Goal: Task Accomplishment & Management: Use online tool/utility

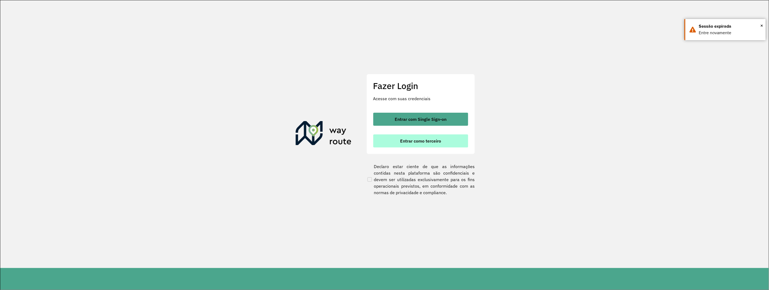
click at [399, 144] on button "Entrar como terceiro" at bounding box center [420, 140] width 95 height 13
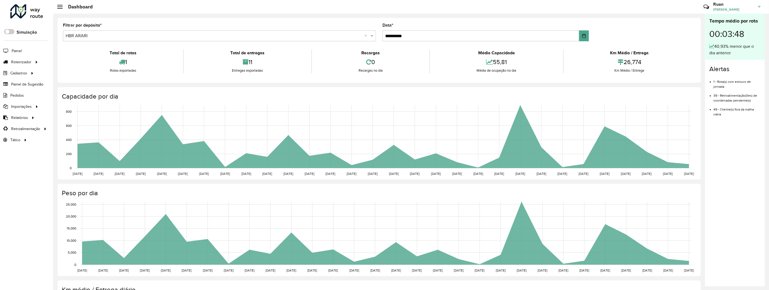
click at [94, 33] on input "text" at bounding box center [214, 36] width 297 height 7
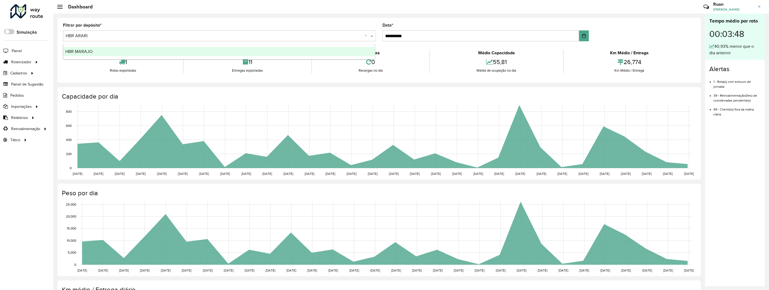
click at [91, 48] on div "HBR MARAJO" at bounding box center [219, 51] width 312 height 9
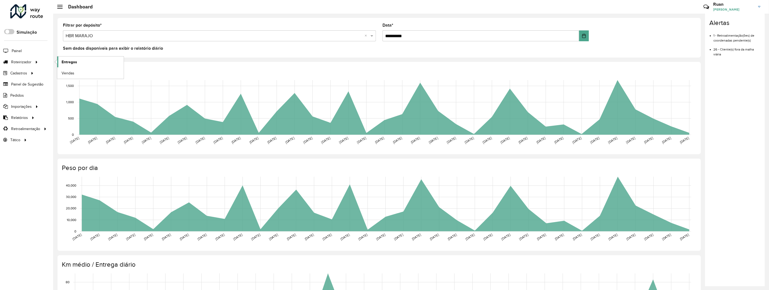
click at [68, 63] on span "Entregas" at bounding box center [69, 62] width 15 height 6
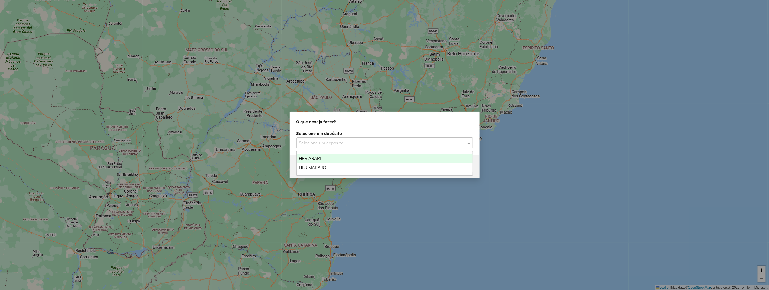
click at [327, 142] on input "text" at bounding box center [379, 143] width 160 height 7
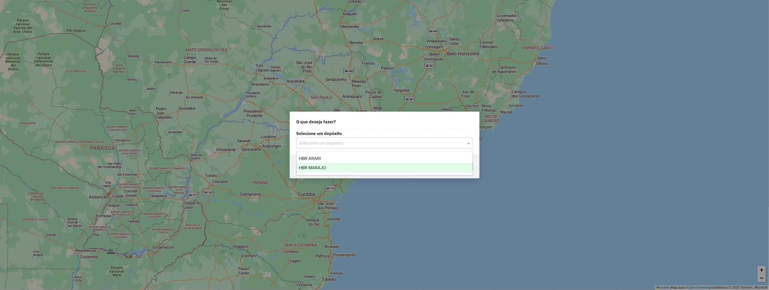
click at [324, 173] on ng-dropdown-panel "HBR ARARI HBR MARAJO" at bounding box center [385, 163] width 176 height 25
click at [325, 170] on span "HBR MARAJO" at bounding box center [312, 167] width 27 height 5
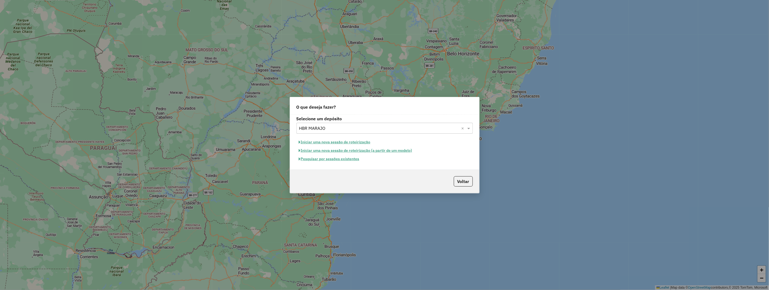
click at [347, 142] on button "Iniciar uma nova sessão de roteirização" at bounding box center [335, 142] width 77 height 8
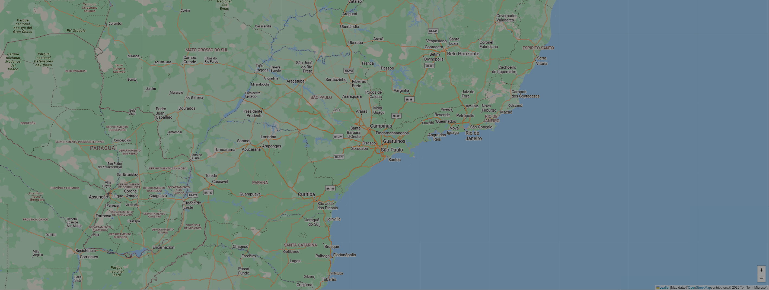
select select "*"
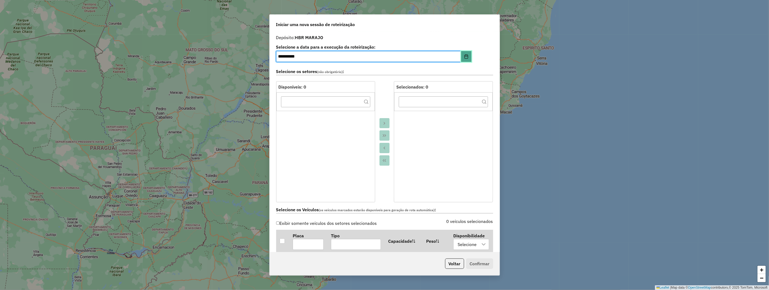
click at [465, 55] on icon "Choose Date" at bounding box center [466, 56] width 4 height 4
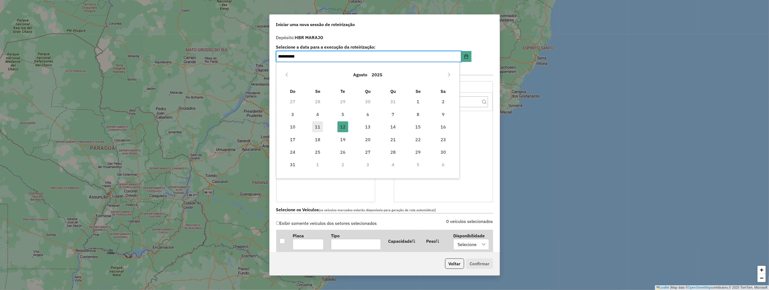
click at [321, 126] on span "11" at bounding box center [317, 126] width 11 height 11
type input "**********"
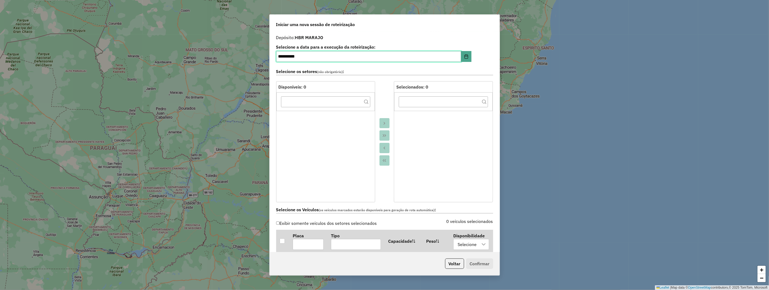
scroll to position [120, 0]
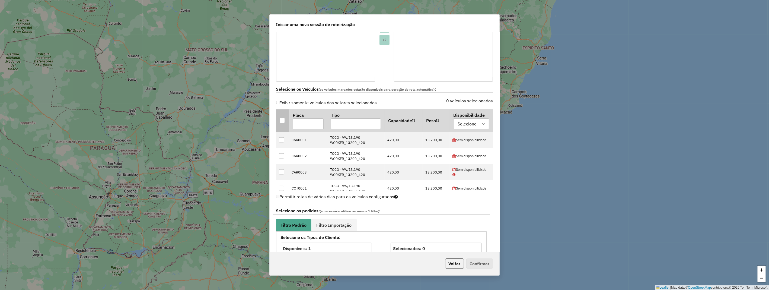
click at [282, 119] on div at bounding box center [282, 120] width 5 height 5
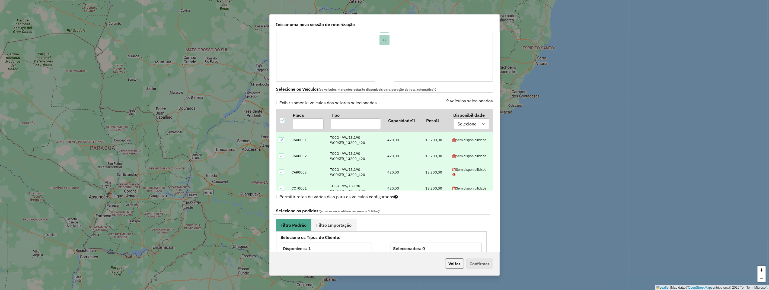
scroll to position [60, 0]
click at [333, 219] on link "Filtro Importação" at bounding box center [334, 225] width 44 height 12
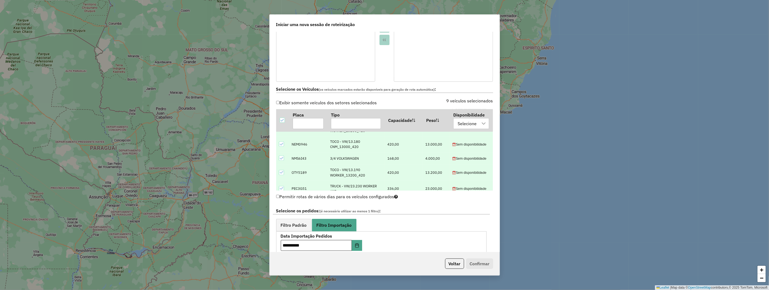
scroll to position [211, 0]
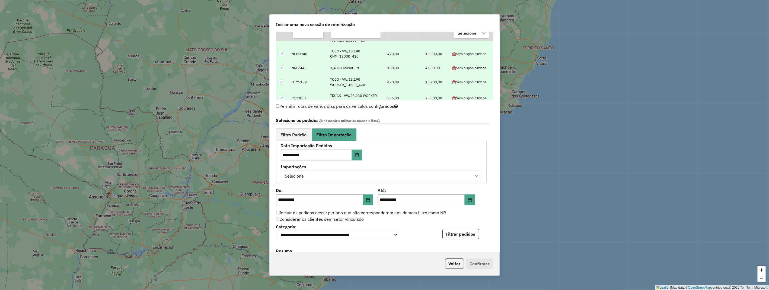
click at [294, 171] on div "Selecione" at bounding box center [294, 176] width 23 height 10
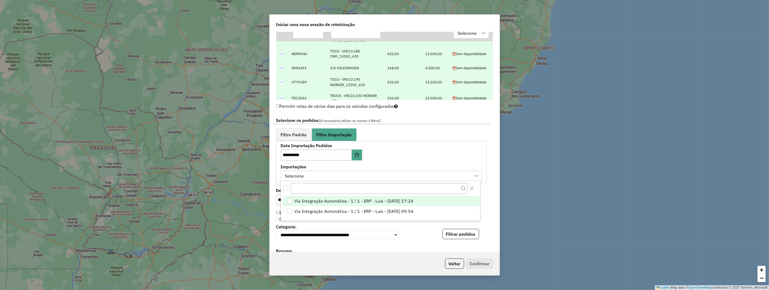
click at [288, 198] on div "Via Integração Automática - 1 / 1 - ERP - Luis - 11/08/2025 17:24" at bounding box center [289, 200] width 5 height 5
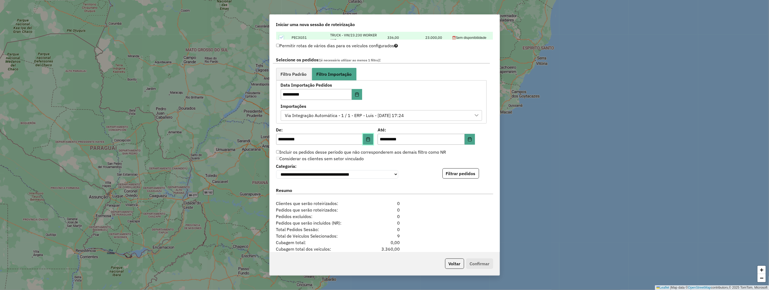
click at [367, 139] on icon "Choose Date" at bounding box center [368, 139] width 4 height 4
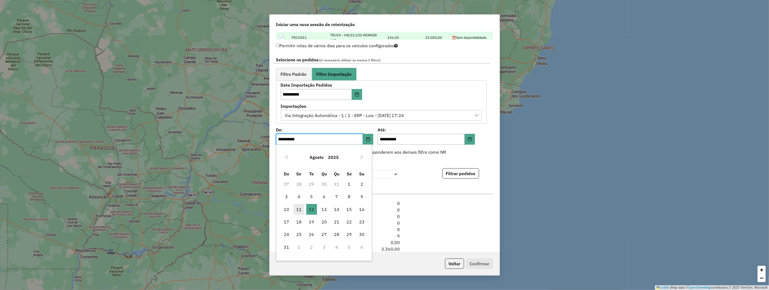
click at [300, 207] on span "11" at bounding box center [299, 209] width 11 height 11
type input "**********"
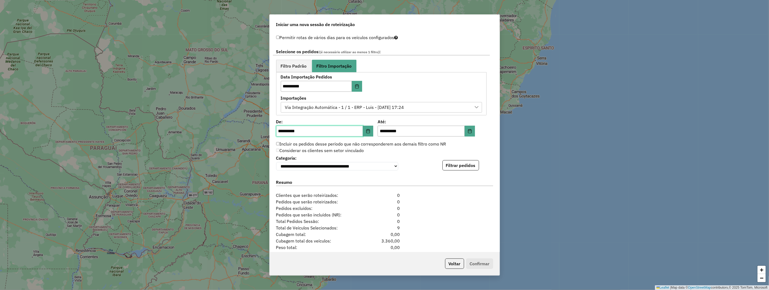
scroll to position [310, 0]
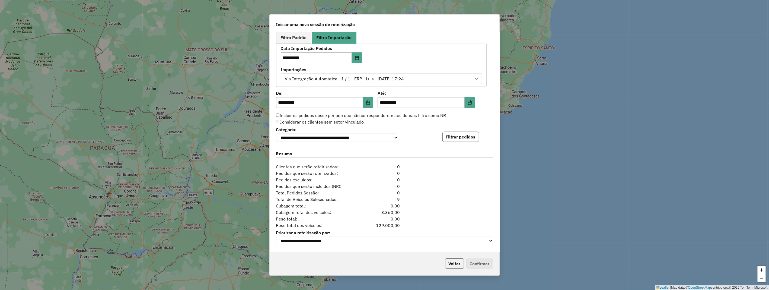
click at [462, 137] on button "Filtrar pedidos" at bounding box center [460, 137] width 37 height 10
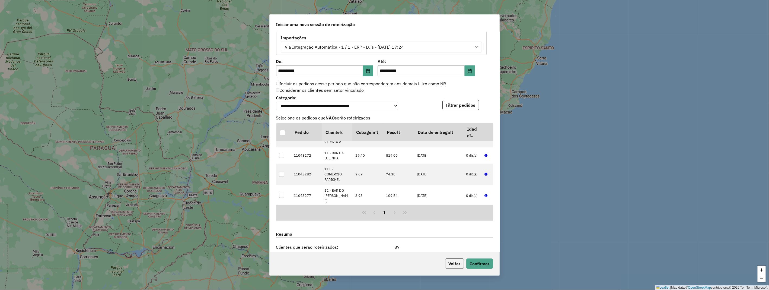
scroll to position [421, 0]
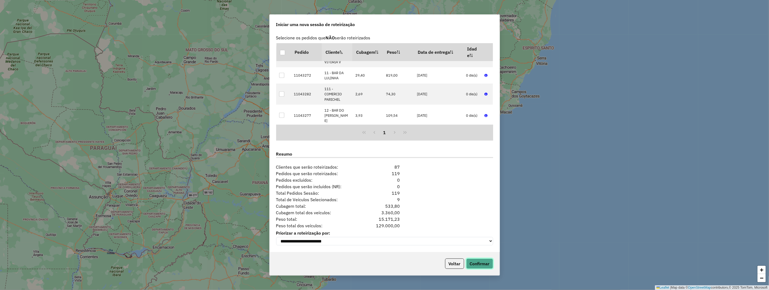
click at [475, 261] on button "Confirmar" at bounding box center [479, 263] width 27 height 10
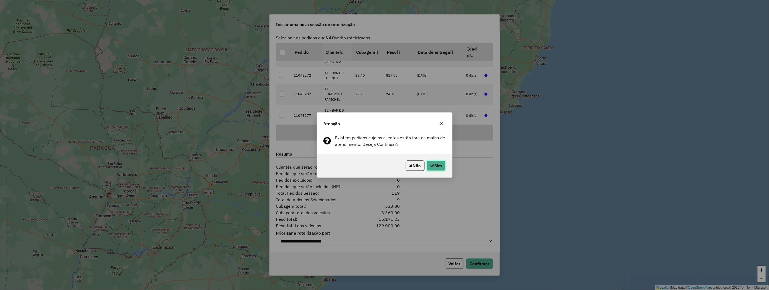
click at [438, 165] on button "Sim" at bounding box center [436, 165] width 19 height 10
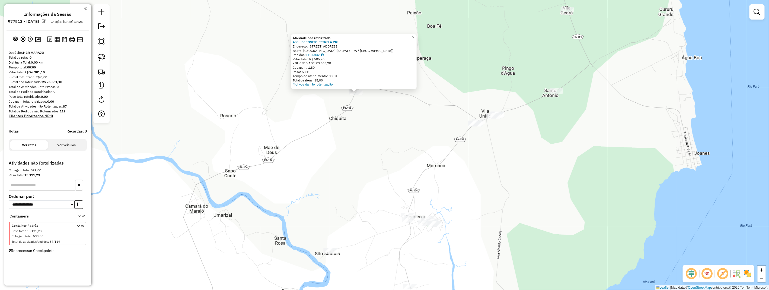
click at [377, 112] on div "Atividade não roteirizada 408 - DEPOSITO ESTRELA PRI Endereço: PA 154 estrada d…" at bounding box center [384, 145] width 769 height 290
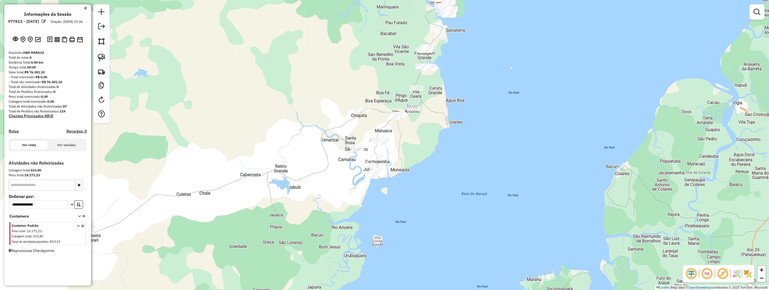
drag, startPoint x: 433, startPoint y: 141, endPoint x: 414, endPoint y: 135, distance: 20.4
click at [414, 135] on div "Janela de atendimento Grade de atendimento Capacidade Transportadoras Veículos …" at bounding box center [384, 145] width 769 height 290
click at [97, 57] on link at bounding box center [101, 58] width 12 height 12
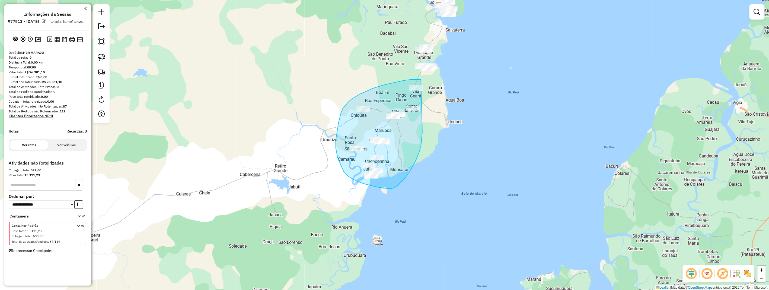
drag, startPoint x: 421, startPoint y: 79, endPoint x: 423, endPoint y: 126, distance: 46.4
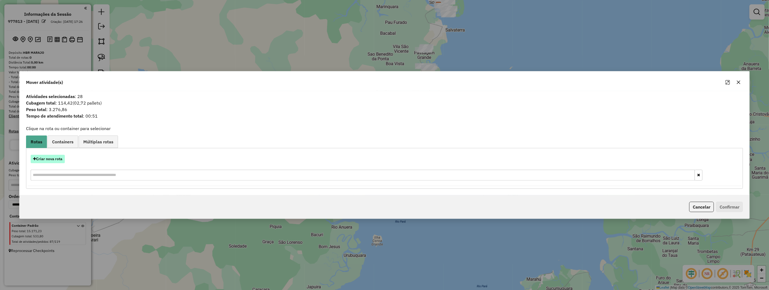
click at [62, 159] on button "Criar nova rota" at bounding box center [48, 159] width 34 height 8
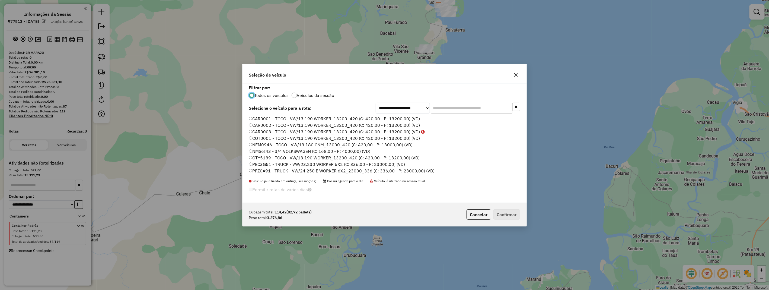
scroll to position [3, 1]
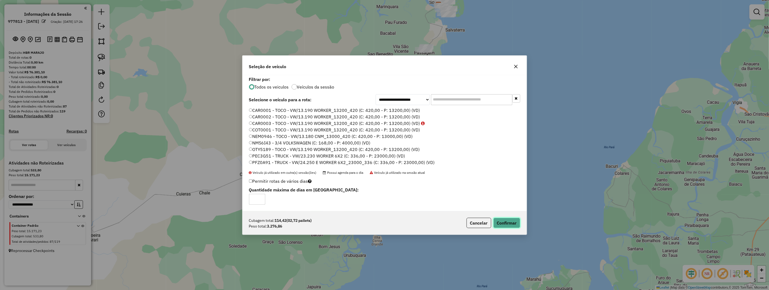
click at [513, 221] on button "Confirmar" at bounding box center [506, 223] width 27 height 10
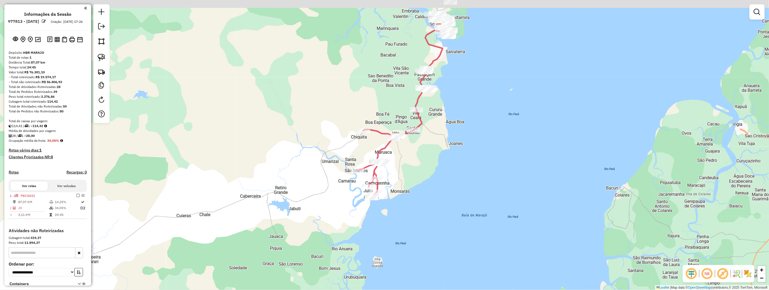
drag, startPoint x: 443, startPoint y: 96, endPoint x: 438, endPoint y: 152, distance: 56.1
click at [438, 153] on div "Janela de atendimento Grade de atendimento Capacidade Transportadoras Veículos …" at bounding box center [384, 145] width 769 height 290
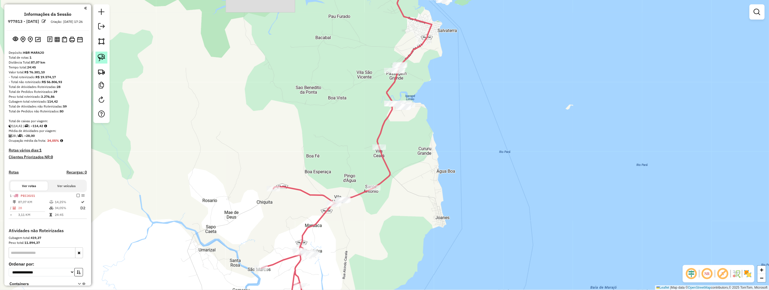
click at [99, 60] on img at bounding box center [102, 58] width 8 height 8
drag, startPoint x: 99, startPoint y: 60, endPoint x: 256, endPoint y: 82, distance: 158.4
click at [101, 63] on link at bounding box center [101, 58] width 12 height 12
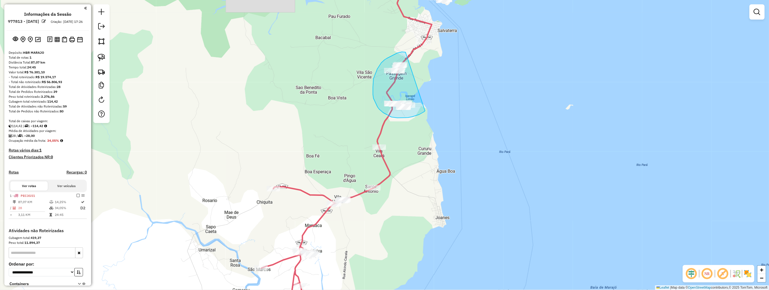
drag, startPoint x: 406, startPoint y: 52, endPoint x: 426, endPoint y: 109, distance: 60.6
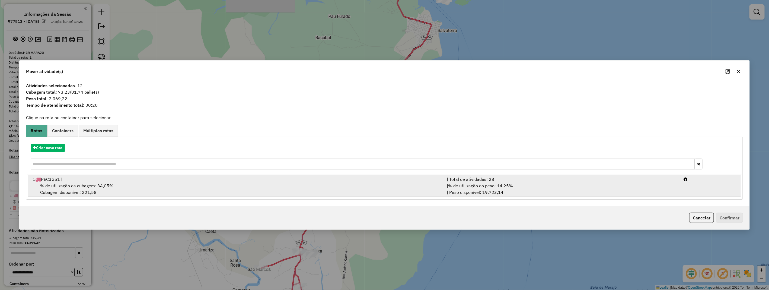
click at [37, 183] on div "% de utilização da cubagem: 34,05% Cubagem disponível: 221,58" at bounding box center [236, 188] width 415 height 13
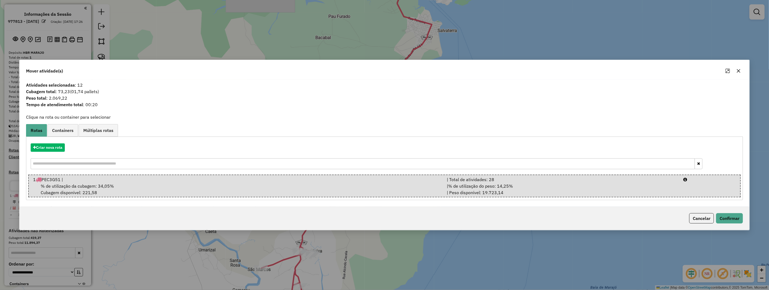
click at [739, 71] on icon "button" at bounding box center [739, 71] width 4 height 4
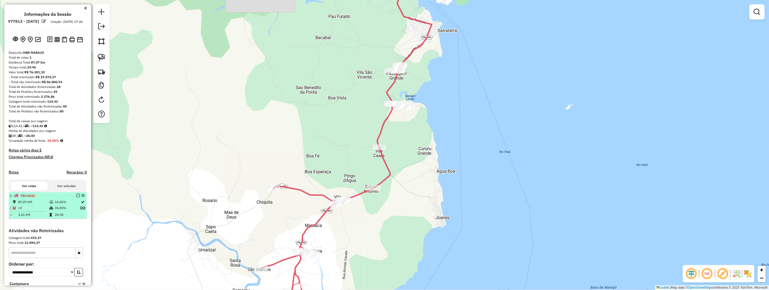
click at [56, 203] on li "1 - PEC3G51 87,07 KM 14,25% / 28 34,05% D2 = 3,11 KM 24:45" at bounding box center [48, 205] width 78 height 27
select select "**********"
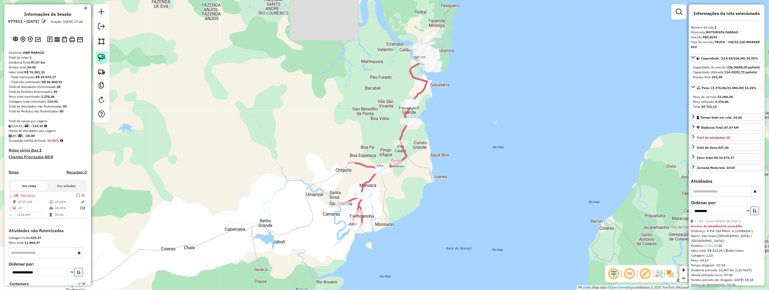
click at [104, 55] on img at bounding box center [102, 58] width 8 height 8
click at [104, 54] on img at bounding box center [102, 58] width 8 height 8
drag, startPoint x: 416, startPoint y: 92, endPoint x: 430, endPoint y: 127, distance: 38.0
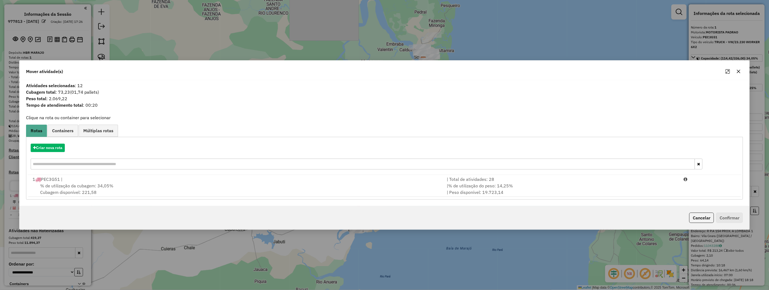
click at [67, 183] on span "% de utilização da cubagem: 34,05%" at bounding box center [76, 185] width 73 height 5
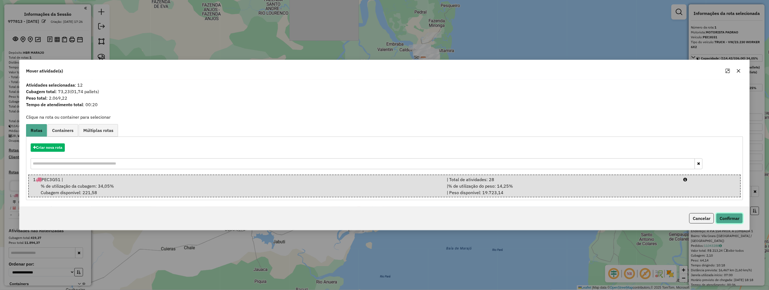
click at [731, 215] on button "Confirmar" at bounding box center [729, 218] width 27 height 10
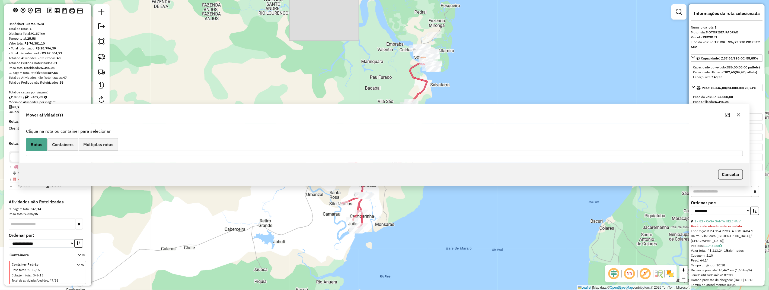
scroll to position [44, 0]
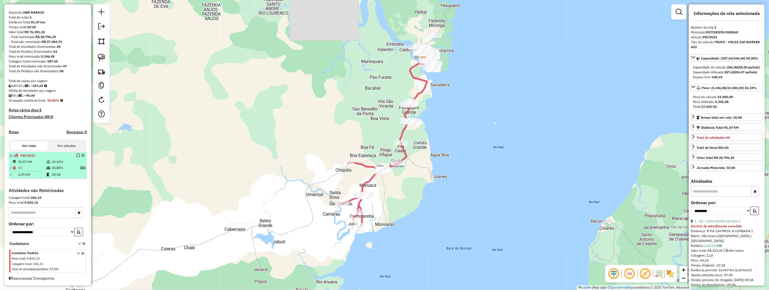
click at [62, 160] on td "23,24%" at bounding box center [63, 161] width 23 height 5
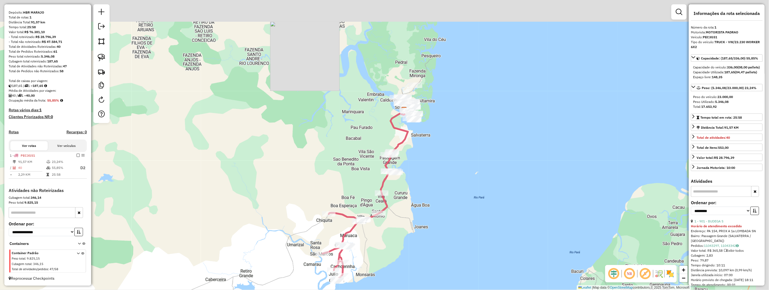
drag, startPoint x: 485, startPoint y: 105, endPoint x: 449, endPoint y: 169, distance: 73.5
click at [453, 171] on div "Janela de atendimento Grade de atendimento Capacidade Transportadoras Veículos …" at bounding box center [384, 145] width 769 height 290
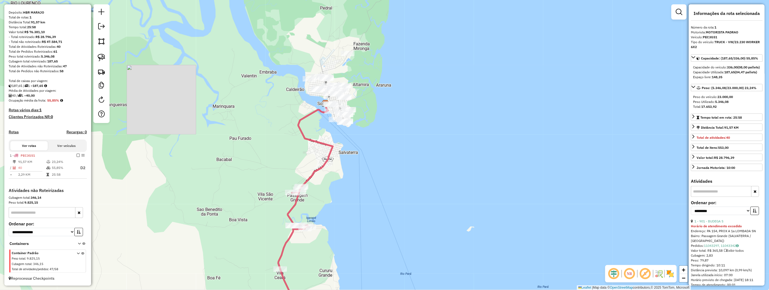
drag, startPoint x: 398, startPoint y: 99, endPoint x: 405, endPoint y: 103, distance: 8.3
click at [409, 106] on div "Janela de atendimento Grade de atendimento Capacidade Transportadoras Veículos …" at bounding box center [384, 145] width 769 height 290
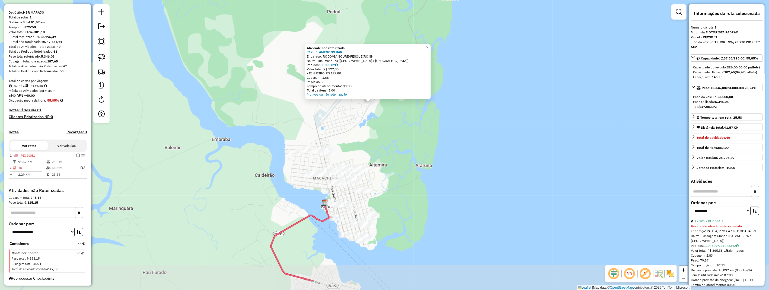
drag, startPoint x: 415, startPoint y: 169, endPoint x: 425, endPoint y: 122, distance: 47.6
click at [425, 124] on div "Atividade não roteirizada 717 - FLAMENGOS BAR Endereço: RODOVIA SOURE-PESQUEIRO…" at bounding box center [384, 145] width 769 height 290
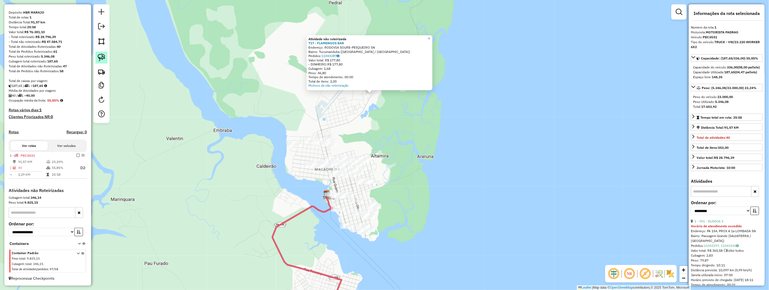
click at [100, 57] on img at bounding box center [102, 58] width 8 height 8
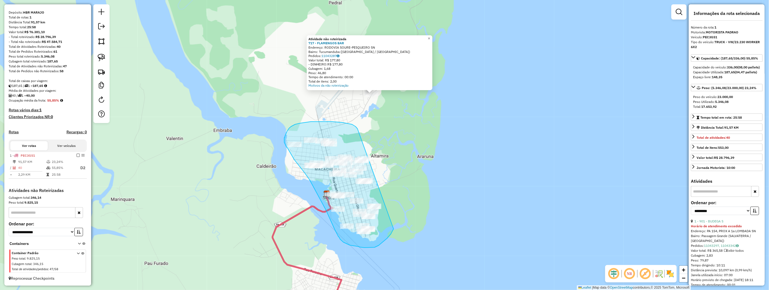
drag, startPoint x: 358, startPoint y: 129, endPoint x: 396, endPoint y: 214, distance: 93.2
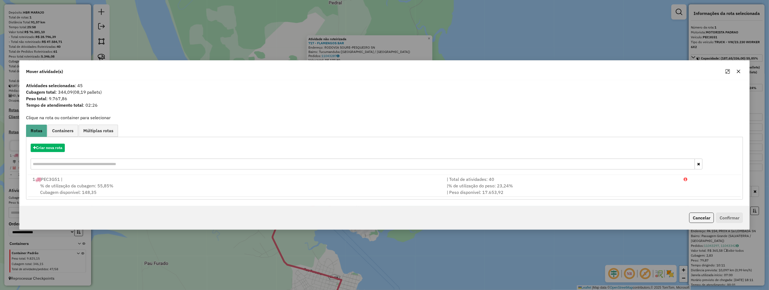
click at [739, 70] on icon "button" at bounding box center [739, 71] width 4 height 4
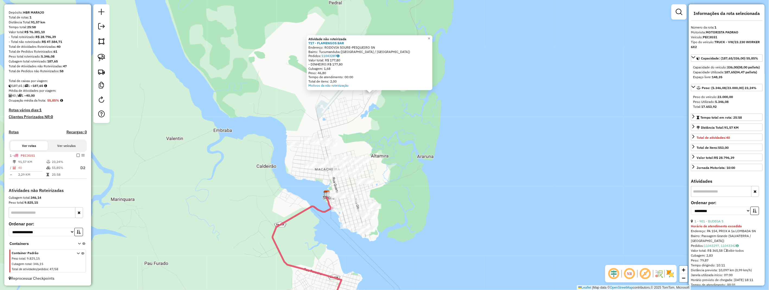
scroll to position [44, 0]
click at [69, 232] on select "**********" at bounding box center [42, 232] width 66 height 8
select select "*********"
click at [9, 228] on select "**********" at bounding box center [42, 232] width 66 height 8
click at [77, 252] on icon at bounding box center [78, 262] width 3 height 20
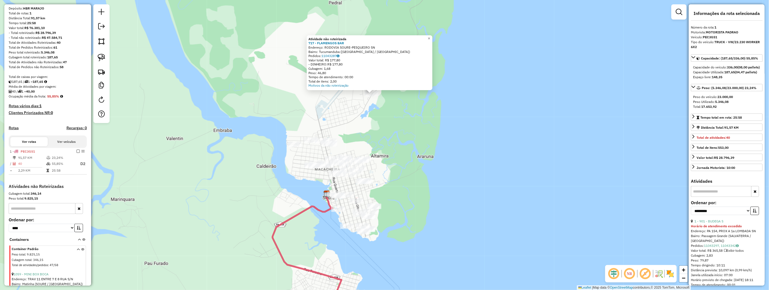
scroll to position [104, 0]
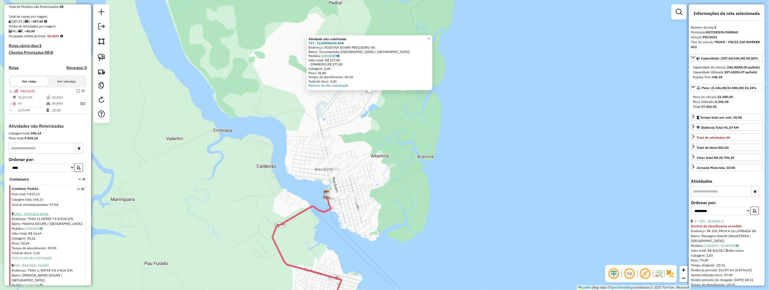
click at [42, 216] on link "1059 - MINI BOX BOCA" at bounding box center [31, 214] width 35 height 4
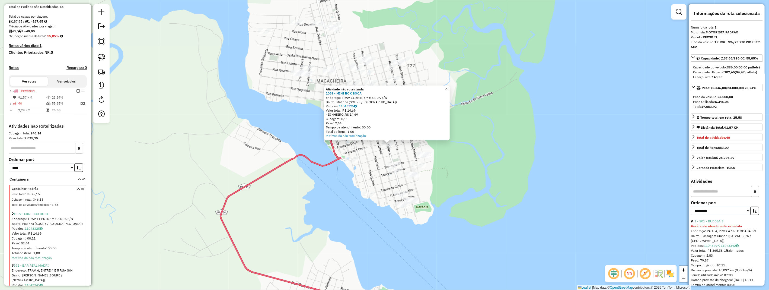
click at [414, 148] on div "Atividade não roteirizada 1059 - MINI BOX BOCA Endereço: TRAV 11 ENTRE 7 E 8 RU…" at bounding box center [384, 145] width 769 height 290
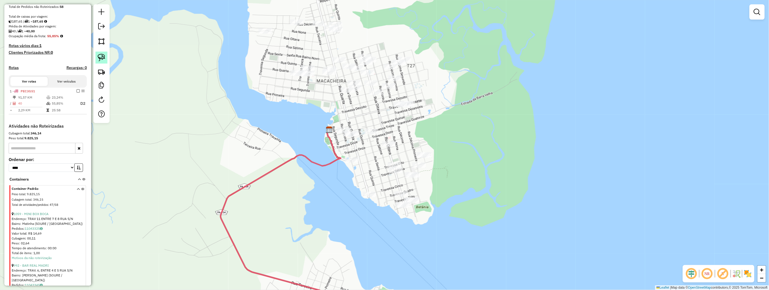
click at [104, 60] on img at bounding box center [102, 58] width 8 height 8
click at [104, 61] on img at bounding box center [102, 58] width 8 height 8
drag, startPoint x: 405, startPoint y: 133, endPoint x: 390, endPoint y: 148, distance: 20.3
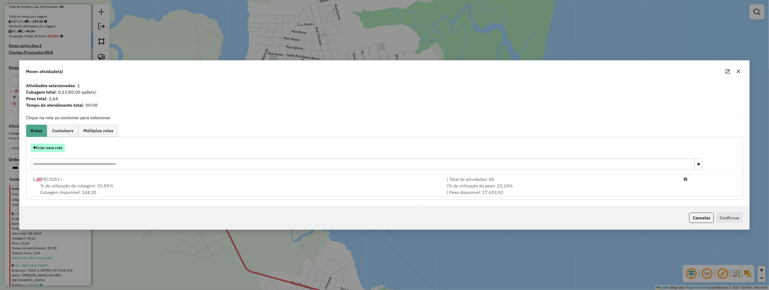
click at [60, 148] on button "Criar nova rota" at bounding box center [48, 148] width 34 height 8
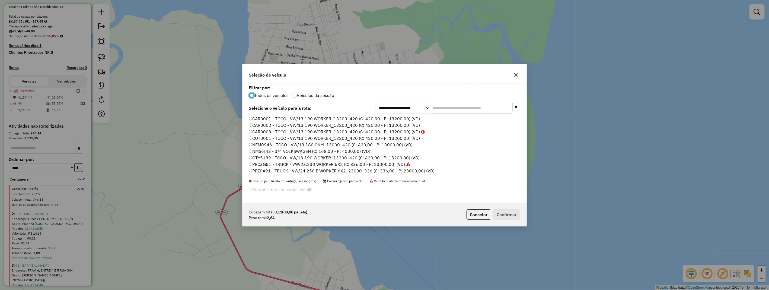
scroll to position [3, 1]
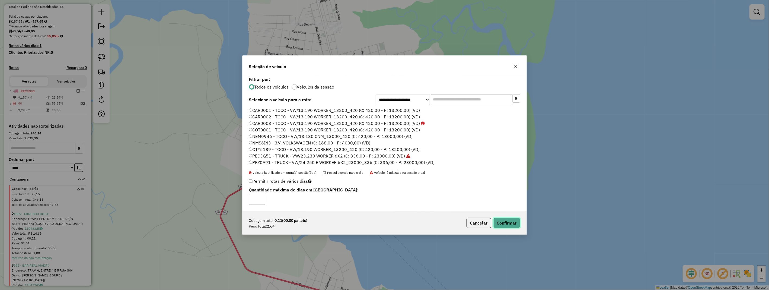
click at [506, 220] on button "Confirmar" at bounding box center [506, 223] width 27 height 10
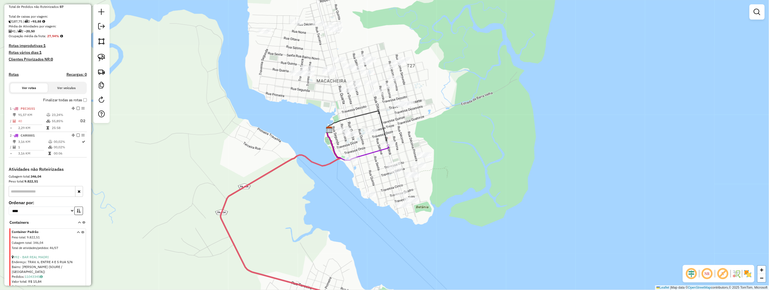
scroll to position [135, 0]
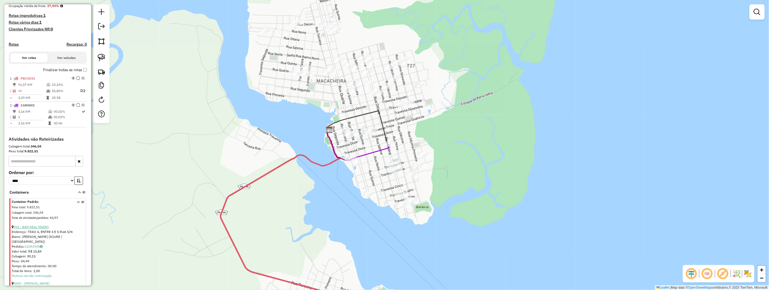
click at [37, 229] on link "992 - BAR REAL MADRI" at bounding box center [31, 227] width 35 height 4
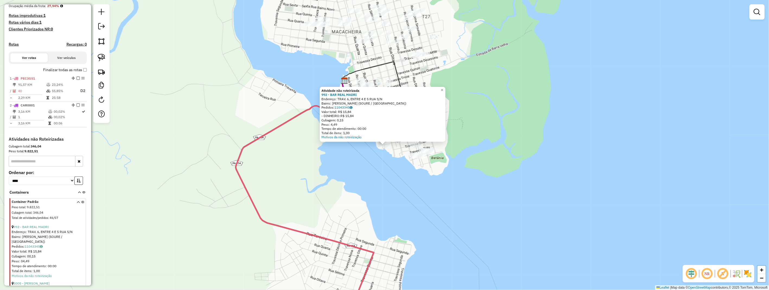
drag, startPoint x: 362, startPoint y: 150, endPoint x: 244, endPoint y: 117, distance: 122.5
click at [362, 150] on div "Atividade não roteirizada 992 - BAR REAL [PERSON_NAME]: TRAV. 6, ENTRE 4 E 5 RU…" at bounding box center [384, 145] width 769 height 290
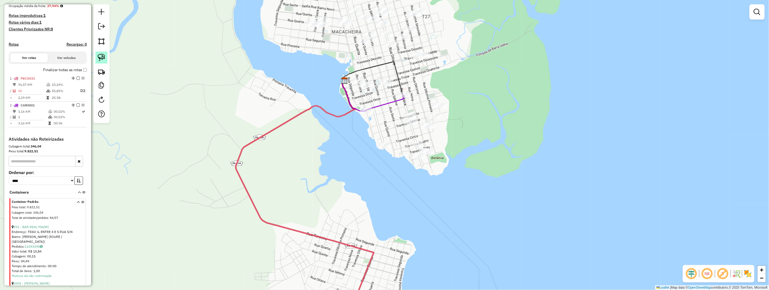
click at [103, 59] on img at bounding box center [102, 58] width 8 height 8
drag, startPoint x: 103, startPoint y: 59, endPoint x: 277, endPoint y: 131, distance: 188.1
click at [106, 62] on link at bounding box center [101, 58] width 12 height 12
drag, startPoint x: 387, startPoint y: 139, endPoint x: 394, endPoint y: 146, distance: 10.0
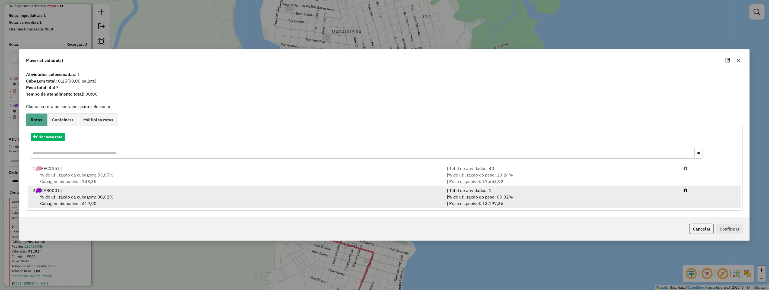
drag, startPoint x: 87, startPoint y: 195, endPoint x: 91, endPoint y: 196, distance: 4.0
click at [89, 196] on span "% de utilização da cubagem: 00,02%" at bounding box center [76, 196] width 73 height 5
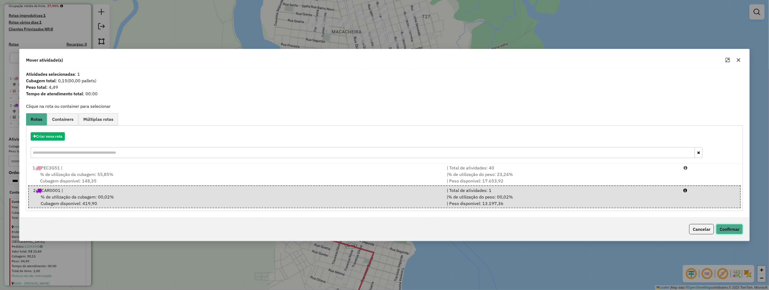
click at [724, 226] on button "Confirmar" at bounding box center [729, 229] width 27 height 10
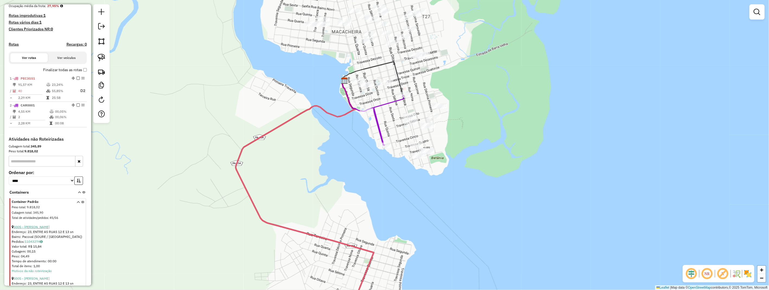
click at [50, 229] on link "5005 - [PERSON_NAME]" at bounding box center [32, 227] width 36 height 4
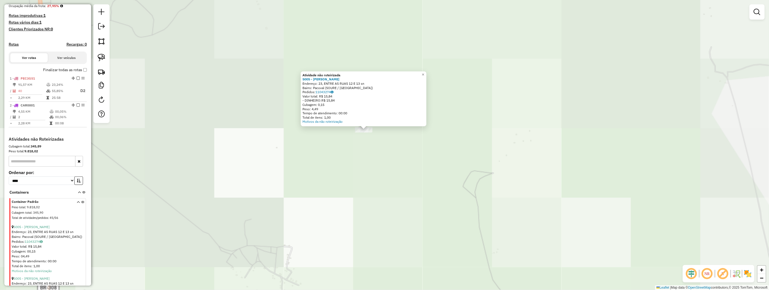
click at [385, 153] on div "Atividade não roteirizada 5005 - [PERSON_NAME] TE Endereço: 23, ENTRE AS RUAS 1…" at bounding box center [384, 145] width 769 height 290
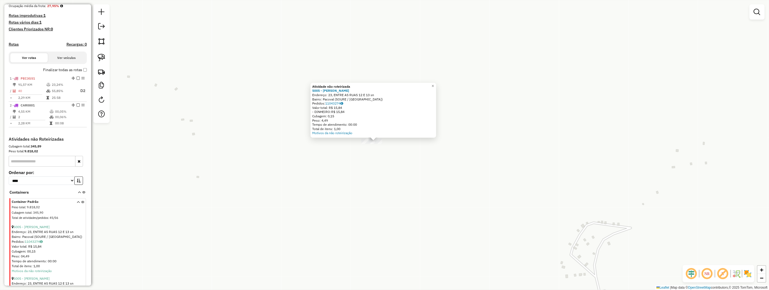
click at [394, 152] on div "Atividade não roteirizada 5005 - [PERSON_NAME] TE Endereço: 23, ENTRE AS RUAS 1…" at bounding box center [384, 145] width 769 height 290
click at [371, 144] on div at bounding box center [368, 140] width 14 height 5
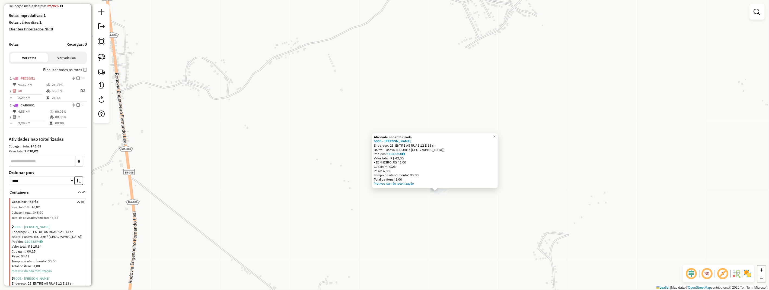
click at [454, 202] on div "Atividade não roteirizada 5005 - [PERSON_NAME] TE Endereço: 23, ENTRE AS RUAS 1…" at bounding box center [384, 145] width 769 height 290
click at [104, 58] on img at bounding box center [102, 58] width 8 height 8
drag, startPoint x: 104, startPoint y: 58, endPoint x: 294, endPoint y: 135, distance: 205.3
click at [104, 62] on link at bounding box center [101, 58] width 12 height 12
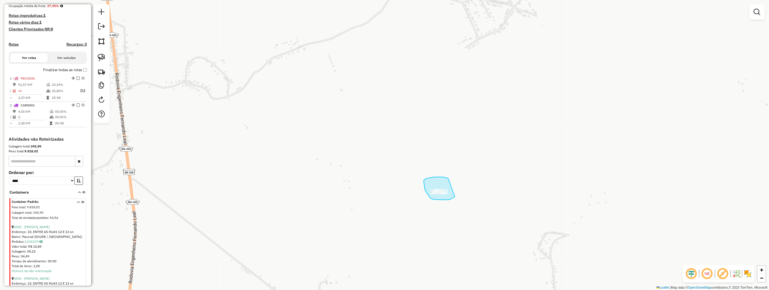
drag, startPoint x: 440, startPoint y: 177, endPoint x: 457, endPoint y: 196, distance: 25.5
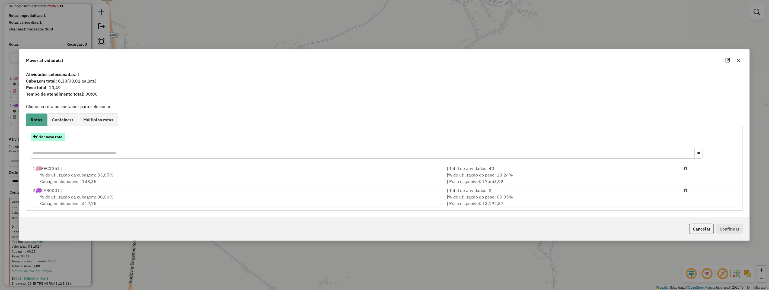
click at [56, 136] on button "Criar nova rota" at bounding box center [48, 137] width 34 height 8
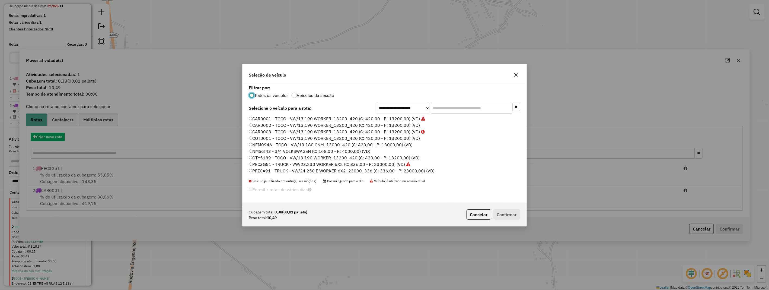
scroll to position [3, 1]
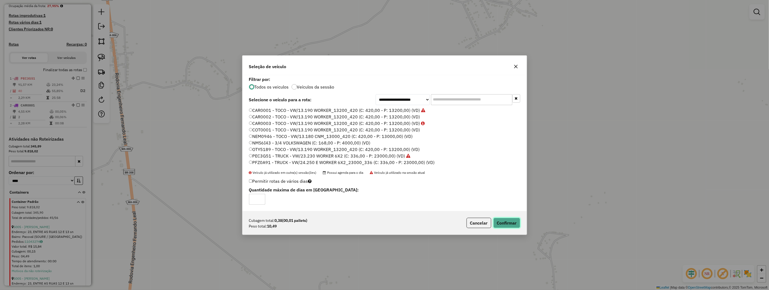
click at [506, 221] on button "Confirmar" at bounding box center [506, 223] width 27 height 10
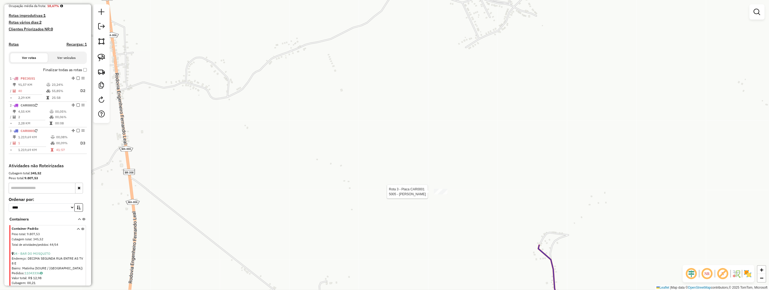
select select "**********"
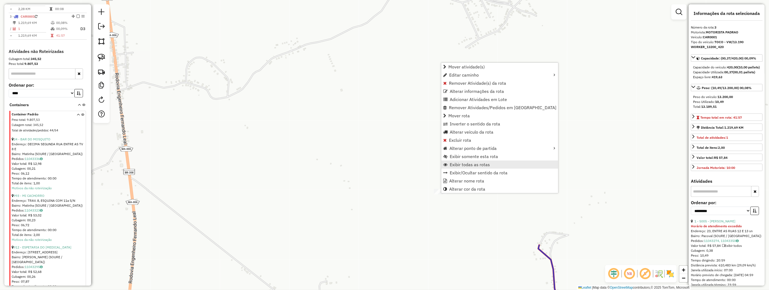
scroll to position [262, 0]
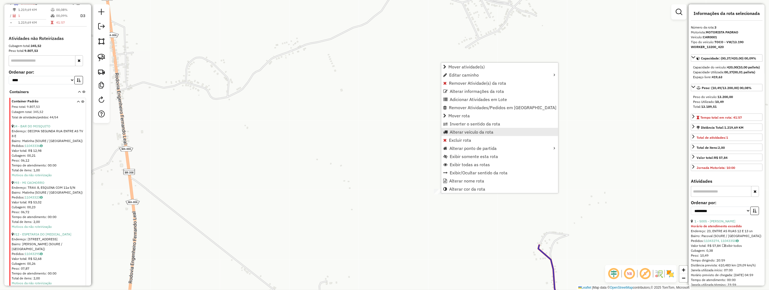
click at [474, 130] on span "Alterar veículo da rota" at bounding box center [472, 132] width 44 height 4
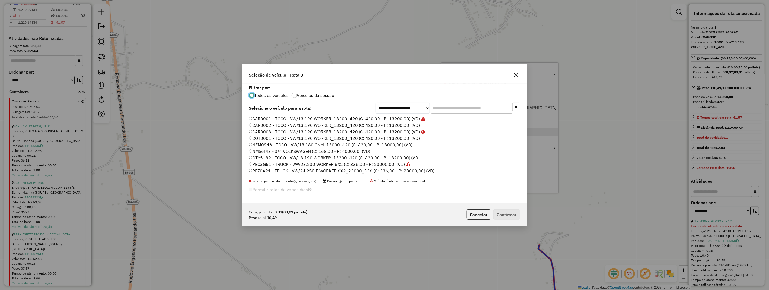
scroll to position [3, 1]
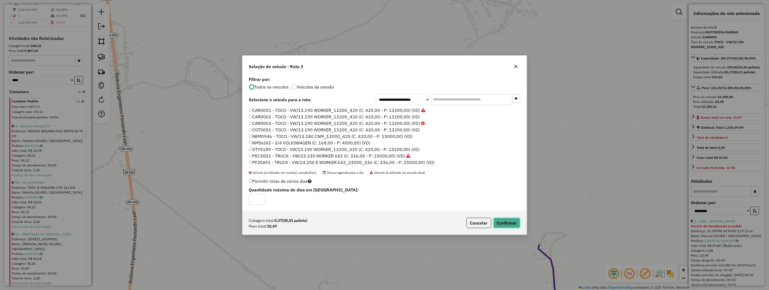
click at [506, 224] on button "Confirmar" at bounding box center [506, 223] width 27 height 10
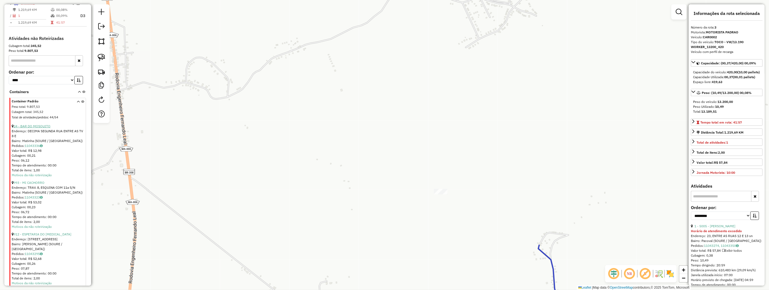
click at [42, 128] on link "24 - BAR DO MOSQUITO" at bounding box center [32, 126] width 37 height 4
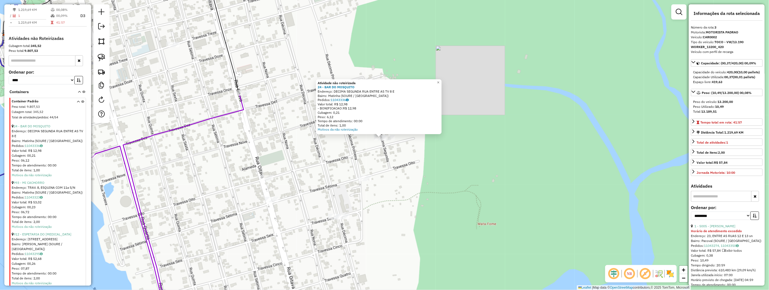
click at [395, 156] on div "Atividade não roteirizada 24 - BAR DO MOSQUITO Endereço: DECIMA SEGUNDA RUA ENT…" at bounding box center [384, 145] width 769 height 290
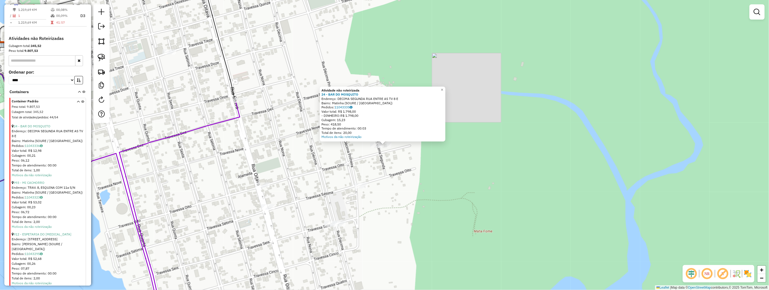
drag, startPoint x: 389, startPoint y: 155, endPoint x: 367, endPoint y: 181, distance: 34.2
click at [389, 156] on div "Atividade não roteirizada 24 - BAR DO MOSQUITO Endereço: DECIMA SEGUNDA RUA ENT…" at bounding box center [384, 145] width 769 height 290
click at [37, 184] on link "993 - MI CACHORRO" at bounding box center [29, 182] width 31 height 4
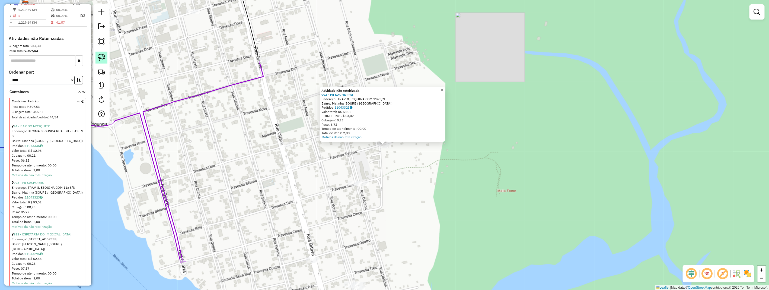
click at [101, 60] on img at bounding box center [102, 58] width 8 height 8
drag, startPoint x: 101, startPoint y: 60, endPoint x: 125, endPoint y: 82, distance: 31.7
click at [115, 75] on hb-router-mapa "Informações da Sessão 977813 - [DATE] Criação: [DATE] 17:26 Depósito: HBR MARAJ…" at bounding box center [384, 145] width 769 height 290
drag, startPoint x: 383, startPoint y: 156, endPoint x: 374, endPoint y: 136, distance: 21.8
click at [374, 136] on div "Atividade não roteirizada 993 - MI CACHORRO Endereço: TRAV. 8, ESQUINA COM 11a …" at bounding box center [384, 145] width 769 height 290
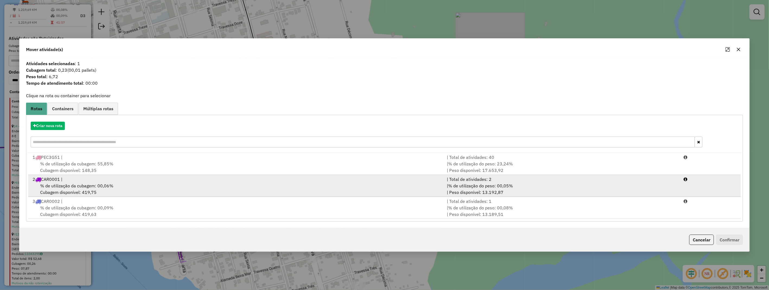
click at [91, 186] on span "% de utilização da cubagem: 00,06%" at bounding box center [76, 185] width 73 height 5
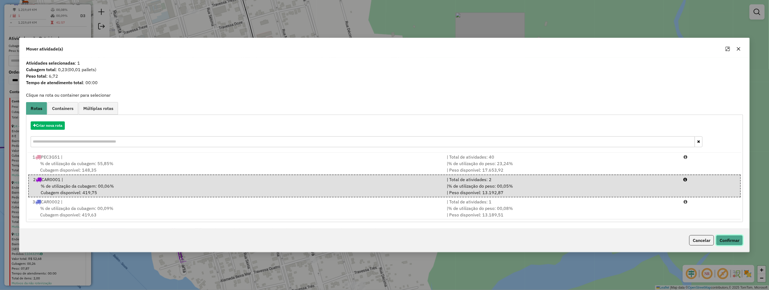
click at [739, 241] on button "Confirmar" at bounding box center [729, 240] width 27 height 10
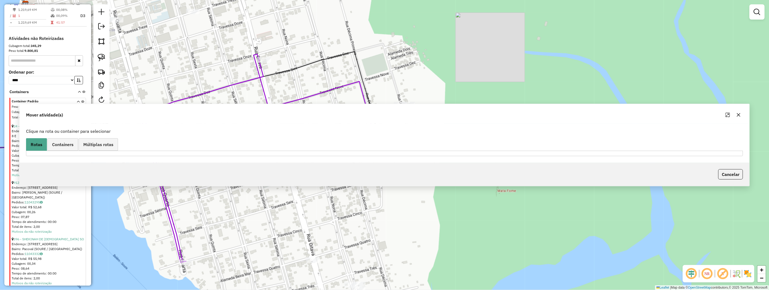
scroll to position [237, 0]
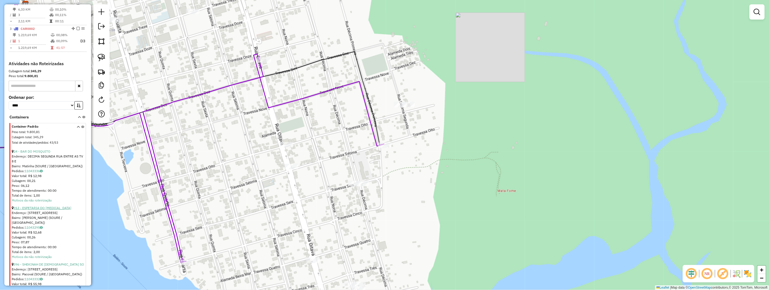
click at [48, 210] on link "912 - ESPETARIA DO [MEDICAL_DATA]" at bounding box center [43, 208] width 58 height 4
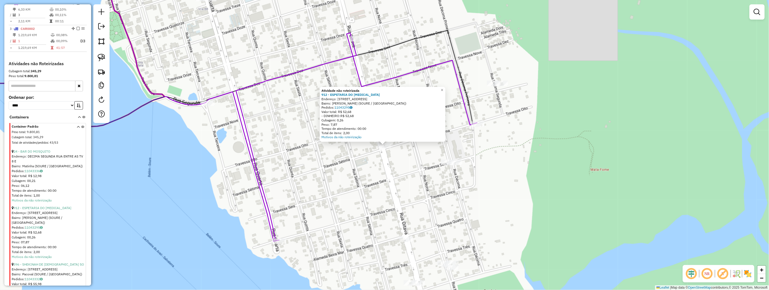
click at [412, 155] on div "Atividade não roteirizada 912 - ESPETARIA DO [MEDICAL_DATA] Endereço: 8a RUA, T…" at bounding box center [384, 145] width 769 height 290
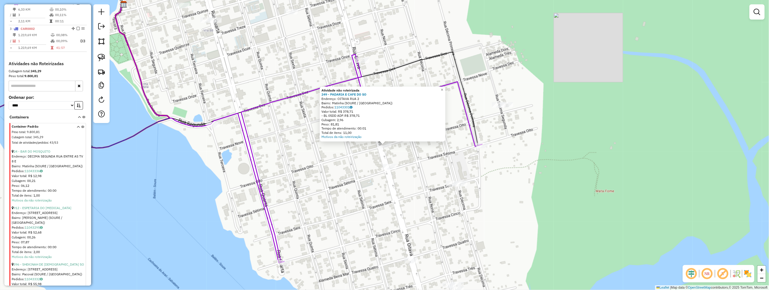
click at [406, 170] on div "Atividade não roteirizada 249 - PADARIA E CAFE DO SO Endereço: OITAVA RUA 2 Bai…" at bounding box center [384, 145] width 769 height 290
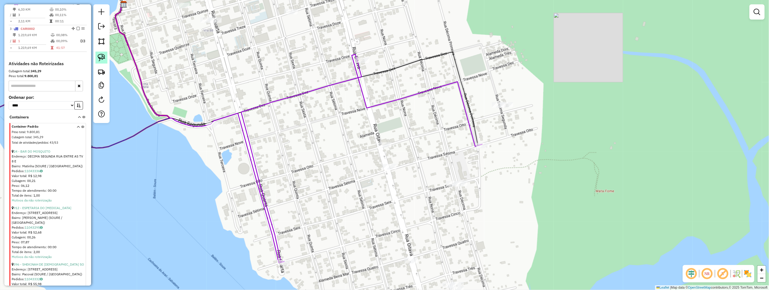
click at [102, 57] on img at bounding box center [102, 58] width 8 height 8
drag, startPoint x: 102, startPoint y: 57, endPoint x: 327, endPoint y: 121, distance: 233.8
click at [103, 59] on img at bounding box center [102, 58] width 8 height 8
drag, startPoint x: 394, startPoint y: 136, endPoint x: 403, endPoint y: 177, distance: 42.4
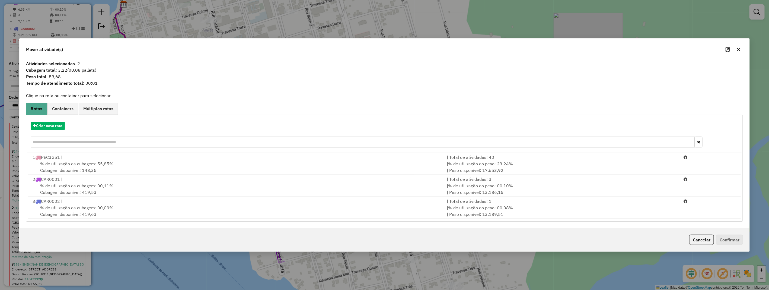
click at [97, 211] on div "% de utilização da cubagem: 00,09% Cubagem disponível: 419,63" at bounding box center [236, 210] width 415 height 13
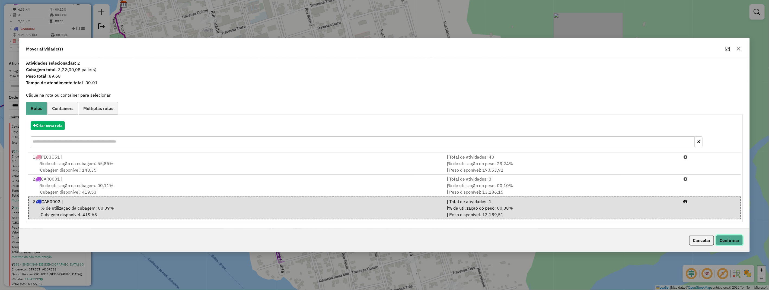
click at [734, 236] on button "Confirmar" at bounding box center [729, 240] width 27 height 10
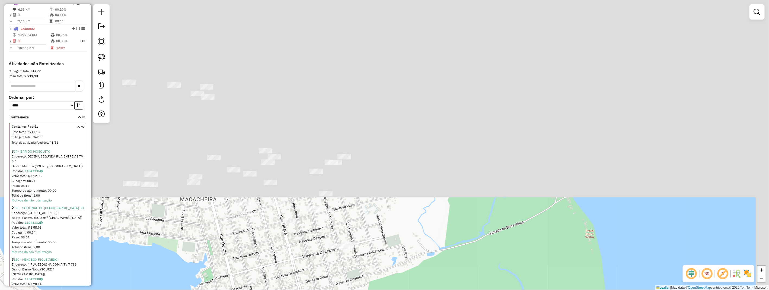
drag, startPoint x: 398, startPoint y: 101, endPoint x: 333, endPoint y: 300, distance: 209.8
click at [333, 289] on html "Aguarde... Pop-up bloqueado! Seu navegador bloqueou automáticamente a abertura …" at bounding box center [384, 145] width 769 height 290
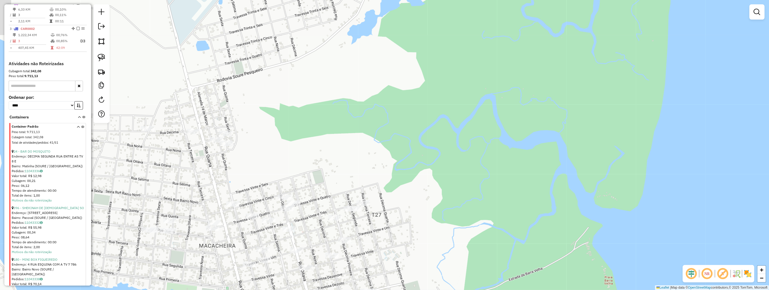
drag, startPoint x: 301, startPoint y: 162, endPoint x: 305, endPoint y: 163, distance: 4.7
click at [303, 164] on div "Janela de atendimento Grade de atendimento Capacidade Transportadoras Veículos …" at bounding box center [384, 145] width 769 height 290
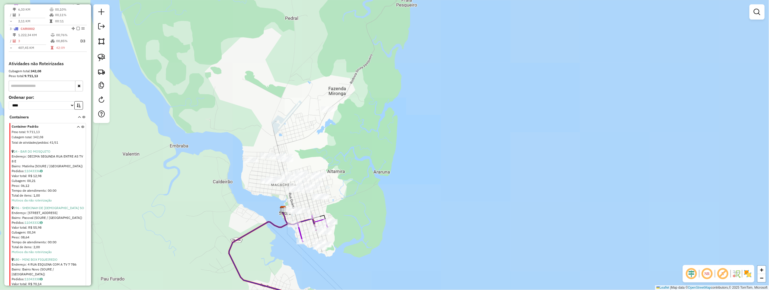
drag, startPoint x: 308, startPoint y: 125, endPoint x: 306, endPoint y: 136, distance: 11.6
click at [318, 144] on div "Janela de atendimento Grade de atendimento Capacidade Transportadoras Veículos …" at bounding box center [384, 145] width 769 height 290
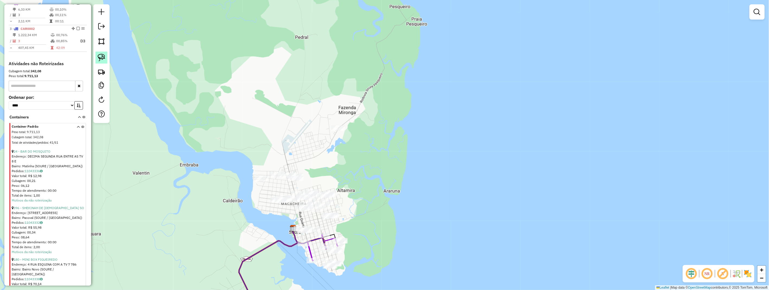
click at [97, 59] on link at bounding box center [101, 58] width 12 height 12
drag, startPoint x: 97, startPoint y: 59, endPoint x: 334, endPoint y: 99, distance: 240.2
click at [98, 60] on img at bounding box center [102, 58] width 8 height 8
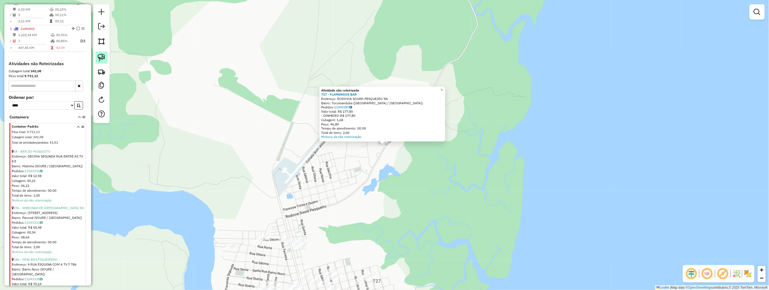
click at [104, 60] on img at bounding box center [102, 58] width 8 height 8
drag, startPoint x: 104, startPoint y: 60, endPoint x: 131, endPoint y: 83, distance: 35.0
click at [104, 61] on img at bounding box center [102, 58] width 8 height 8
drag, startPoint x: 373, startPoint y: 145, endPoint x: 397, endPoint y: 139, distance: 24.7
click at [397, 139] on div "Atividade não roteirizada 717 - FLAMENGOS BAR Endereço: RODOVIA SOURE-PESQUEIRO…" at bounding box center [384, 145] width 769 height 290
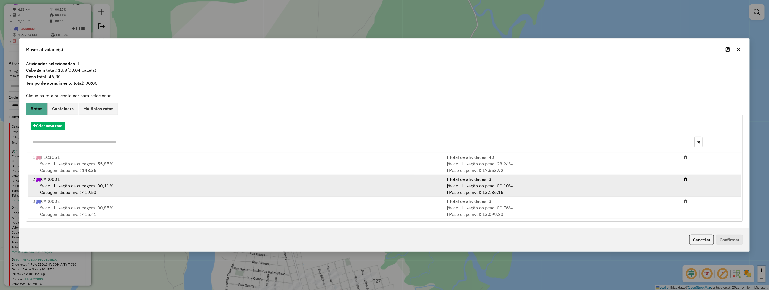
click at [112, 193] on div "% de utilização da cubagem: 00,11% Cubagem disponível: 419,53" at bounding box center [236, 188] width 415 height 13
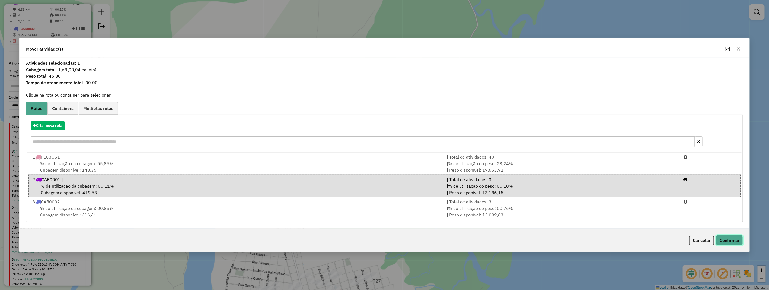
click at [730, 237] on button "Confirmar" at bounding box center [729, 240] width 27 height 10
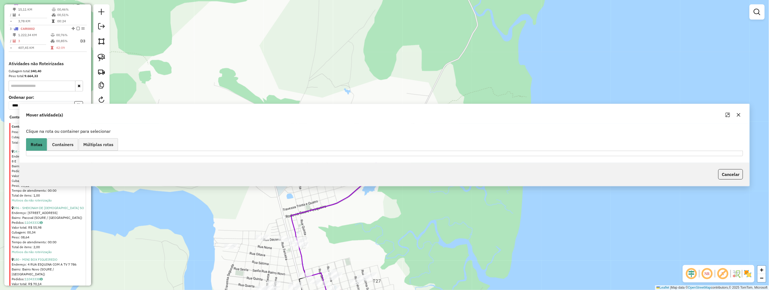
scroll to position [211, 0]
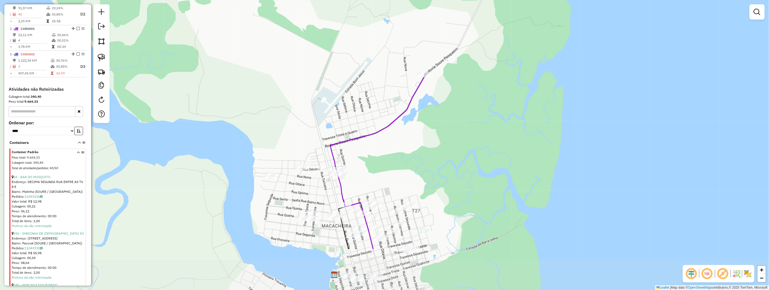
drag, startPoint x: 310, startPoint y: 174, endPoint x: 349, endPoint y: 104, distance: 80.5
click at [349, 104] on div "Janela de atendimento Grade de atendimento Capacidade Transportadoras Veículos …" at bounding box center [384, 145] width 769 height 290
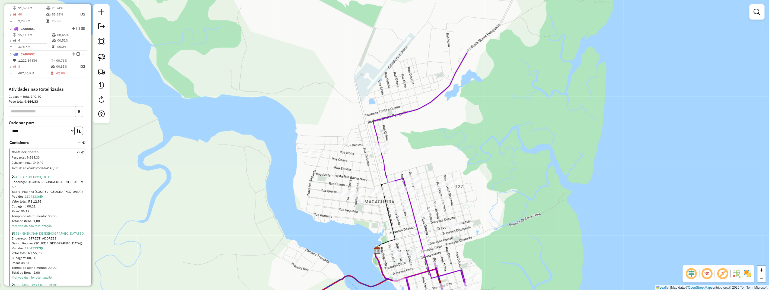
drag, startPoint x: 390, startPoint y: 155, endPoint x: 405, endPoint y: 140, distance: 21.9
click at [405, 140] on div "Janela de atendimento Grade de atendimento Capacidade Transportadoras Veículos …" at bounding box center [384, 145] width 769 height 290
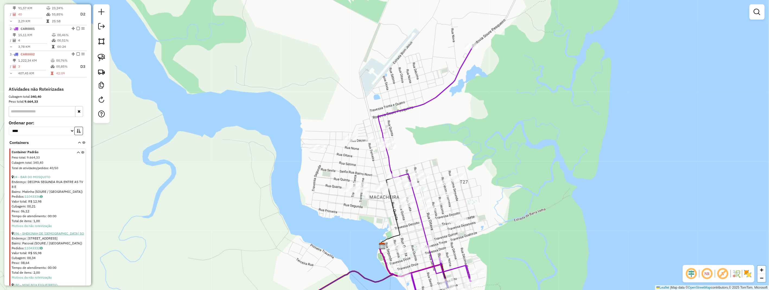
click at [44, 235] on link "396 - SHEKINAH DE [DEMOGRAPHIC_DATA] SO" at bounding box center [49, 233] width 71 height 4
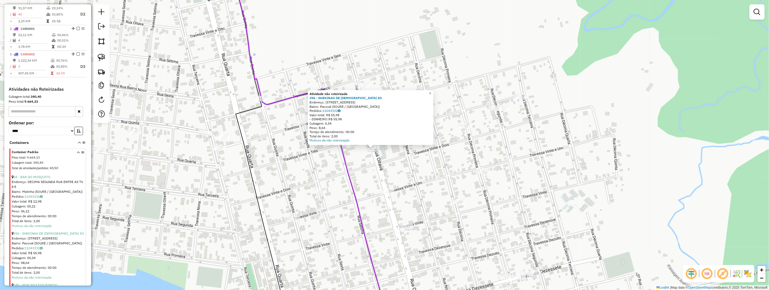
click at [393, 152] on div "Atividade não roteirizada 396 - SHEKINAH DE DEUS SO Endereço: 8 RUA TV 22 E 23 …" at bounding box center [384, 145] width 769 height 290
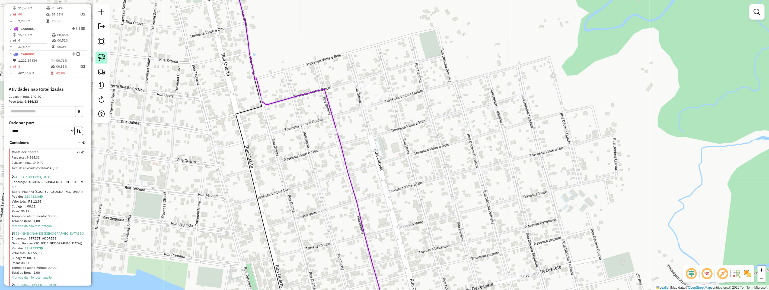
click at [105, 56] on link at bounding box center [101, 58] width 12 height 12
drag, startPoint x: 105, startPoint y: 56, endPoint x: 121, endPoint y: 72, distance: 22.1
click at [105, 58] on link at bounding box center [101, 58] width 12 height 12
drag, startPoint x: 376, startPoint y: 142, endPoint x: 381, endPoint y: 150, distance: 9.1
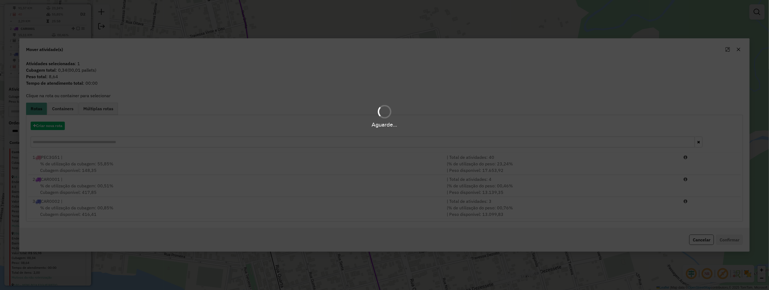
click at [74, 186] on span "% de utilização da cubagem: 00,51%" at bounding box center [76, 185] width 73 height 5
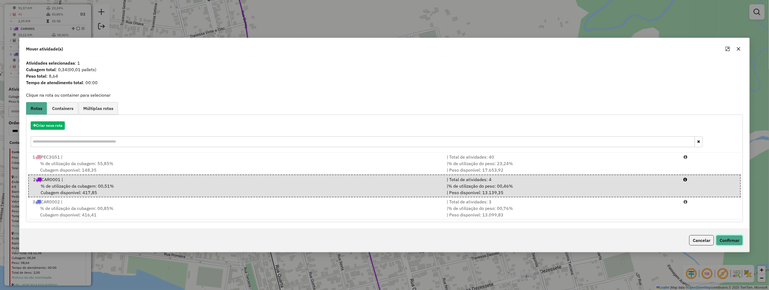
click at [731, 240] on button "Confirmar" at bounding box center [729, 240] width 27 height 10
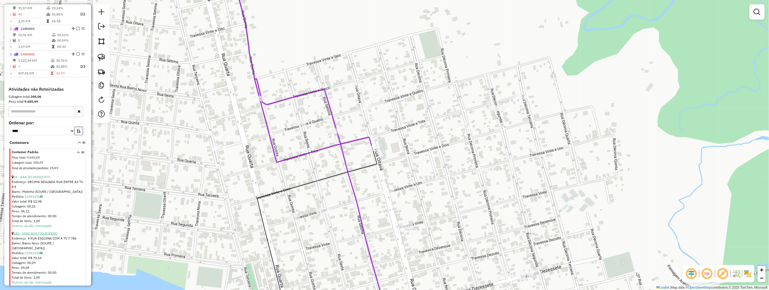
click at [45, 235] on link "180 - MINI BOX FIGUEIREDO" at bounding box center [36, 233] width 44 height 4
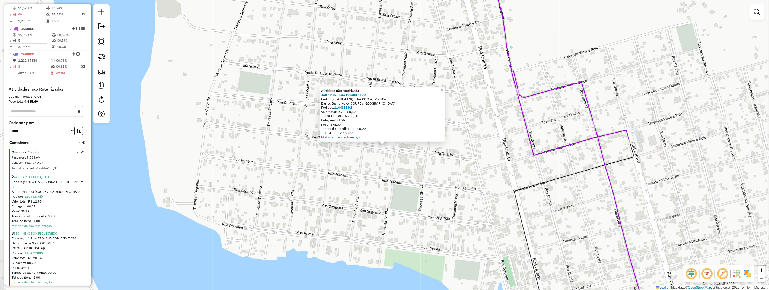
click at [389, 161] on div "Atividade não roteirizada 180 - MINI BOX FIGUEIREDO Endereço: 4 RUA ESQUINA COM…" at bounding box center [384, 145] width 769 height 290
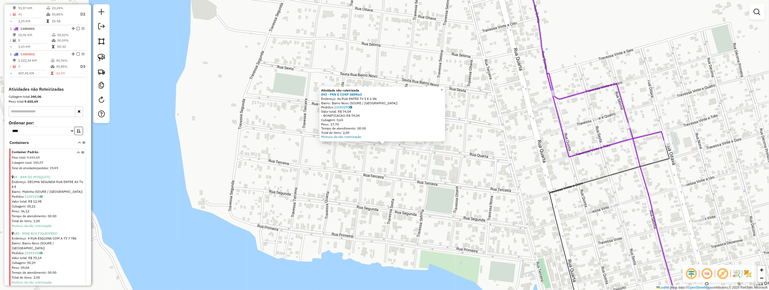
click at [375, 157] on div "Atividade não roteirizada 843 - PAN E CONF SERRaO Endereço: 4a RUA ENTRE TV 5 E…" at bounding box center [384, 145] width 769 height 290
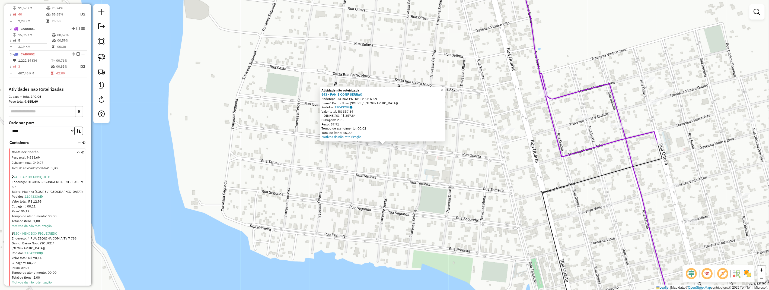
click at [392, 158] on div "Atividade não roteirizada 843 - PAN E CONF SERRaO Endereço: 4a RUA ENTRE TV 5 E…" at bounding box center [384, 145] width 769 height 290
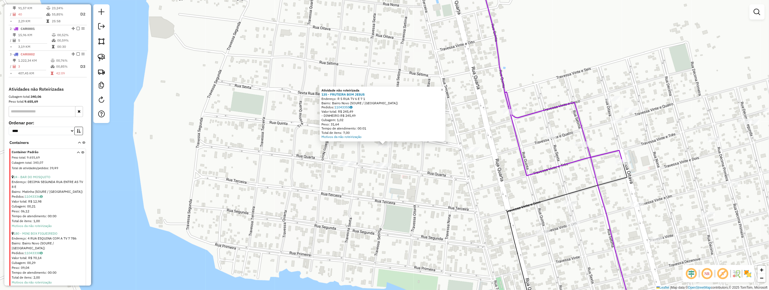
click at [425, 165] on div "Atividade não roteirizada 135 - FRUTEIRA BOM JESUS Endereço: R 5 RUA TV 6 E 7 1…" at bounding box center [384, 145] width 769 height 290
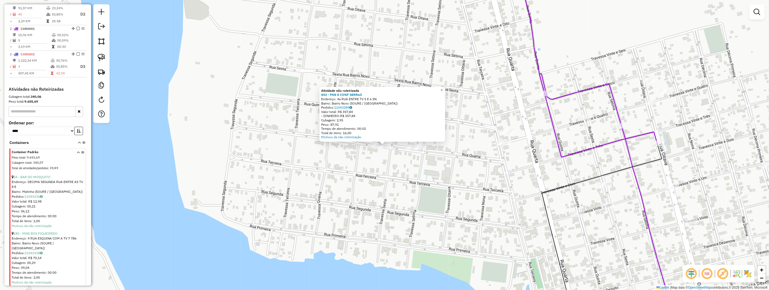
click at [376, 180] on div "Atividade não roteirizada 843 - PAN E CONF SERRaO Endereço: 4a RUA ENTRE TV 5 E…" at bounding box center [384, 145] width 769 height 290
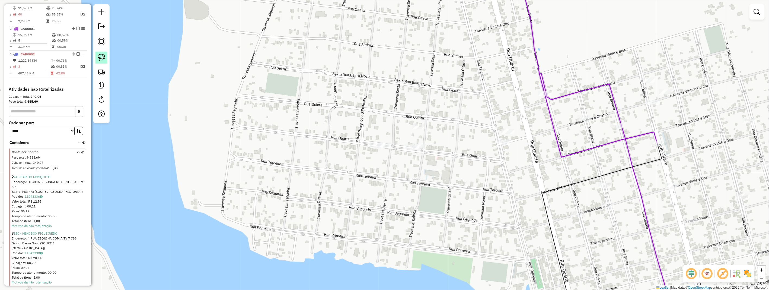
click at [101, 55] on img at bounding box center [102, 58] width 8 height 8
drag, startPoint x: 101, startPoint y: 55, endPoint x: 300, endPoint y: 93, distance: 201.8
click at [106, 62] on link at bounding box center [101, 58] width 12 height 12
drag, startPoint x: 431, startPoint y: 122, endPoint x: 387, endPoint y: 152, distance: 53.2
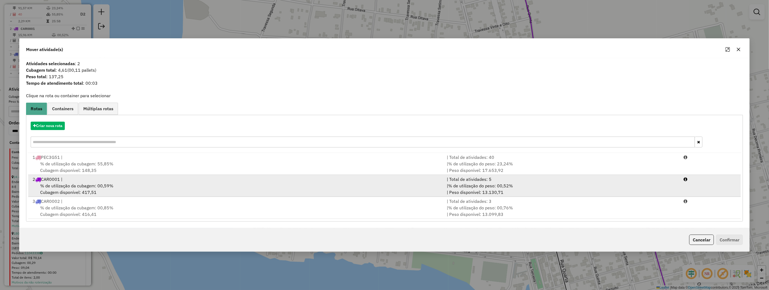
click at [92, 181] on div "2 CAR0001 |" at bounding box center [236, 179] width 415 height 7
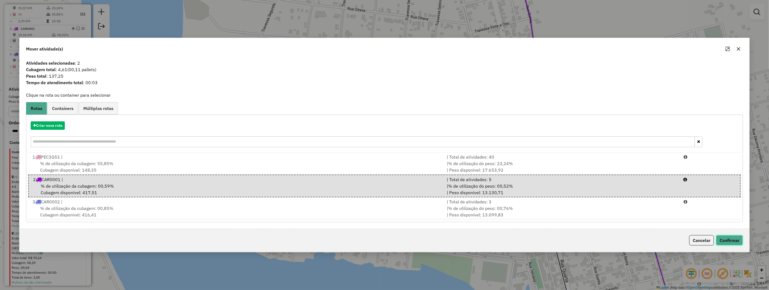
click at [723, 238] on button "Confirmar" at bounding box center [729, 240] width 27 height 10
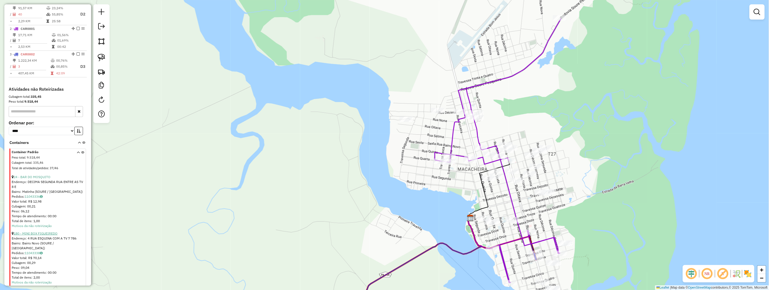
click at [39, 235] on link "180 - MINI BOX FIGUEIREDO" at bounding box center [36, 233] width 44 height 4
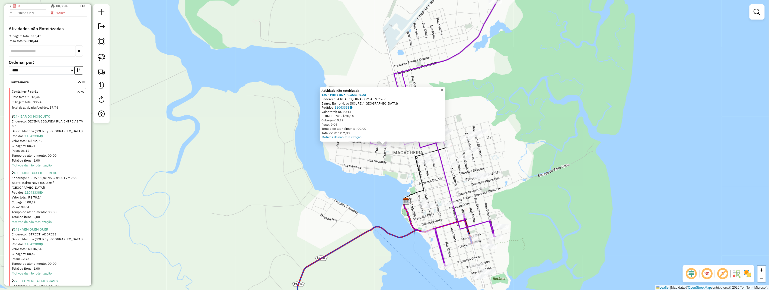
scroll to position [302, 0]
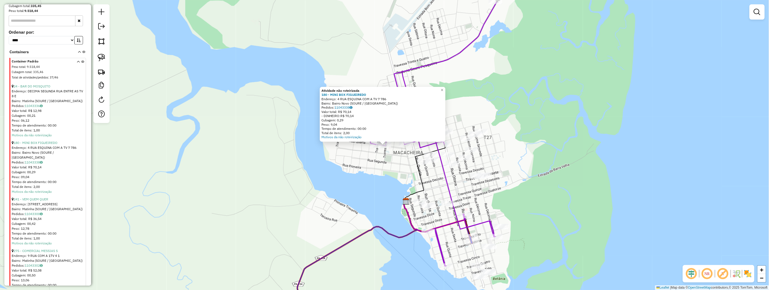
click at [38, 202] on div "Endereço: [STREET_ADDRESS]" at bounding box center [48, 204] width 73 height 5
click at [39, 197] on link "241 - VEM QUEM QUER" at bounding box center [31, 199] width 35 height 4
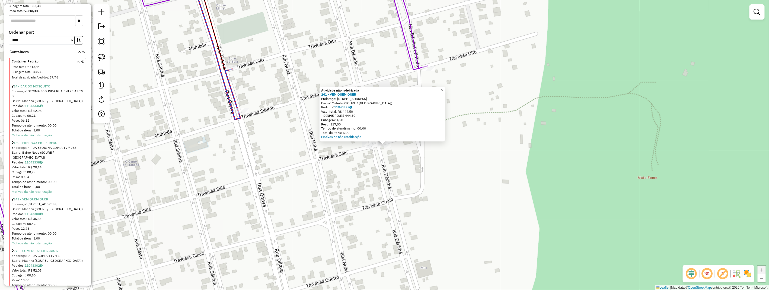
click at [378, 160] on div "Atividade não roteirizada 241 - VEM QUEM QUER Endereço: 10 RUA TV 7 1 Bairro: M…" at bounding box center [384, 145] width 769 height 290
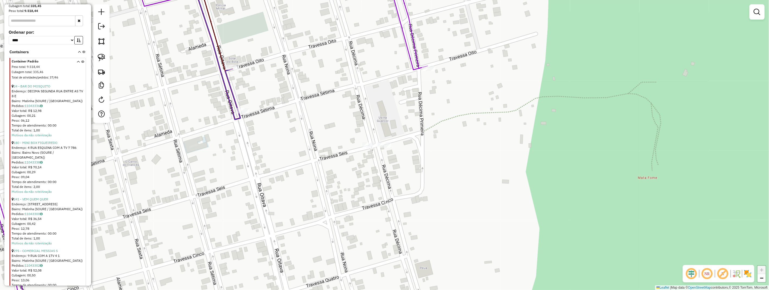
scroll to position [362, 0]
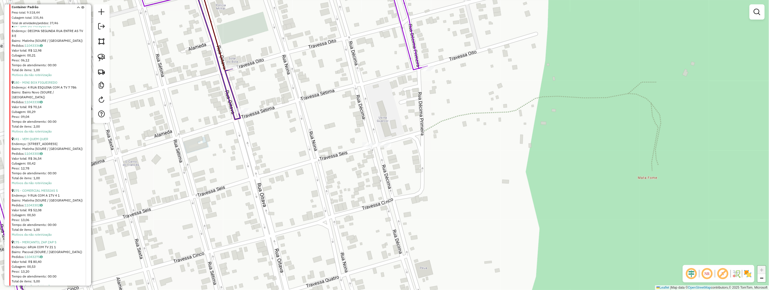
click at [40, 186] on li "275 - COMERCIAL MESSIAS S Endereço: 9 RUA COM A 1TV 4 1 Bairro: Matinha (SOURE …" at bounding box center [48, 211] width 73 height 52
click at [40, 192] on div "275 - COMERCIAL MESSIAS S" at bounding box center [48, 190] width 73 height 5
click at [42, 188] on link "275 - COMERCIAL MESSIAS S" at bounding box center [36, 190] width 44 height 4
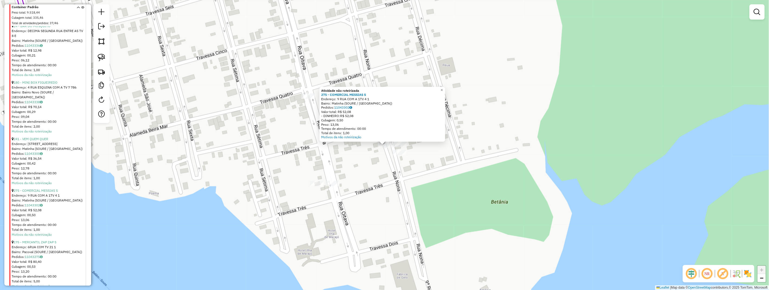
click at [431, 155] on div "Atividade não roteirizada 275 - COMERCIAL MESSIAS S Endereço: 9 RUA COM A 1TV 4…" at bounding box center [384, 145] width 769 height 290
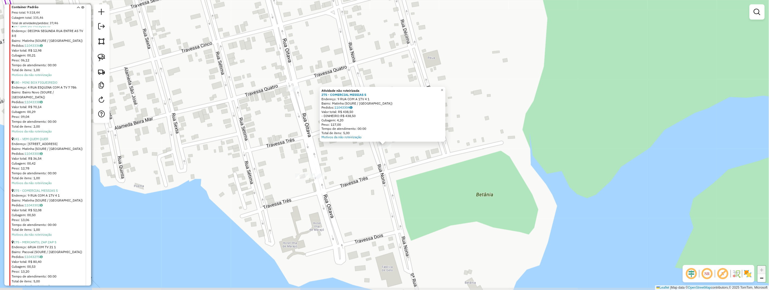
click at [401, 152] on div "Atividade não roteirizada 275 - COMERCIAL MESSIAS S Endereço: 9 RUA COM A 1TV 4…" at bounding box center [384, 145] width 769 height 290
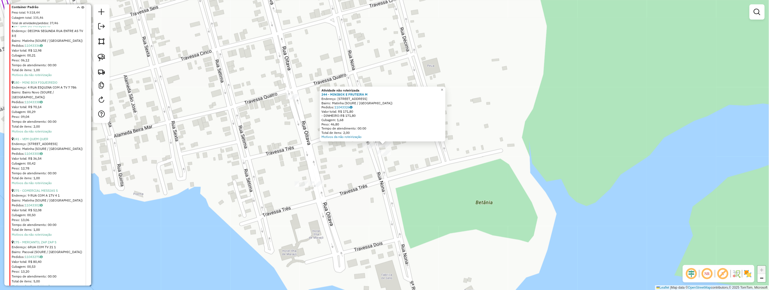
click at [397, 168] on div "Atividade não roteirizada 244 - MINIBOX E FRUTEIRA M Endereço: [STREET_ADDRESS]…" at bounding box center [384, 145] width 769 height 290
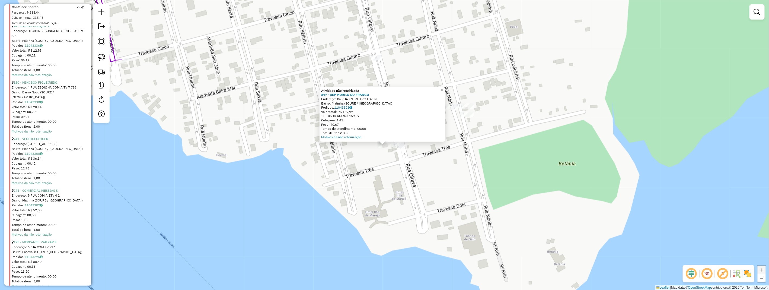
click at [392, 155] on div "Atividade não roteirizada 847 - DEP MURILO DO FRANGO Endereço: 8a RUA ENTRE TV …" at bounding box center [384, 145] width 769 height 290
drag, startPoint x: 392, startPoint y: 154, endPoint x: 357, endPoint y: 153, distance: 35.3
click at [391, 155] on div "Atividade não roteirizada 847 - DEP MURILO DO FRANGO Endereço: 8a RUA ENTRE TV …" at bounding box center [384, 145] width 769 height 290
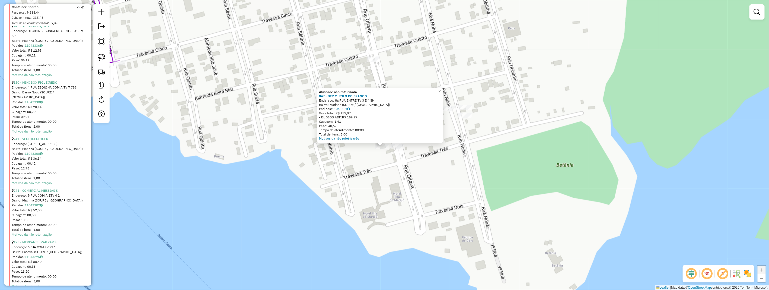
click at [292, 136] on div "Atividade não roteirizada 847 - DEP MURILO DO FRANGO Endereço: 8a RUA ENTRE TV …" at bounding box center [384, 145] width 769 height 290
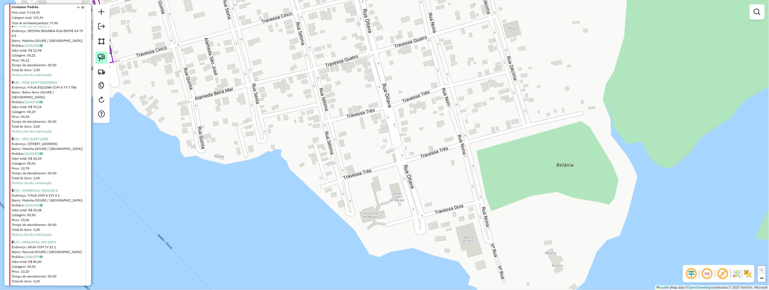
click at [100, 59] on img at bounding box center [102, 58] width 8 height 8
drag, startPoint x: 100, startPoint y: 59, endPoint x: 286, endPoint y: 120, distance: 195.8
click at [101, 61] on img at bounding box center [102, 58] width 8 height 8
drag, startPoint x: 402, startPoint y: 139, endPoint x: 406, endPoint y: 154, distance: 15.3
click at [406, 154] on div "Janela de atendimento Grade de atendimento Capacidade Transportadoras Veículos …" at bounding box center [384, 145] width 769 height 290
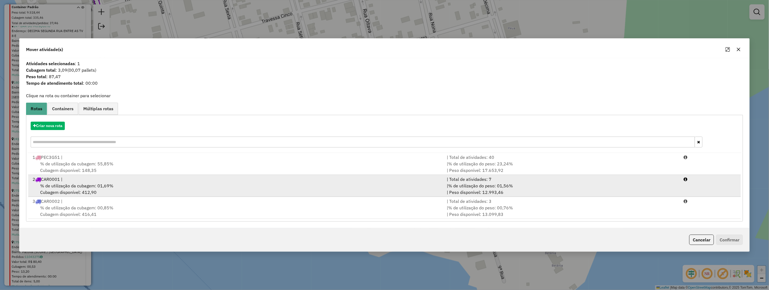
click at [114, 195] on div "% de utilização da cubagem: 01,69% Cubagem disponível: 412,90" at bounding box center [236, 188] width 415 height 13
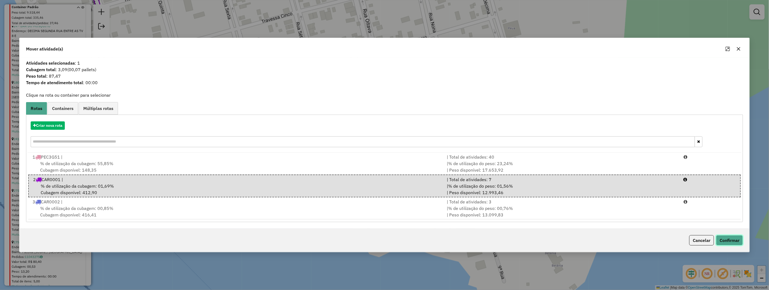
drag, startPoint x: 727, startPoint y: 237, endPoint x: 730, endPoint y: 232, distance: 6.0
click at [727, 237] on button "Confirmar" at bounding box center [729, 240] width 27 height 10
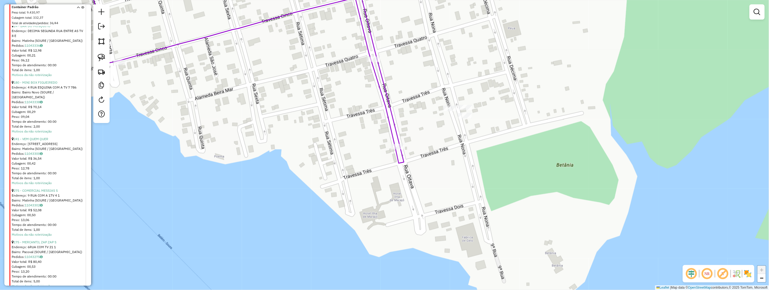
click at [37, 188] on div "275 - COMERCIAL MESSIAS S" at bounding box center [48, 190] width 73 height 5
click at [36, 189] on link "275 - COMERCIAL MESSIAS S" at bounding box center [36, 190] width 44 height 4
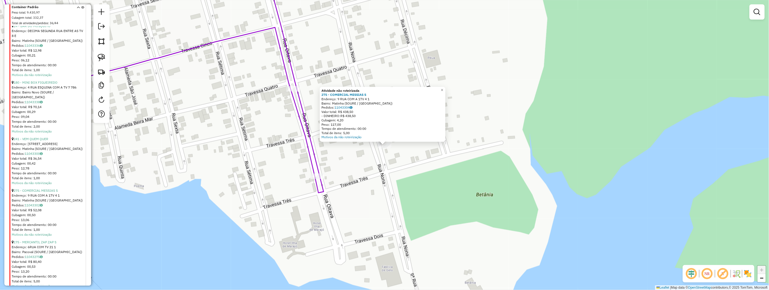
drag, startPoint x: 418, startPoint y: 155, endPoint x: 409, endPoint y: 151, distance: 10.1
click at [417, 155] on div "Atividade não roteirizada 275 - COMERCIAL MESSIAS S Endereço: 9 RUA COM A 1TV 4…" at bounding box center [384, 145] width 769 height 290
click at [398, 147] on div "Atividade não roteirizada 275 - COMERCIAL MESSIAS S Endereço: 9 RUA COM A 1TV 4…" at bounding box center [384, 145] width 769 height 290
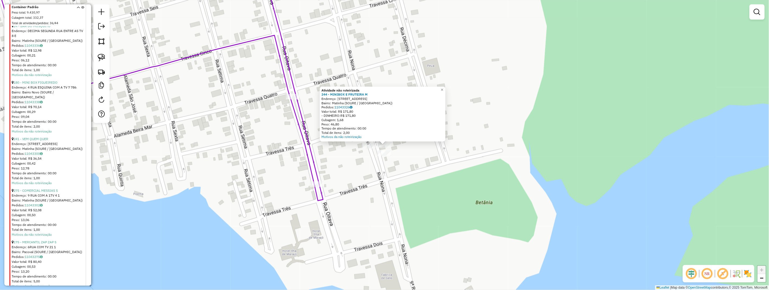
click at [408, 157] on div "Atividade não roteirizada 244 - MINIBOX E FRUTEIRA M Endereço: [STREET_ADDRESS]…" at bounding box center [384, 145] width 769 height 290
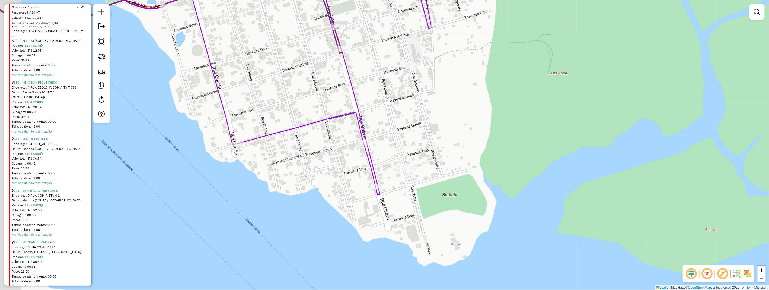
drag, startPoint x: 341, startPoint y: 123, endPoint x: 396, endPoint y: 139, distance: 56.8
click at [393, 143] on div "Janela de atendimento Grade de atendimento Capacidade Transportadoras Veículos …" at bounding box center [384, 145] width 769 height 290
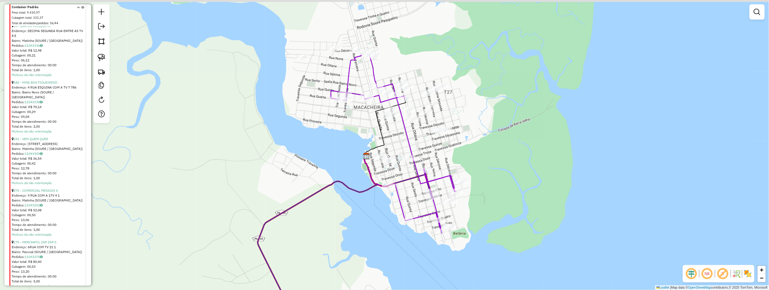
drag, startPoint x: 395, startPoint y: 80, endPoint x: 449, endPoint y: 177, distance: 110.7
click at [449, 177] on div "Janela de atendimento Grade de atendimento Capacidade Transportadoras Veículos …" at bounding box center [384, 145] width 769 height 290
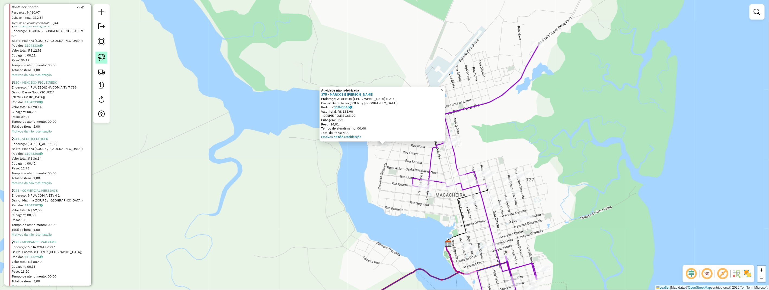
click at [103, 53] on link at bounding box center [101, 58] width 12 height 12
drag, startPoint x: 103, startPoint y: 53, endPoint x: 173, endPoint y: 81, distance: 75.7
click at [112, 59] on hb-router-mapa "Informações da Sessão 977813 - [DATE] Criação: [DATE] 17:26 Depósito: HBR MARAJ…" at bounding box center [384, 145] width 769 height 290
drag, startPoint x: 375, startPoint y: 145, endPoint x: 394, endPoint y: 138, distance: 20.8
click at [394, 138] on div "Atividade não roteirizada 375 - MARCOS E [PERSON_NAME]: ALAMEDA NOSSA SENHORA D…" at bounding box center [384, 145] width 769 height 290
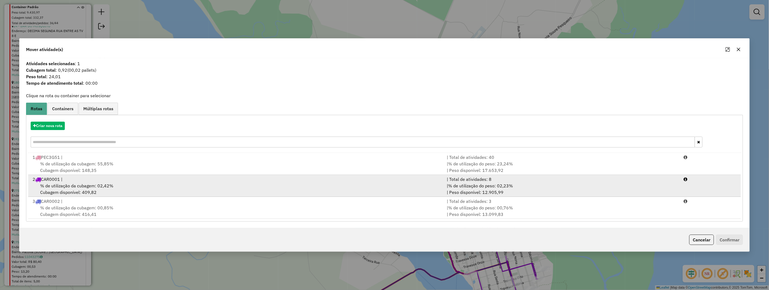
click at [110, 190] on div "% de utilização da cubagem: 02,42% Cubagem disponível: 409,82" at bounding box center [236, 188] width 415 height 13
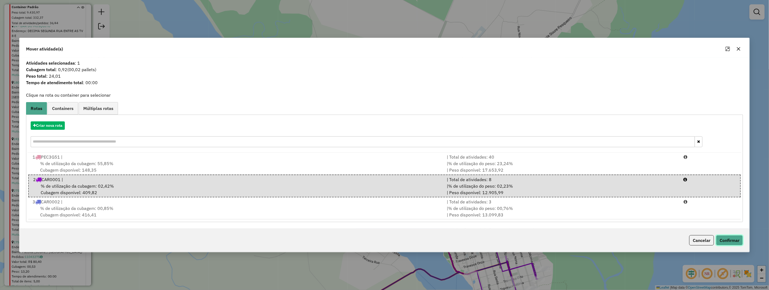
click at [727, 240] on button "Confirmar" at bounding box center [729, 240] width 27 height 10
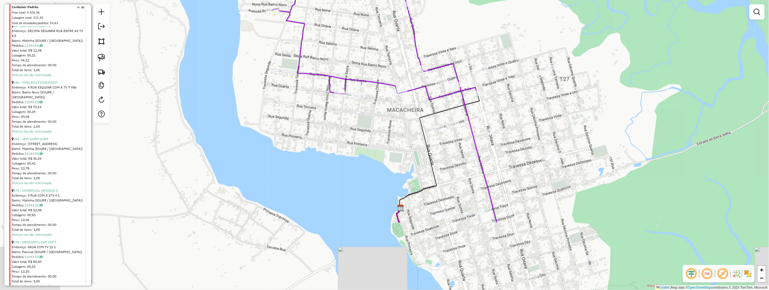
drag, startPoint x: 585, startPoint y: 215, endPoint x: 600, endPoint y: 116, distance: 100.1
click at [599, 117] on div "Janela de atendimento Grade de atendimento Capacidade Transportadoras Veículos …" at bounding box center [384, 145] width 769 height 290
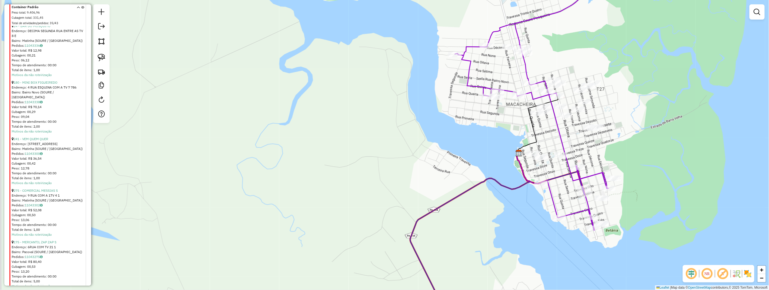
drag, startPoint x: 581, startPoint y: 125, endPoint x: 592, endPoint y: 146, distance: 24.1
click at [592, 146] on div "Janela de atendimento Grade de atendimento Capacidade Transportadoras Veículos …" at bounding box center [384, 145] width 769 height 290
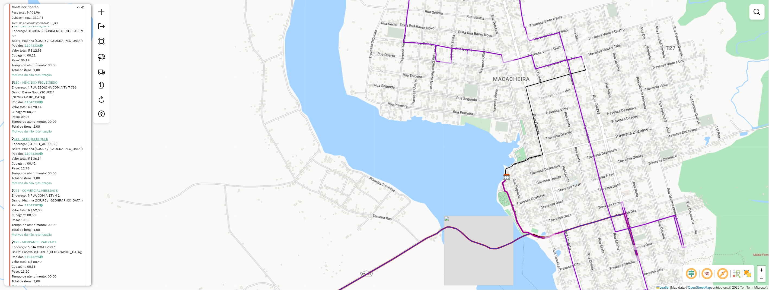
click at [40, 139] on link "241 - VEM QUEM QUER" at bounding box center [31, 139] width 35 height 4
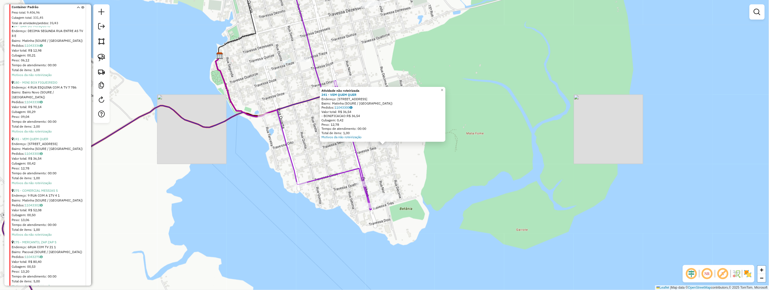
click at [396, 157] on div "Atividade não roteirizada 241 - VEM QUEM QUER Endereço: 10 RUA TV 7 1 Bairro: M…" at bounding box center [384, 145] width 769 height 290
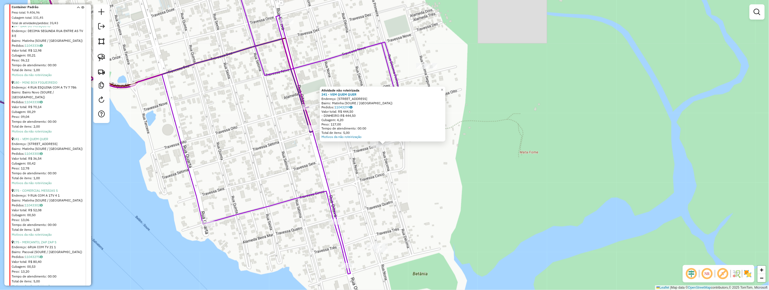
click at [391, 153] on div "Atividade não roteirizada 241 - VEM QUEM QUER Endereço: 10 RUA TV 7 1 Bairro: M…" at bounding box center [384, 145] width 769 height 290
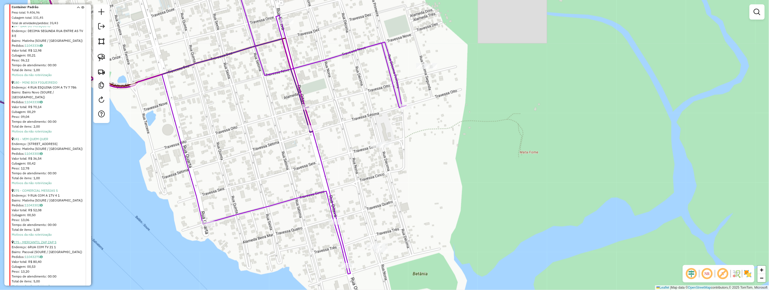
click at [49, 240] on link "175 - MERCANTIL ZAP ZAP S" at bounding box center [35, 242] width 43 height 4
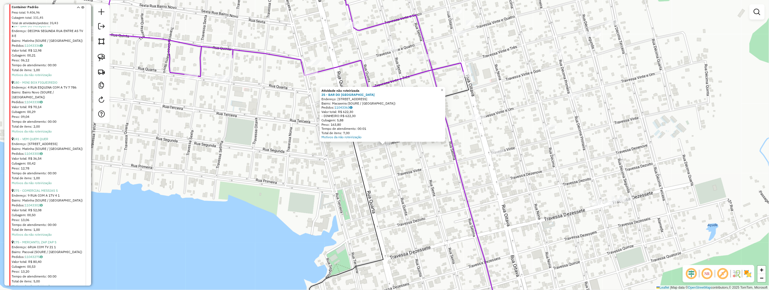
drag, startPoint x: 390, startPoint y: 159, endPoint x: 408, endPoint y: 149, distance: 21.0
click at [390, 159] on div "Atividade não roteirizada 25 - BAR DO NICAO Endereço: 5 RUA TV 21 1 Bairro: Mac…" at bounding box center [384, 145] width 769 height 290
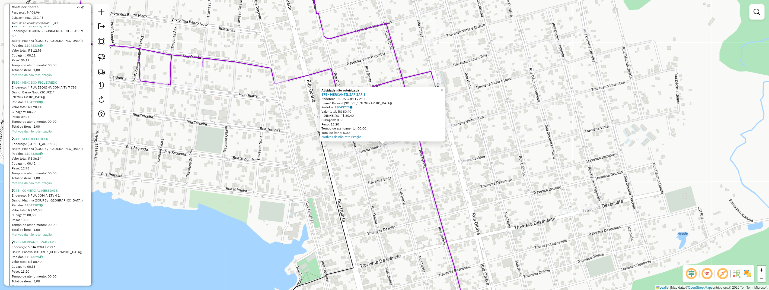
click at [408, 160] on div "Atividade não roteirizada 175 - MERCANTIL ZAP ZAP S Endereço: 6RUA COM TV 21 1 …" at bounding box center [384, 145] width 769 height 290
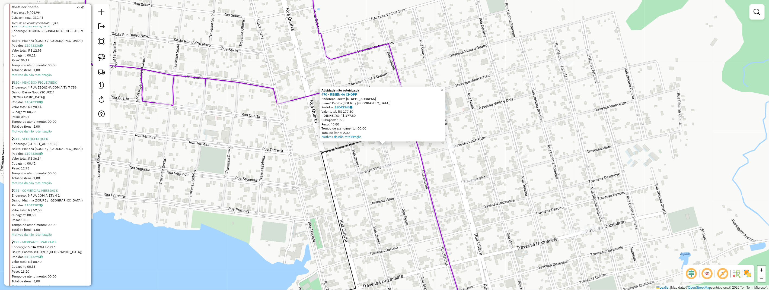
click at [402, 153] on div "Atividade não roteirizada 470 - RESENHA CHOPP Endereço: [STREET_ADDRESS] Pedido…" at bounding box center [384, 145] width 769 height 290
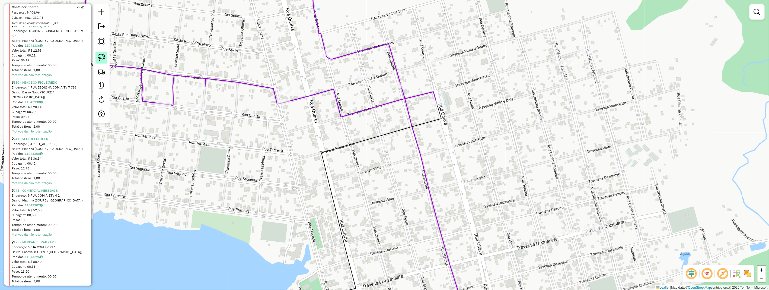
click at [99, 57] on img at bounding box center [102, 58] width 8 height 8
drag, startPoint x: 99, startPoint y: 57, endPoint x: 220, endPoint y: 119, distance: 136.4
click at [99, 58] on img at bounding box center [102, 58] width 8 height 8
drag, startPoint x: 389, startPoint y: 137, endPoint x: 400, endPoint y: 153, distance: 19.5
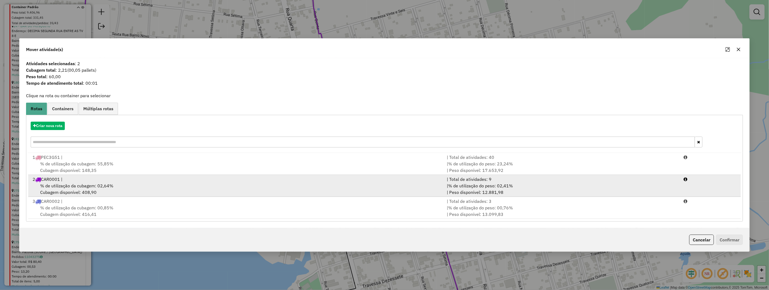
click at [162, 186] on div "% de utilização da cubagem: 02,64% Cubagem disponível: 408,90" at bounding box center [236, 188] width 415 height 13
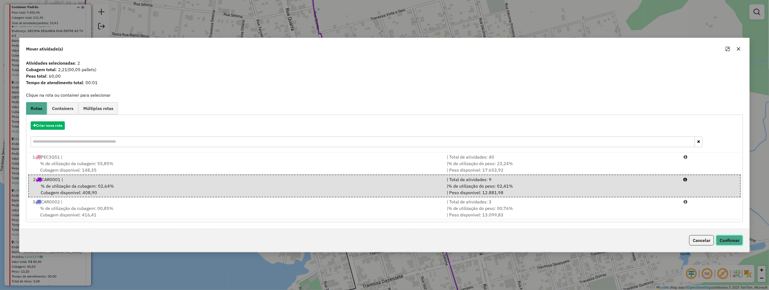
click at [732, 242] on button "Confirmar" at bounding box center [729, 240] width 27 height 10
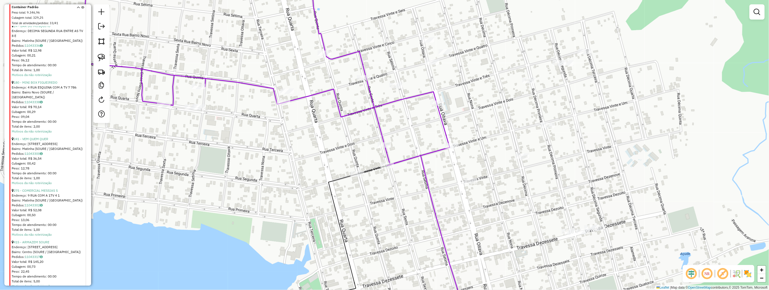
scroll to position [392, 0]
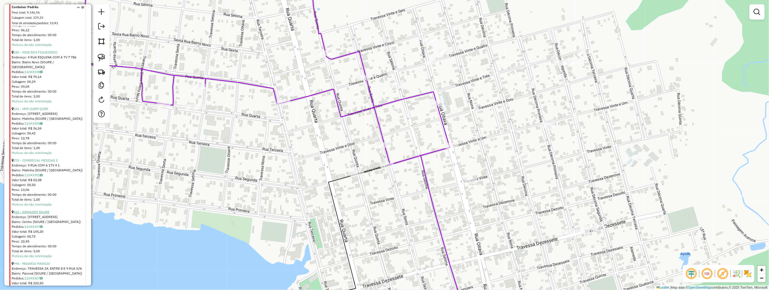
click at [38, 211] on link "415 - ARMAZEM SOURE" at bounding box center [32, 212] width 36 height 4
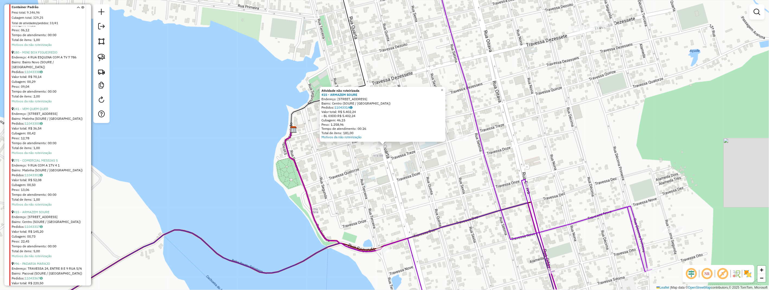
click at [396, 151] on div "Atividade não roteirizada 415 - ARMAZEM SOURE Endereço: 4 [STREET_ADDRESS] Pedi…" at bounding box center [384, 145] width 769 height 290
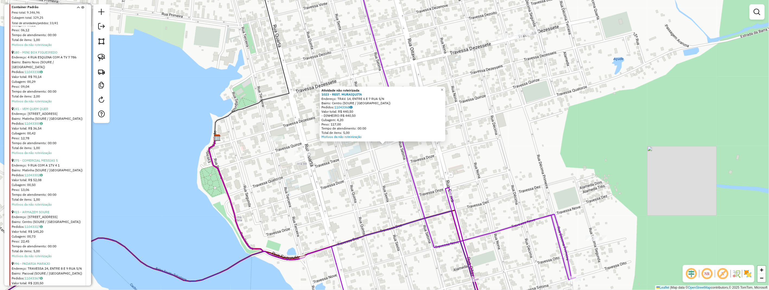
click at [388, 175] on div "Atividade não roteirizada 1023 - REST. MURAIQUITA Endereço: TRAV. 14, ENTRE 6 E…" at bounding box center [384, 145] width 769 height 290
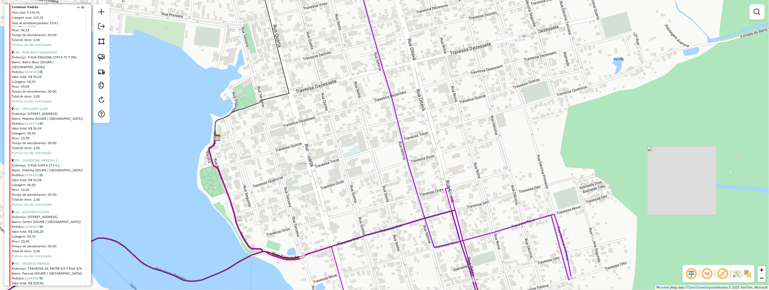
scroll to position [452, 0]
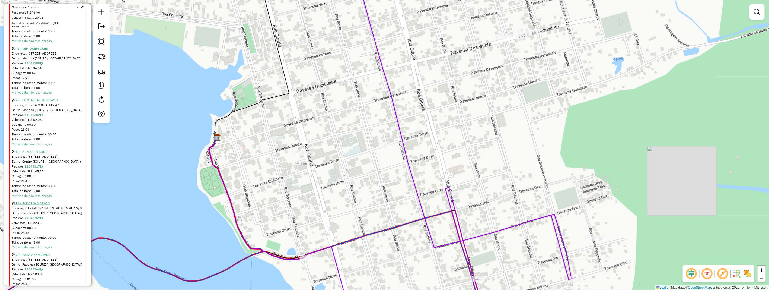
click at [36, 203] on link "996 - PADARIA MARAJO" at bounding box center [32, 203] width 37 height 4
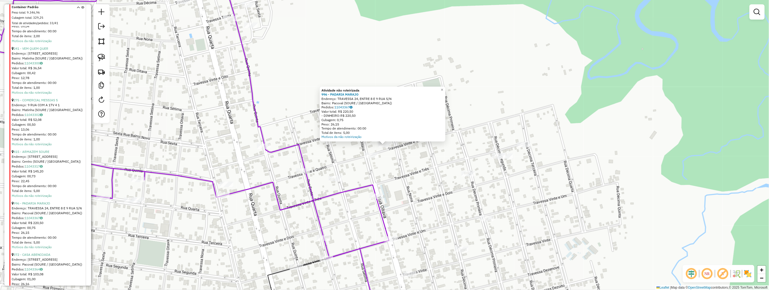
click at [398, 165] on div "Atividade não roteirizada 996 - PADARIA MARAJO Endereço: TRAVESSA 24, ENTRE 8 E…" at bounding box center [384, 145] width 769 height 290
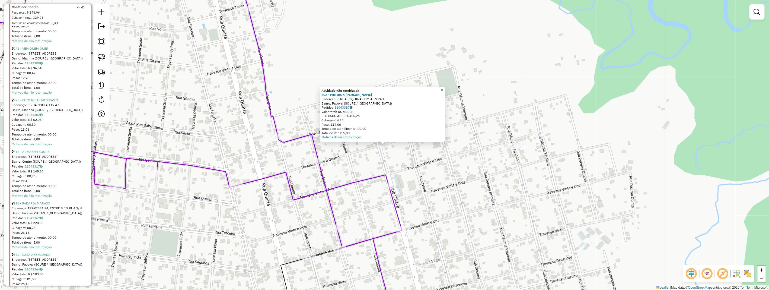
click at [389, 164] on div "Atividade não roteirizada 402 - MINIBOX [PERSON_NAME]: 8 RUA ESQUINA COM A TV 2…" at bounding box center [384, 145] width 769 height 290
drag, startPoint x: 413, startPoint y: 177, endPoint x: 411, endPoint y: 175, distance: 3.1
click at [413, 177] on div "Atividade não roteirizada 402 - MINIBOX [PERSON_NAME]: 8 RUA ESQUINA COM A TV 2…" at bounding box center [384, 145] width 769 height 290
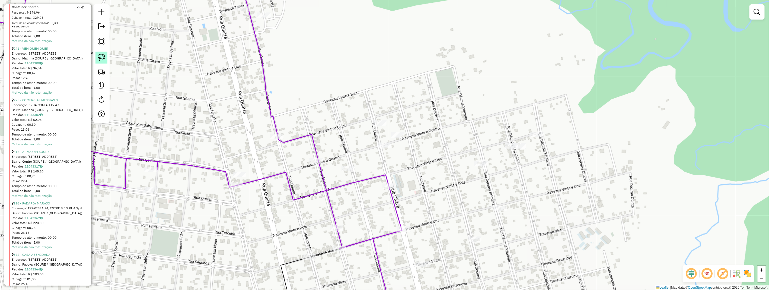
click at [105, 56] on img at bounding box center [102, 58] width 8 height 8
drag, startPoint x: 104, startPoint y: 57, endPoint x: 121, endPoint y: 68, distance: 20.2
click at [113, 63] on hb-router-mapa "Informações da Sessão 977813 - [DATE] Criação: [DATE] 17:26 Depósito: HBR MARAJ…" at bounding box center [384, 145] width 769 height 290
drag, startPoint x: 407, startPoint y: 131, endPoint x: 402, endPoint y: 139, distance: 10.3
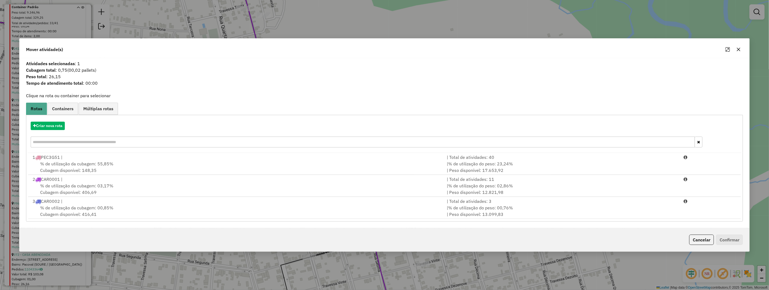
drag, startPoint x: 122, startPoint y: 192, endPoint x: 326, endPoint y: 190, distance: 204.6
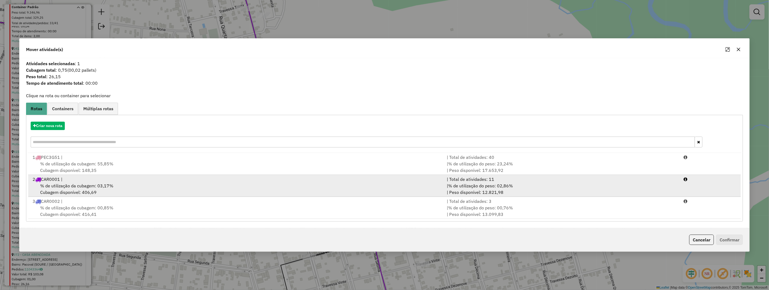
click at [122, 192] on div "% de utilização da cubagem: 03,17% Cubagem disponível: 406,69" at bounding box center [236, 188] width 415 height 13
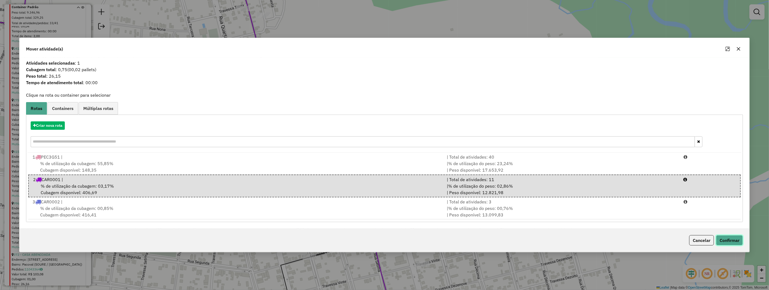
click at [735, 237] on button "Confirmar" at bounding box center [729, 240] width 27 height 10
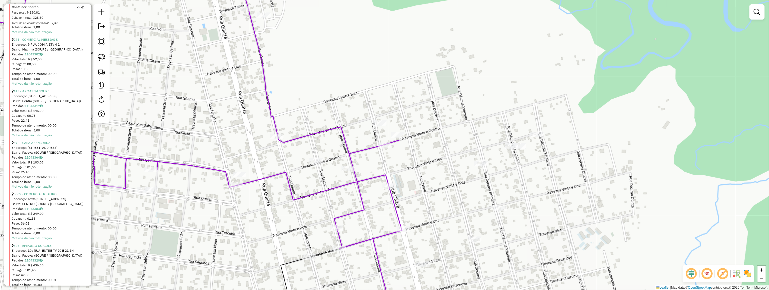
scroll to position [573, 0]
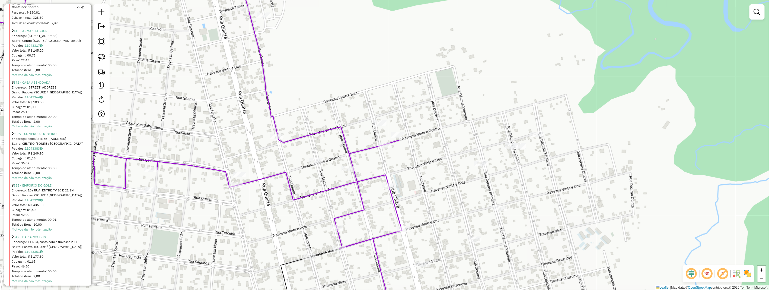
click at [40, 82] on link "372 - CASA ABENCOADA" at bounding box center [32, 82] width 37 height 4
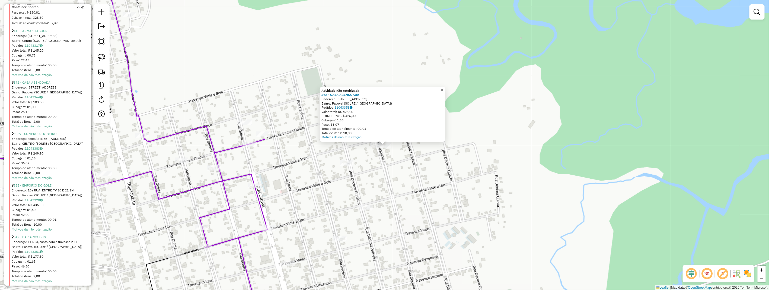
click at [399, 158] on div "Atividade não roteirizada 372 - CASA ABENCOADA Endereço: [STREET_ADDRESS] Pedid…" at bounding box center [384, 145] width 769 height 290
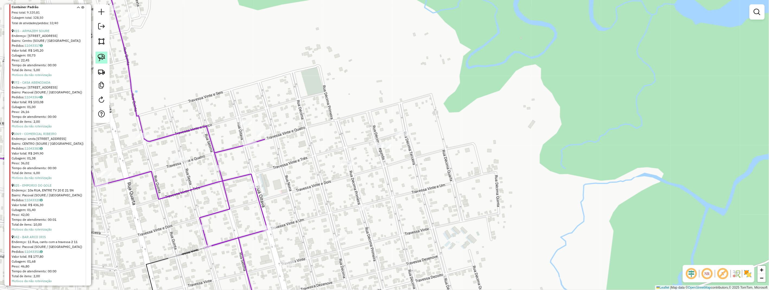
click at [102, 55] on img at bounding box center [102, 58] width 8 height 8
drag, startPoint x: 387, startPoint y: 136, endPoint x: 393, endPoint y: 154, distance: 18.3
click at [393, 154] on div "Janela de atendimento Grade de atendimento Capacidade Transportadoras Veículos …" at bounding box center [384, 145] width 769 height 290
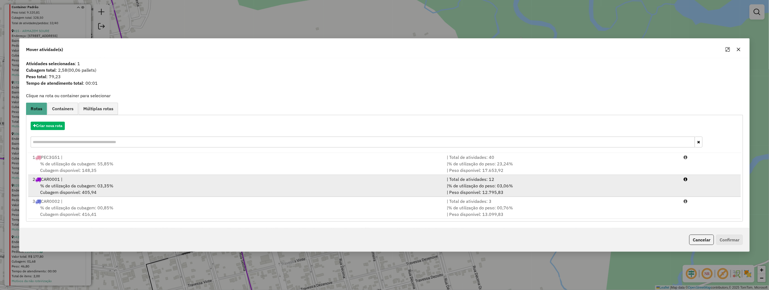
drag, startPoint x: 173, startPoint y: 193, endPoint x: 306, endPoint y: 196, distance: 133.0
click at [174, 193] on div "% de utilização da cubagem: 03,35% Cubagem disponível: 405,94" at bounding box center [236, 188] width 415 height 13
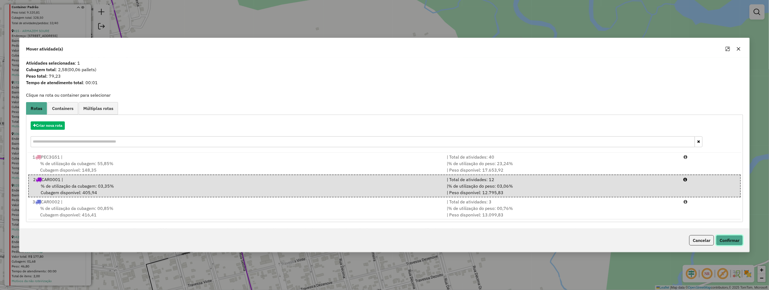
click at [724, 239] on button "Confirmar" at bounding box center [729, 240] width 27 height 10
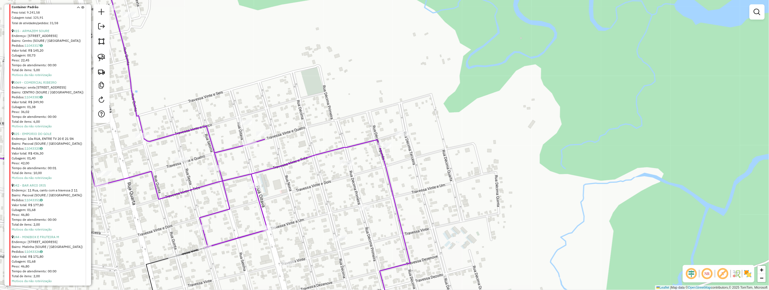
click at [405, 136] on div at bounding box center [403, 133] width 14 height 5
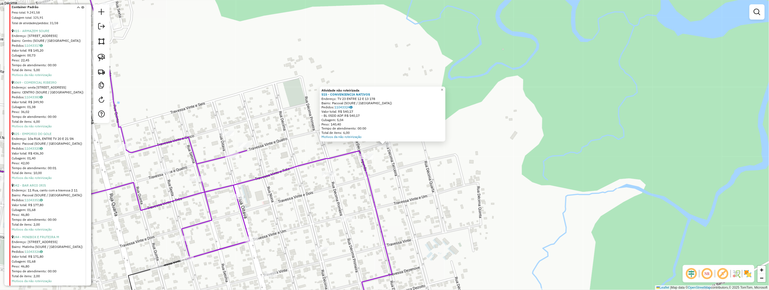
click at [416, 156] on div "Atividade não roteirizada 515 - CONVENIENCIA NATIVOS Endereço: TV 23 ENTRE 12 E…" at bounding box center [384, 145] width 769 height 290
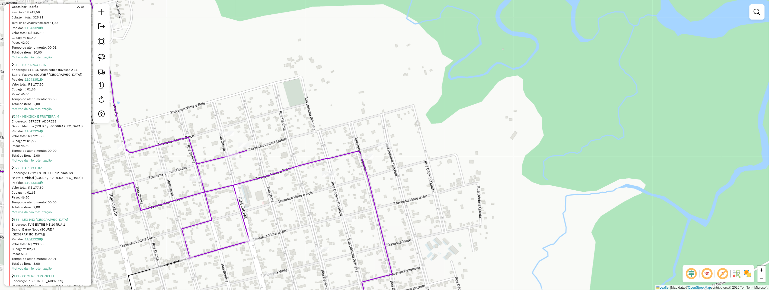
scroll to position [754, 0]
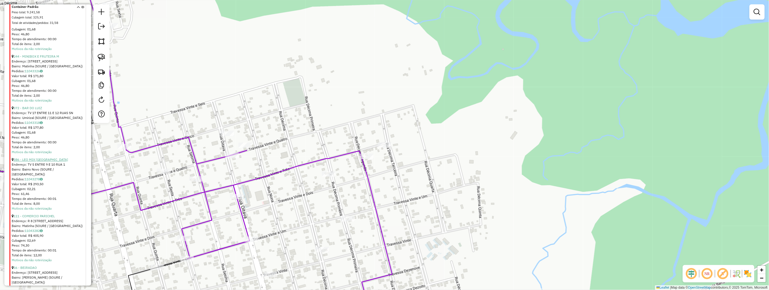
click at [44, 158] on link "386 - LEO MIX [GEOGRAPHIC_DATA]" at bounding box center [41, 159] width 55 height 4
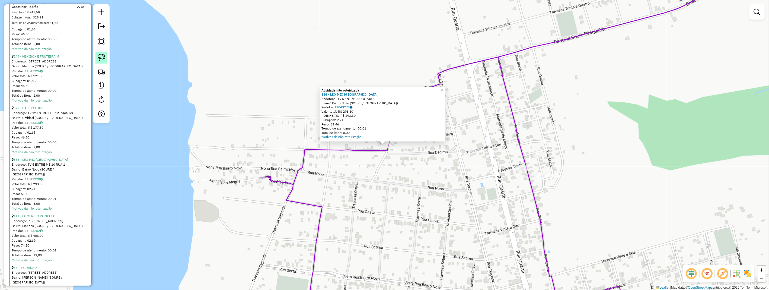
click at [101, 56] on img at bounding box center [102, 58] width 8 height 8
drag, startPoint x: 101, startPoint y: 56, endPoint x: 152, endPoint y: 89, distance: 60.6
click at [104, 60] on img at bounding box center [102, 58] width 8 height 8
drag, startPoint x: 374, startPoint y: 142, endPoint x: 392, endPoint y: 140, distance: 17.8
click at [392, 140] on div "Atividade não roteirizada 386 - LEO MIX BAIRRO NOVO Endereço: TV 5 ENTRE 9 E 10…" at bounding box center [384, 145] width 769 height 290
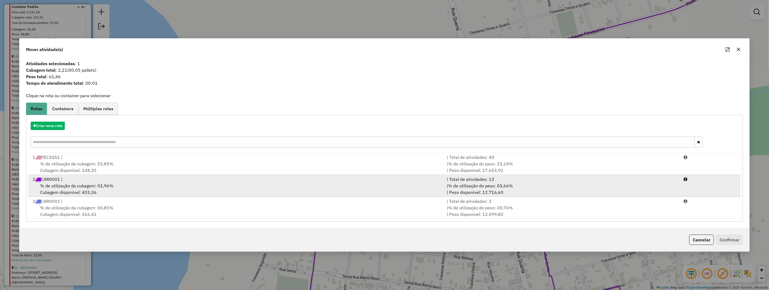
click at [112, 183] on span "% de utilização da cubagem: 03,96%" at bounding box center [76, 185] width 73 height 5
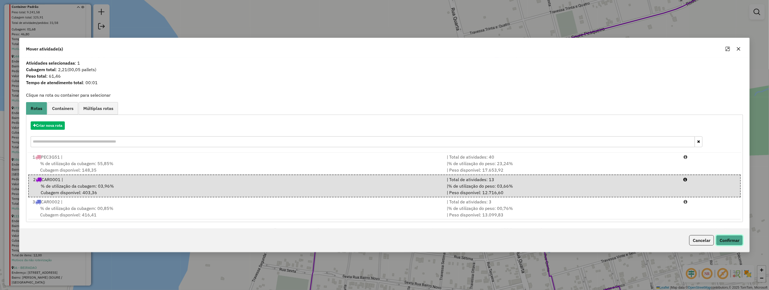
click at [729, 236] on button "Confirmar" at bounding box center [729, 240] width 27 height 10
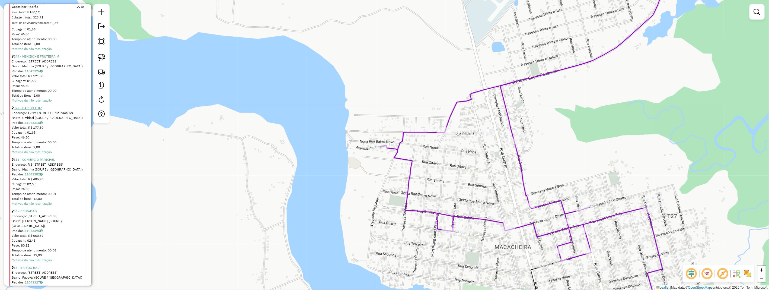
click at [36, 106] on link "572 - BAR DO LUIZ" at bounding box center [28, 108] width 28 height 4
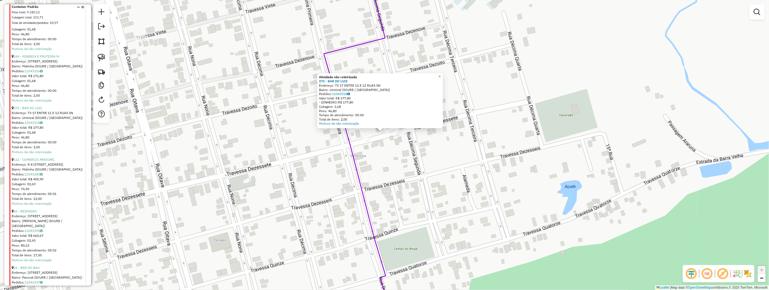
click at [385, 149] on div "Atividade não roteirizada 572 - BAR DO [PERSON_NAME]: TV 17 ENTRE 11 E 12 RUAS …" at bounding box center [384, 145] width 769 height 290
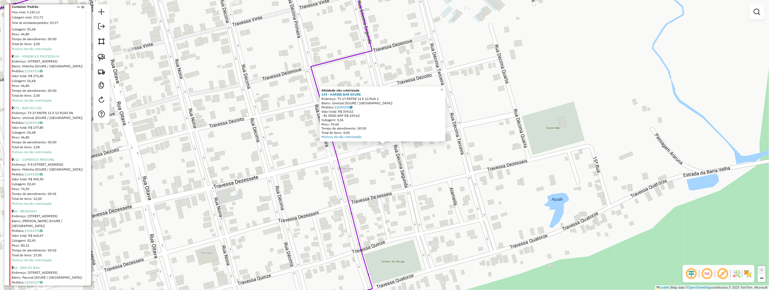
click at [388, 156] on div "Atividade não roteirizada 144 - KARIBE BAR SOURE Endereço: TV 17 ENTRE 11 E 12 …" at bounding box center [384, 145] width 769 height 290
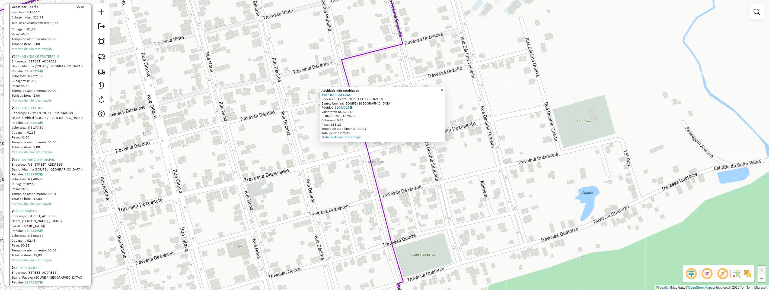
click at [357, 153] on div "Atividade não roteirizada 572 - BAR DO [PERSON_NAME]: TV 17 ENTRE 11 E 12 RUAS …" at bounding box center [384, 145] width 769 height 290
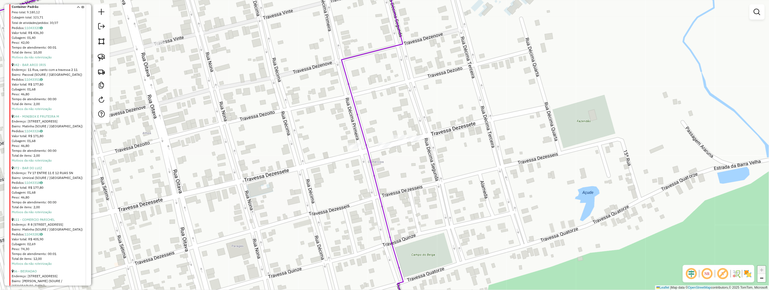
scroll to position [603, 0]
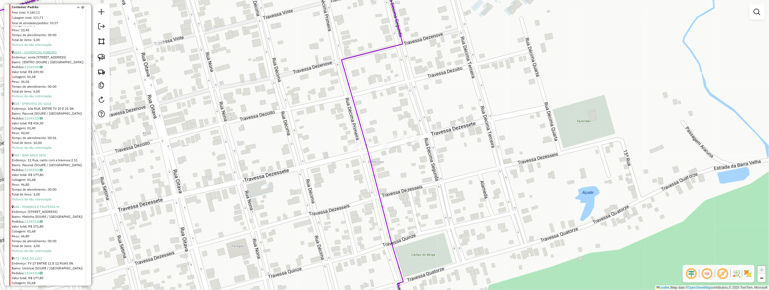
click at [47, 53] on link "5069 - COMERCIAL RIBEIRO" at bounding box center [35, 52] width 43 height 4
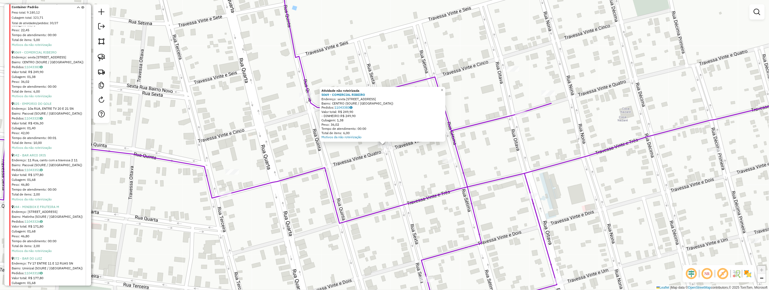
click at [399, 158] on div "Atividade não roteirizada 5069 - COMERCIAL RIBEIRO Endereço: sexta [STREET_ADDR…" at bounding box center [384, 145] width 769 height 290
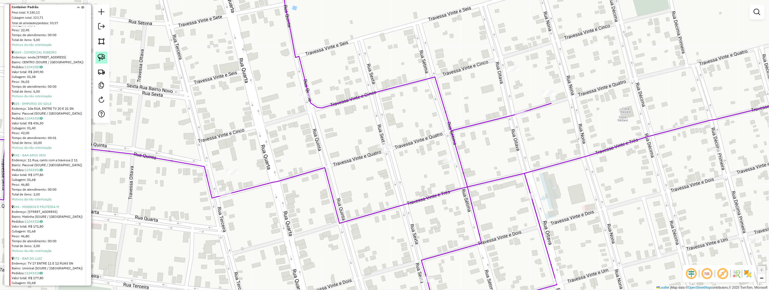
click at [98, 56] on img at bounding box center [102, 58] width 8 height 8
drag, startPoint x: 98, startPoint y: 56, endPoint x: 171, endPoint y: 97, distance: 83.1
click at [100, 60] on img at bounding box center [102, 58] width 8 height 8
drag, startPoint x: 389, startPoint y: 138, endPoint x: 398, endPoint y: 150, distance: 14.7
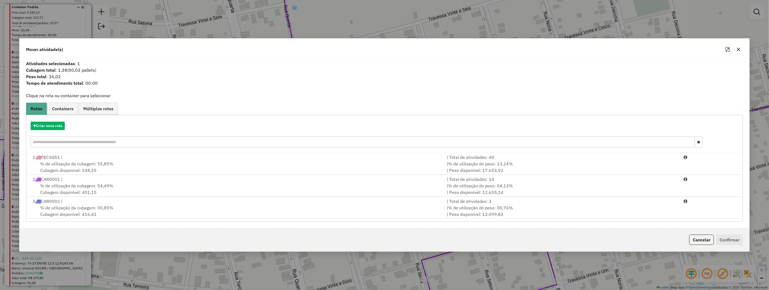
click at [117, 189] on div "% de utilização da cubagem: 04,49% Cubagem disponível: 401,15" at bounding box center [236, 188] width 415 height 13
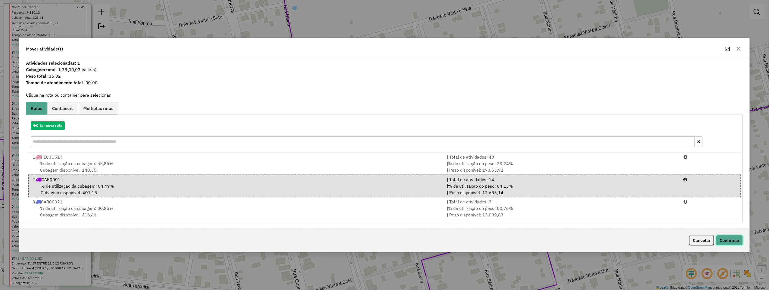
click at [728, 237] on button "Confirmar" at bounding box center [729, 240] width 27 height 10
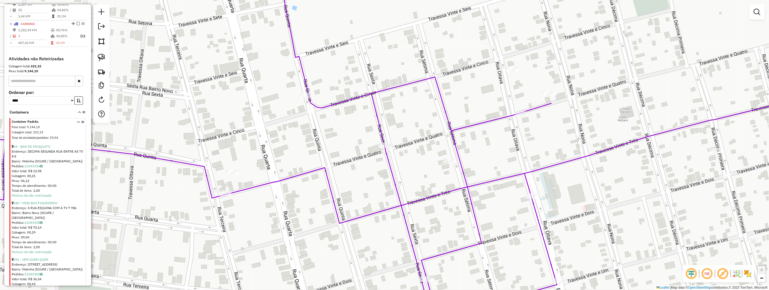
scroll to position [121, 0]
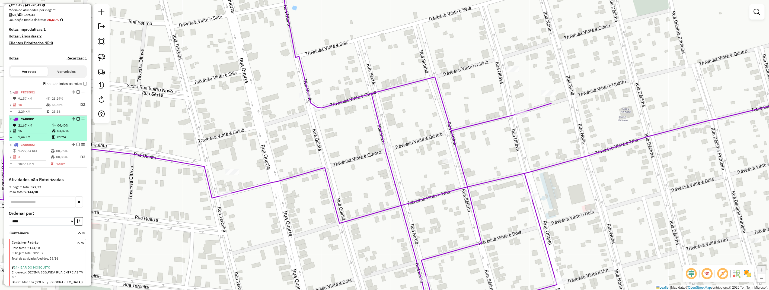
click at [60, 128] on td "04,40%" at bounding box center [70, 125] width 27 height 5
select select "**********"
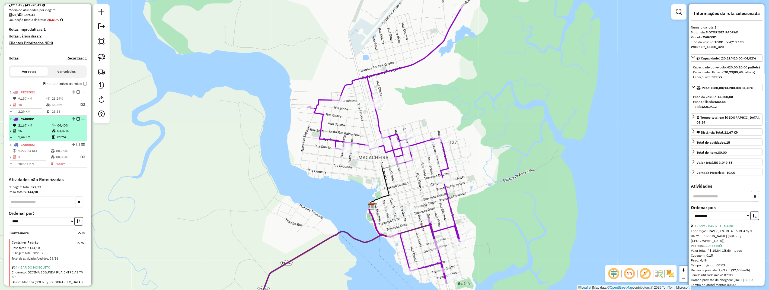
click at [77, 120] on em at bounding box center [78, 118] width 3 height 3
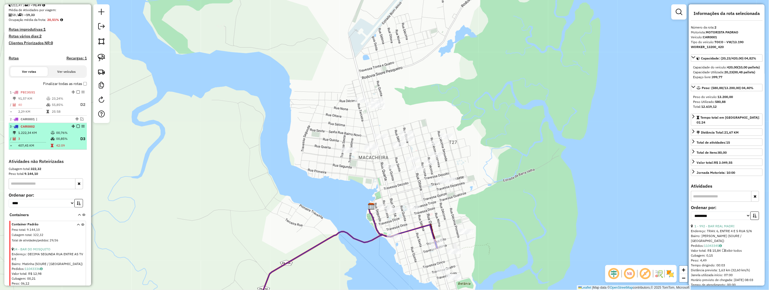
click at [58, 135] on td "00,76%" at bounding box center [66, 132] width 20 height 5
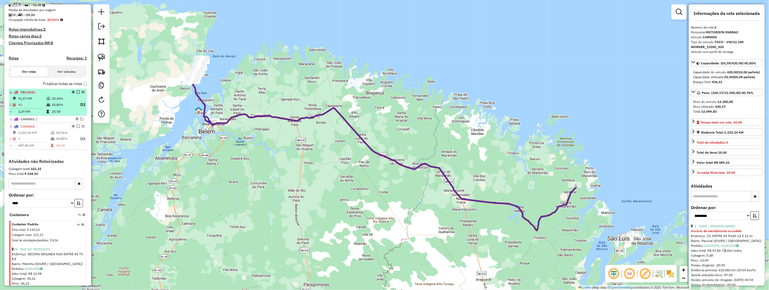
click at [53, 108] on td "55,85%" at bounding box center [63, 104] width 23 height 7
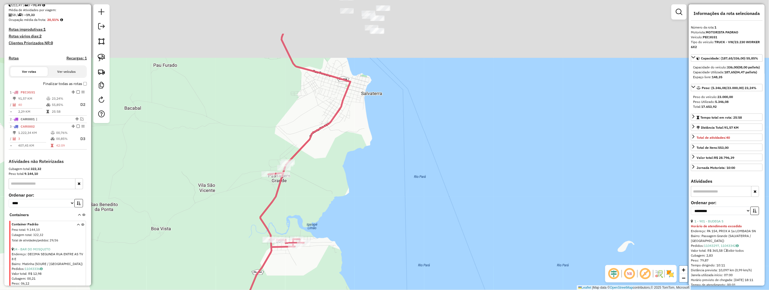
drag, startPoint x: 425, startPoint y: 74, endPoint x: 362, endPoint y: 161, distance: 107.8
click at [399, 193] on div "Janela de atendimento Grade de atendimento Capacidade Transportadoras Veículos …" at bounding box center [384, 145] width 769 height 290
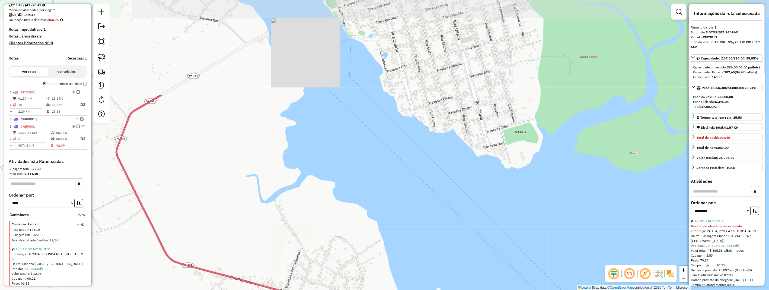
drag, startPoint x: 359, startPoint y: 122, endPoint x: 379, endPoint y: 216, distance: 96.4
click at [379, 216] on div "Janela de atendimento Grade de atendimento Capacidade Transportadoras Veículos …" at bounding box center [384, 145] width 769 height 290
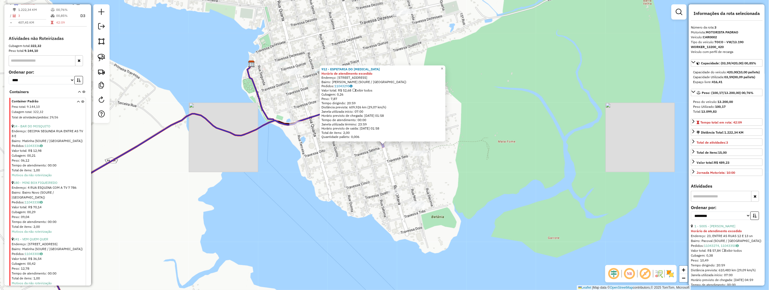
scroll to position [183, 0]
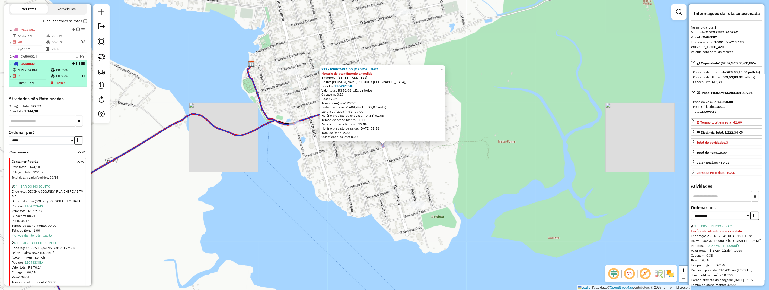
click at [43, 66] on div "3 - CAR0002" at bounding box center [39, 63] width 58 height 5
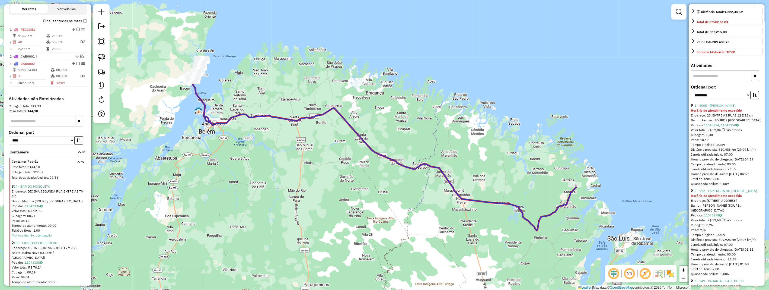
scroll to position [30, 0]
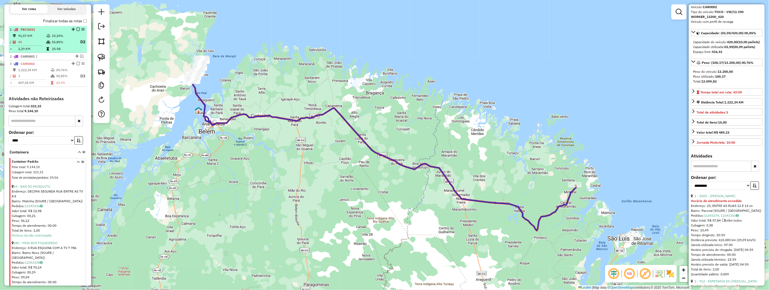
click at [38, 39] on td "91,57 KM" at bounding box center [32, 35] width 28 height 5
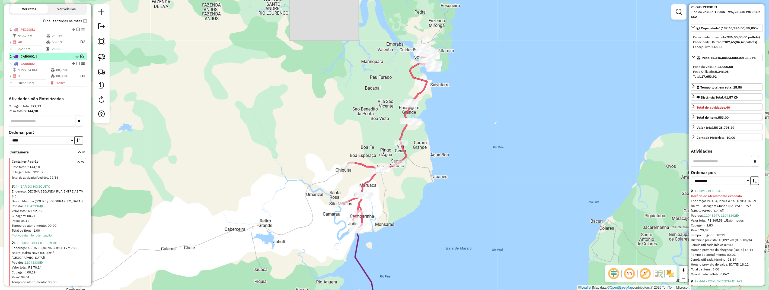
click at [42, 59] on span "|" at bounding box center [48, 56] width 25 height 5
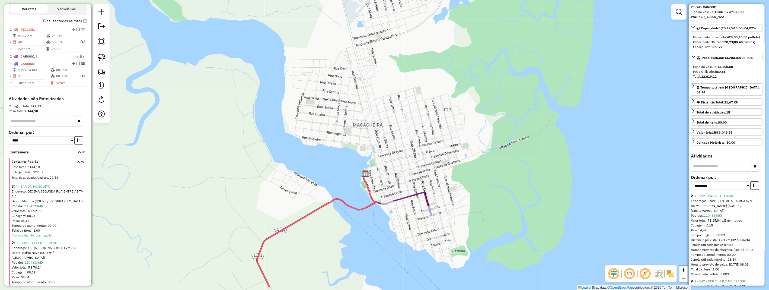
drag, startPoint x: 453, startPoint y: 207, endPoint x: 333, endPoint y: 147, distance: 133.8
click at [447, 170] on div "Janela de atendimento Grade de atendimento Capacidade Transportadoras Veículos …" at bounding box center [384, 145] width 769 height 290
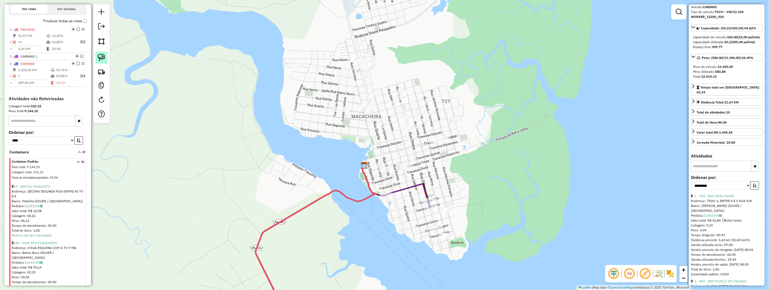
click at [98, 56] on img at bounding box center [102, 58] width 8 height 8
click at [80, 58] on em at bounding box center [81, 56] width 3 height 3
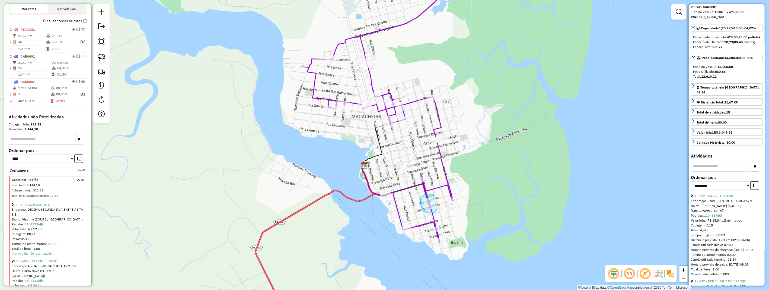
drag, startPoint x: 434, startPoint y: 194, endPoint x: 438, endPoint y: 209, distance: 16.0
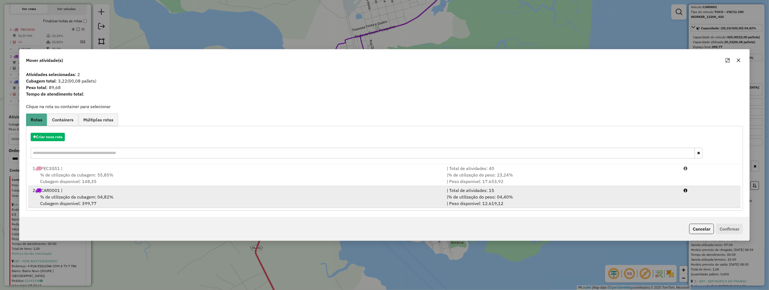
click at [87, 195] on span "% de utilização da cubagem: 04,82%" at bounding box center [76, 196] width 73 height 5
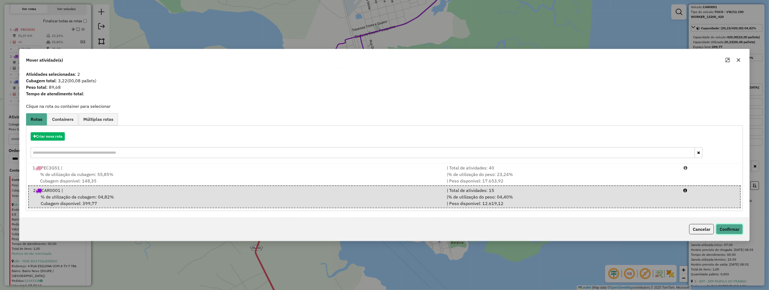
click at [737, 229] on button "Confirmar" at bounding box center [729, 229] width 27 height 10
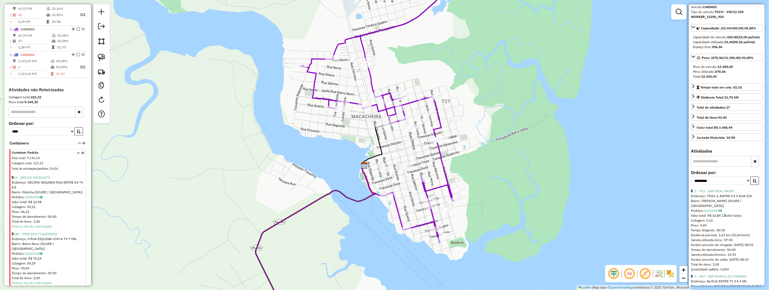
scroll to position [237, 0]
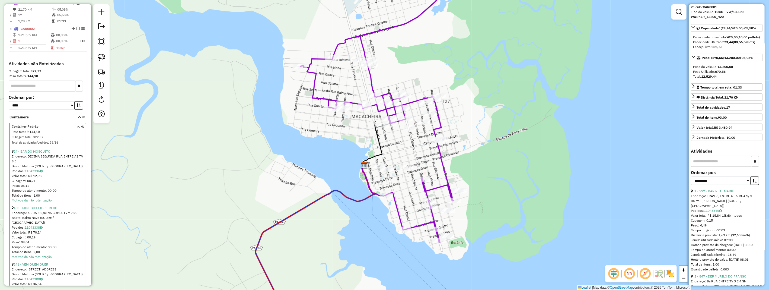
click at [41, 91] on input "text" at bounding box center [42, 86] width 67 height 11
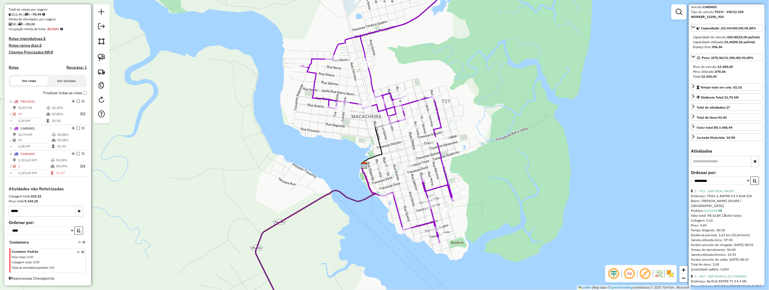
scroll to position [116, 0]
click at [77, 251] on icon at bounding box center [78, 260] width 3 height 20
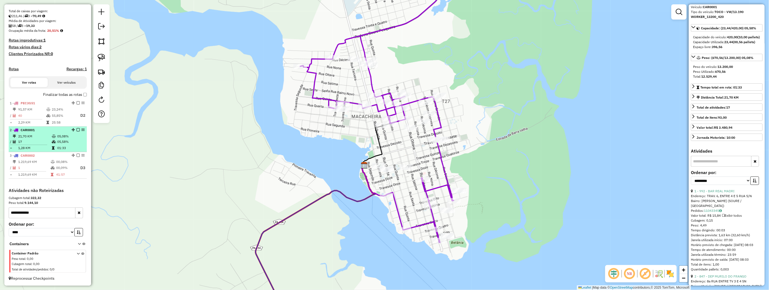
click at [41, 145] on td "1,28 KM" at bounding box center [35, 147] width 34 height 5
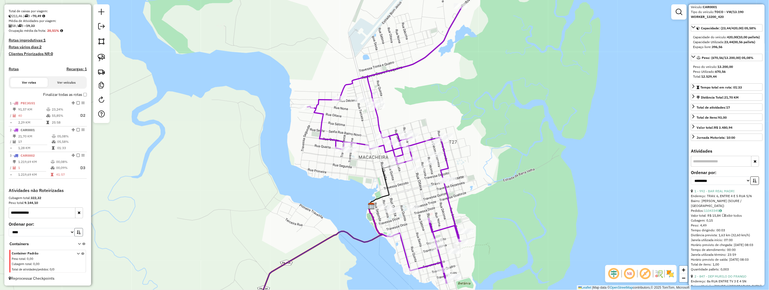
click at [77, 233] on icon "button" at bounding box center [79, 232] width 4 height 4
click at [58, 215] on input "**********" at bounding box center [42, 212] width 67 height 11
type input "*"
click at [77, 254] on icon at bounding box center [78, 262] width 3 height 20
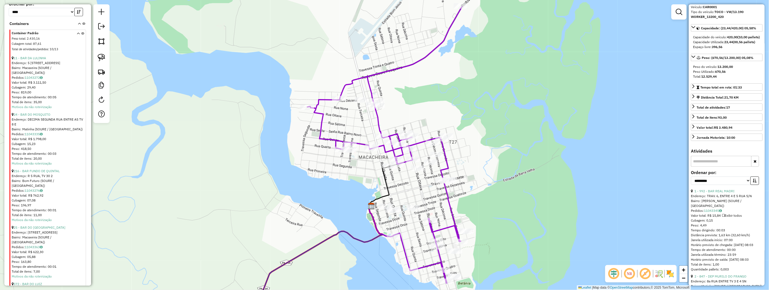
scroll to position [240, 0]
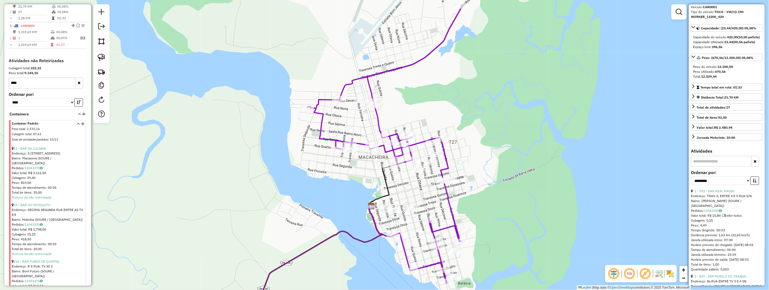
click at [26, 87] on input "***" at bounding box center [42, 83] width 67 height 11
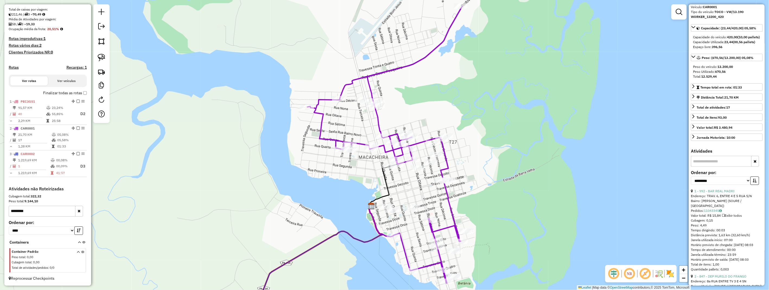
scroll to position [116, 0]
type input "********"
click at [77, 252] on icon at bounding box center [78, 260] width 3 height 20
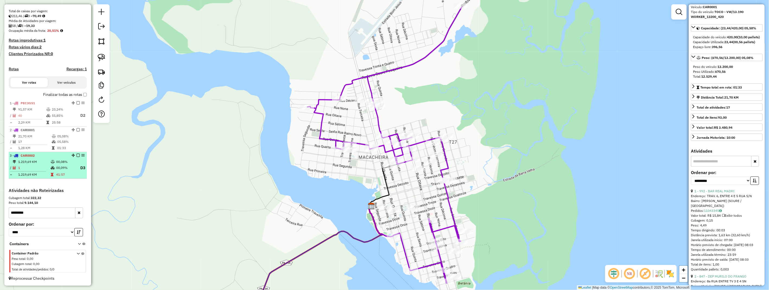
click at [42, 168] on td "1" at bounding box center [34, 167] width 33 height 7
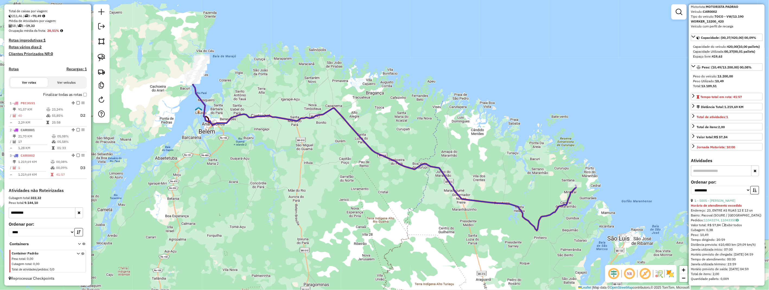
click at [62, 135] on td "05,08%" at bounding box center [70, 135] width 27 height 5
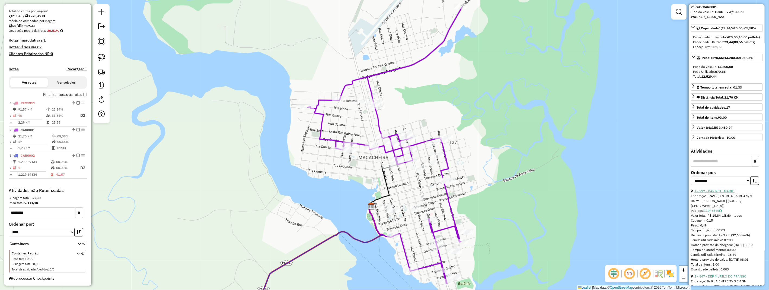
drag, startPoint x: 721, startPoint y: 196, endPoint x: 725, endPoint y: 193, distance: 4.5
click at [721, 193] on link "1 - 992 - BAR REAL MADRI" at bounding box center [715, 191] width 40 height 4
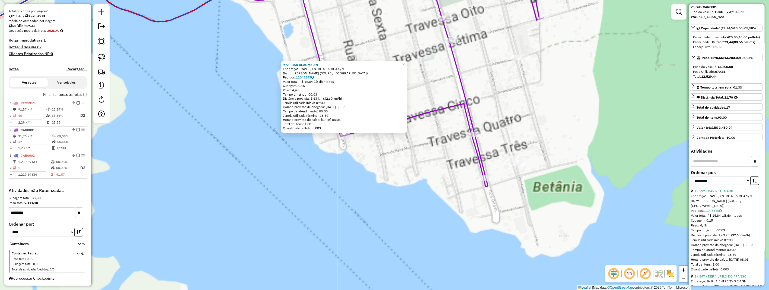
click at [399, 148] on div "992 - BAR REAL [PERSON_NAME]: TRAV. 6, ENTRE 4 E 5 RUA S/N Bairro: [GEOGRAPHIC_…" at bounding box center [384, 145] width 769 height 290
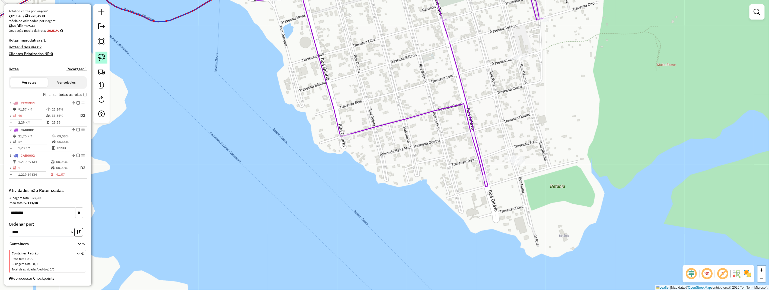
click at [95, 58] on link at bounding box center [101, 58] width 12 height 12
drag, startPoint x: 354, startPoint y: 127, endPoint x: 356, endPoint y: 141, distance: 14.1
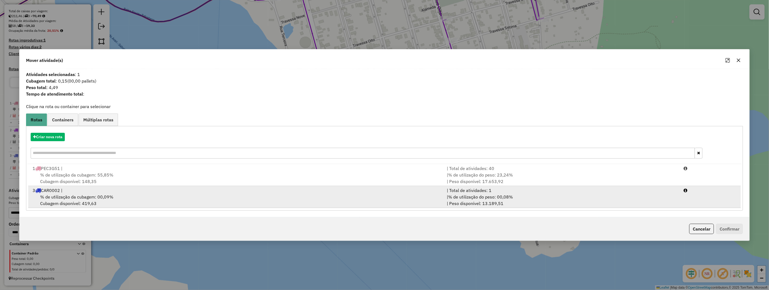
click at [77, 197] on span "% de utilização da cubagem: 00,09%" at bounding box center [76, 196] width 73 height 5
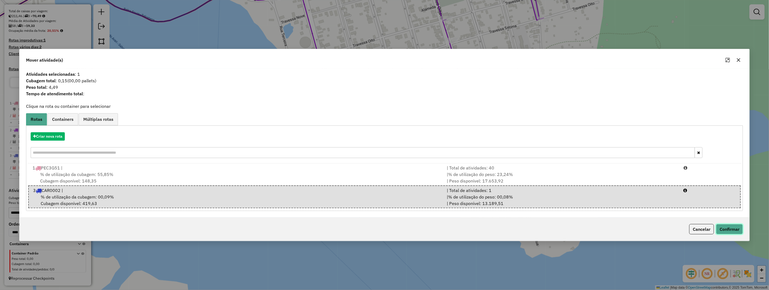
click at [729, 227] on button "Confirmar" at bounding box center [729, 229] width 27 height 10
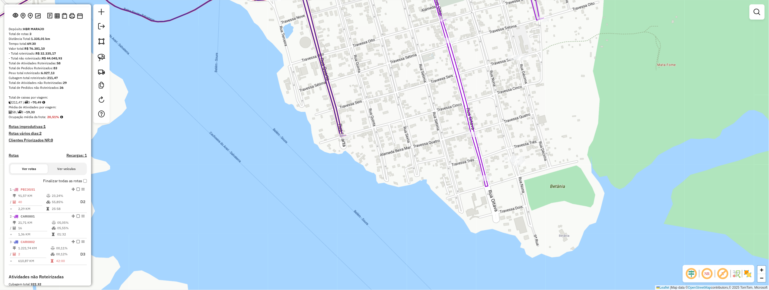
scroll to position [54, 0]
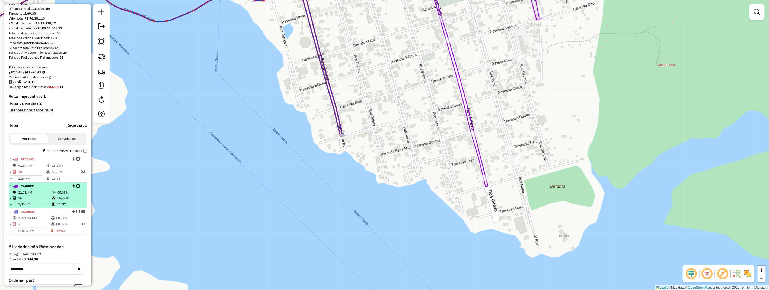
click at [77, 187] on em at bounding box center [78, 185] width 3 height 3
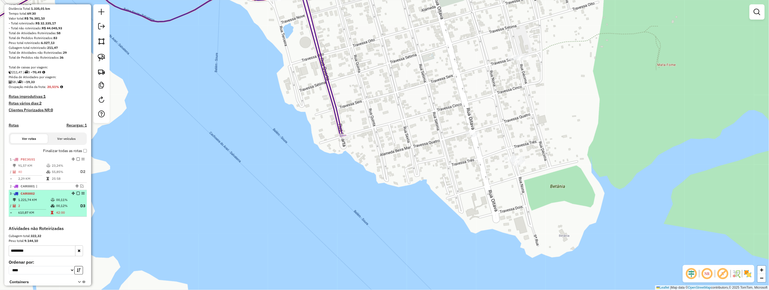
click at [77, 195] on em at bounding box center [78, 193] width 3 height 3
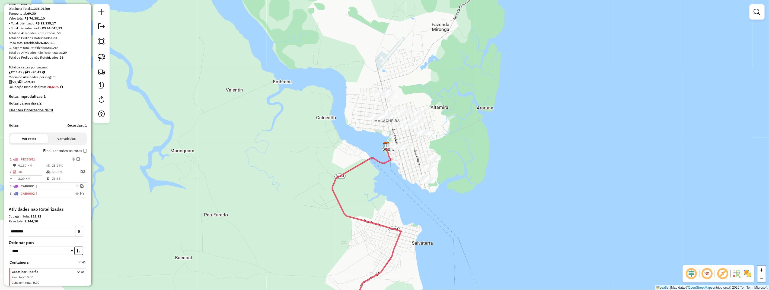
click at [413, 159] on div "Janela de atendimento Grade de atendimento Capacidade Transportadoras Veículos …" at bounding box center [384, 145] width 769 height 290
click at [103, 61] on img at bounding box center [102, 58] width 8 height 8
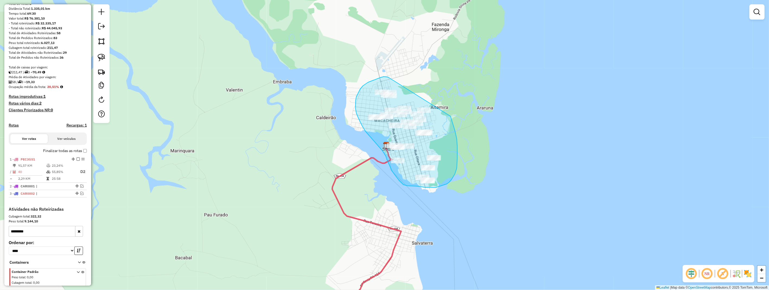
drag, startPoint x: 388, startPoint y: 77, endPoint x: 444, endPoint y: 104, distance: 62.0
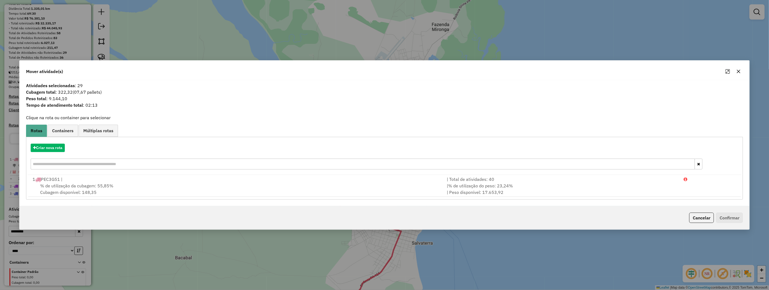
click at [739, 71] on icon "button" at bounding box center [739, 71] width 4 height 4
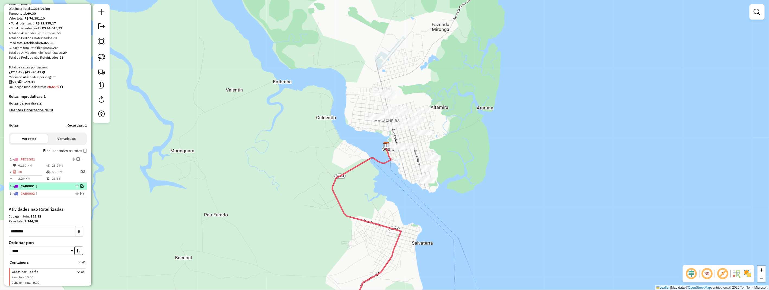
click at [81, 187] on em at bounding box center [81, 185] width 3 height 3
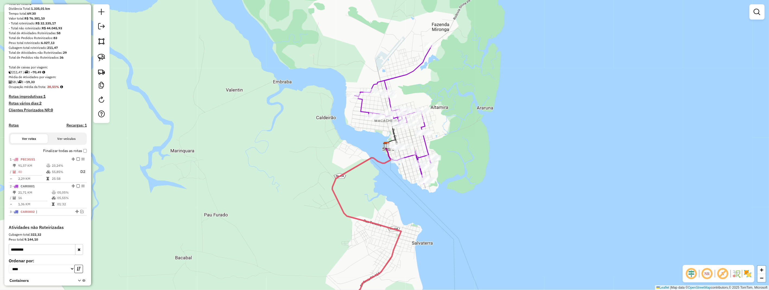
scroll to position [94, 0]
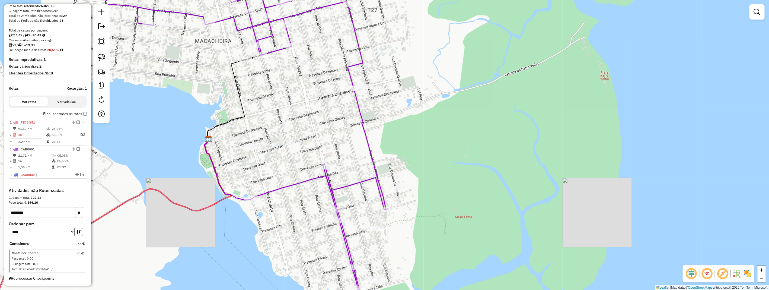
click at [77, 234] on icon "button" at bounding box center [79, 232] width 4 height 4
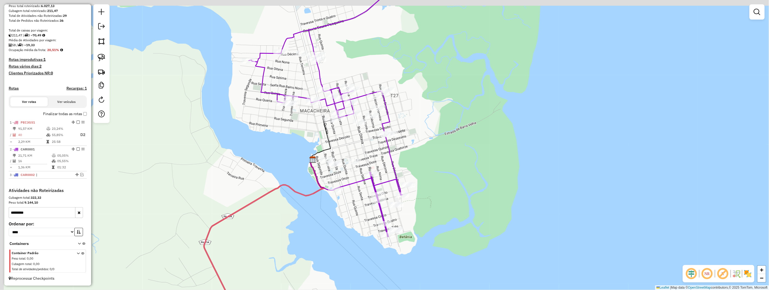
drag, startPoint x: 326, startPoint y: 132, endPoint x: 350, endPoint y: 142, distance: 26.2
click at [349, 142] on div "Janela de atendimento Grade de atendimento Capacidade Transportadoras Veículos …" at bounding box center [384, 145] width 769 height 290
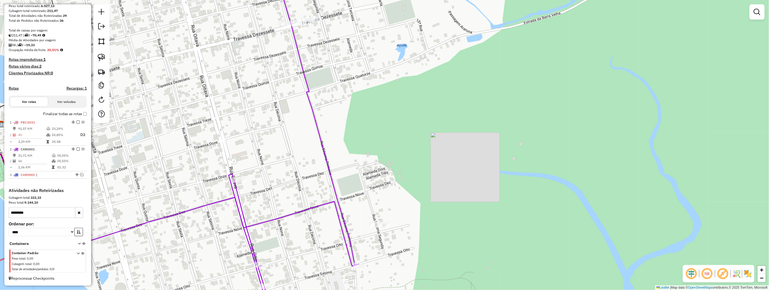
click at [78, 253] on icon at bounding box center [78, 262] width 3 height 20
click at [78, 212] on icon "button" at bounding box center [79, 211] width 3 height 4
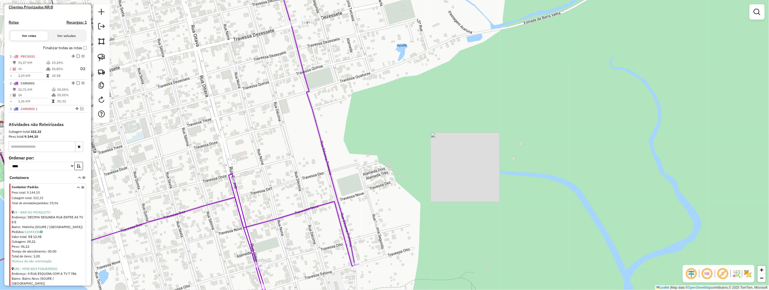
scroll to position [187, 0]
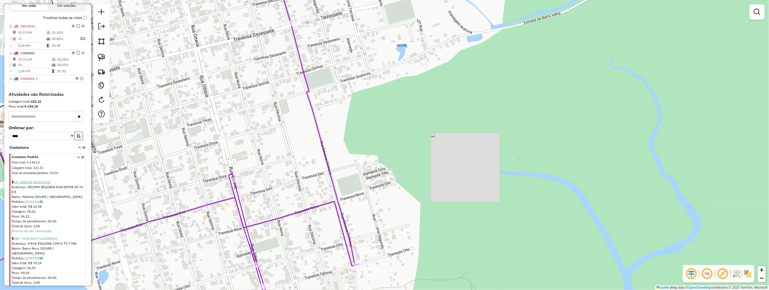
click at [38, 184] on link "24 - BAR DO MOSQUITO" at bounding box center [32, 182] width 37 height 4
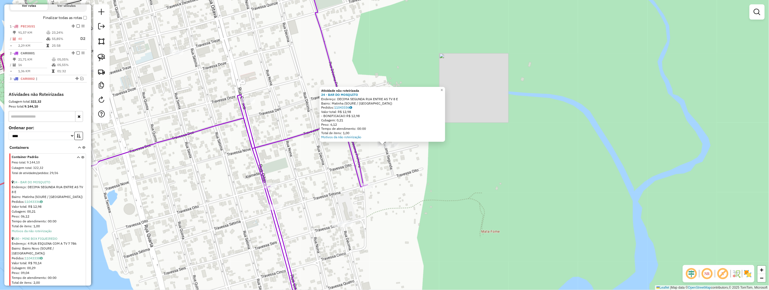
click at [402, 159] on div "Atividade não roteirizada 24 - BAR DO MOSQUITO Endereço: DECIMA SEGUNDA RUA ENT…" at bounding box center [384, 145] width 769 height 290
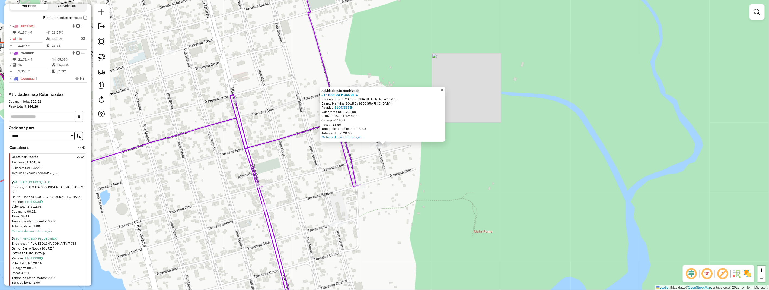
click at [398, 159] on div "Atividade não roteirizada 24 - BAR DO MOSQUITO Endereço: DECIMA SEGUNDA RUA ENT…" at bounding box center [384, 145] width 769 height 290
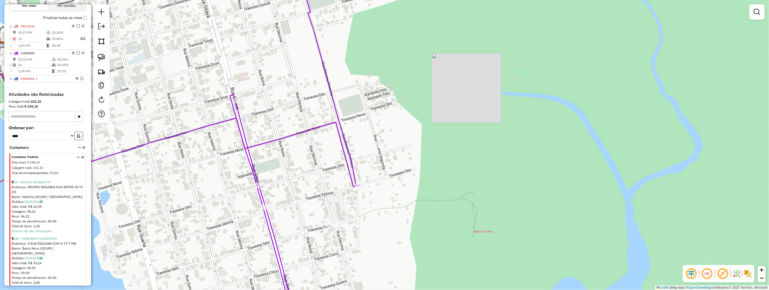
scroll to position [217, 0]
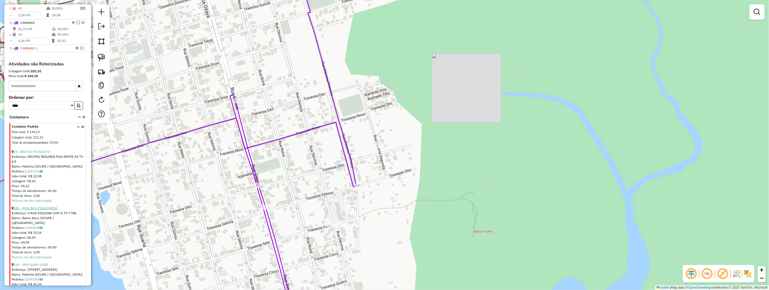
click at [42, 210] on link "180 - MINI BOX FIGUEIREDO" at bounding box center [36, 208] width 44 height 4
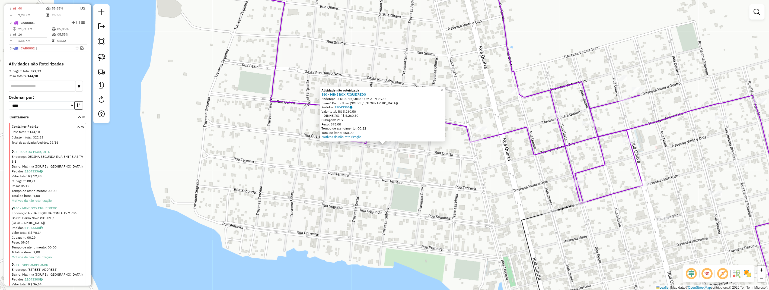
scroll to position [277, 0]
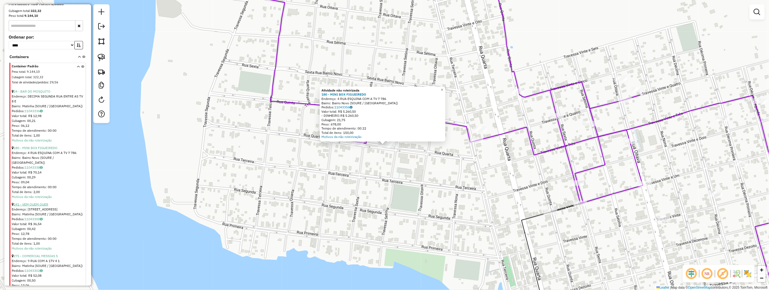
click at [40, 202] on link "241 - VEM QUEM QUER" at bounding box center [31, 204] width 35 height 4
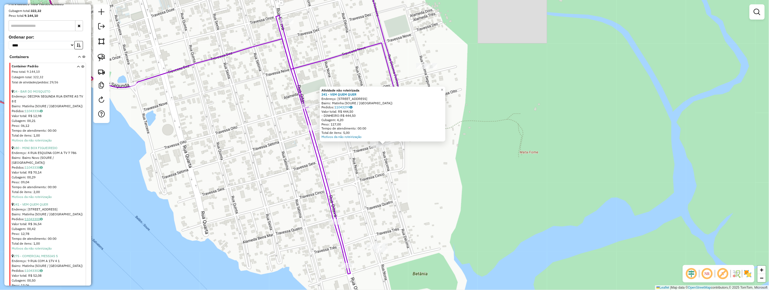
scroll to position [337, 0]
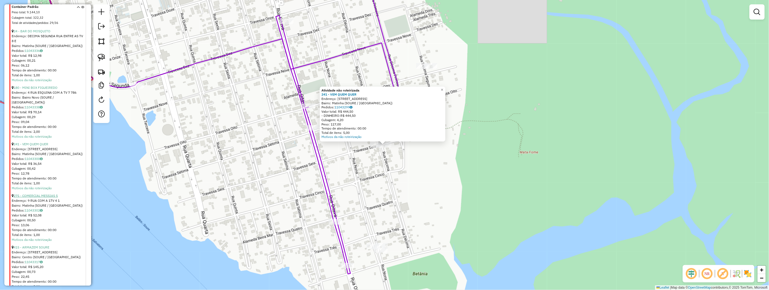
click at [43, 194] on link "275 - COMERCIAL MESSIAS S" at bounding box center [36, 195] width 44 height 4
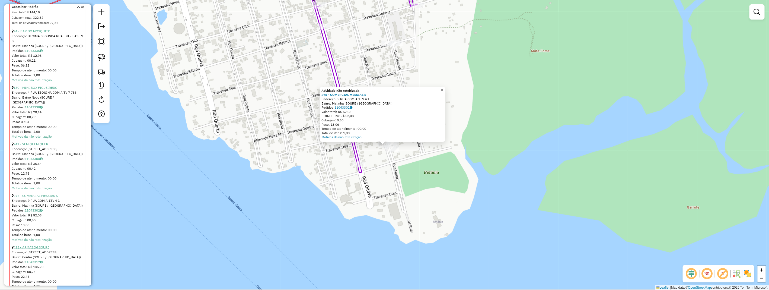
scroll to position [398, 0]
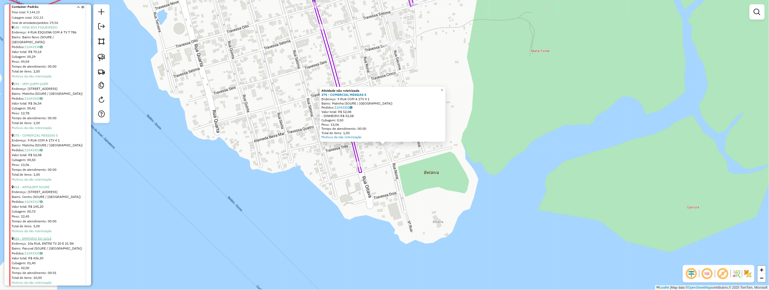
click at [44, 236] on link "825 - EMPORIO DO GOLE" at bounding box center [33, 238] width 38 height 4
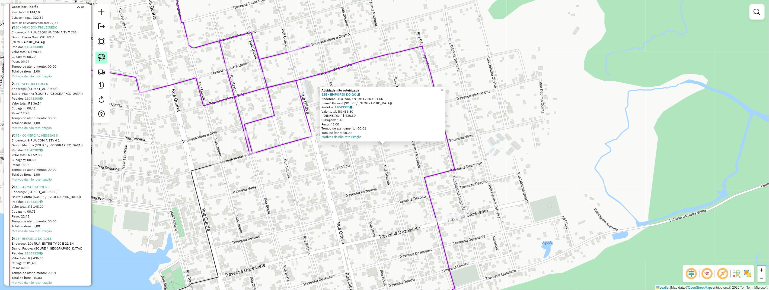
click at [102, 59] on img at bounding box center [102, 58] width 8 height 8
drag, startPoint x: 369, startPoint y: 146, endPoint x: 391, endPoint y: 140, distance: 22.8
click at [391, 140] on div "Atividade não roteirizada 825 - EMPORIO DO GOLE Endereço: 10a RUA, ENTRE TV 20 …" at bounding box center [384, 145] width 769 height 290
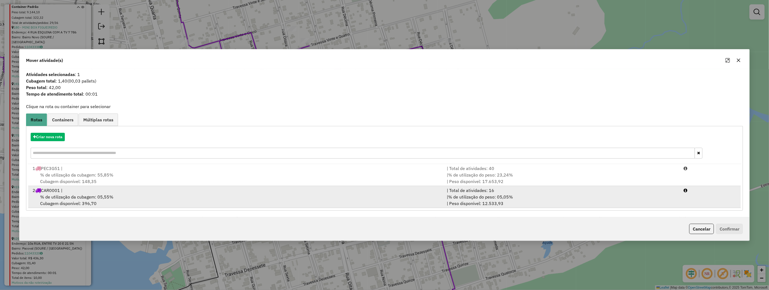
click at [123, 199] on div "% de utilização da cubagem: 05,55% Cubagem disponível: 396,70" at bounding box center [236, 199] width 415 height 13
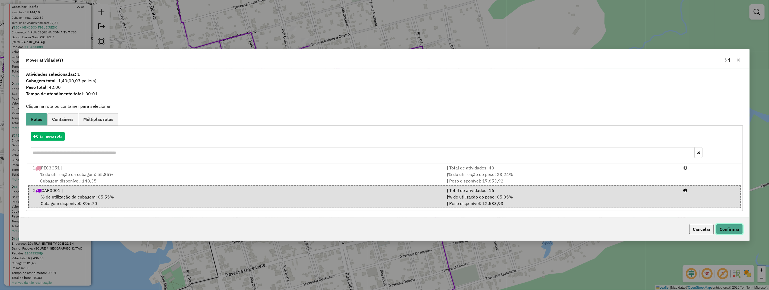
click at [729, 228] on button "Confirmar" at bounding box center [729, 229] width 27 height 10
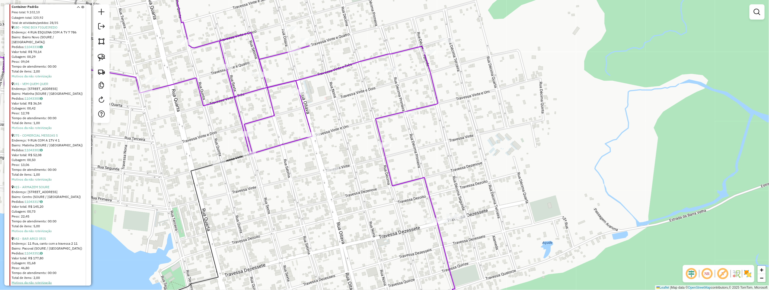
scroll to position [428, 0]
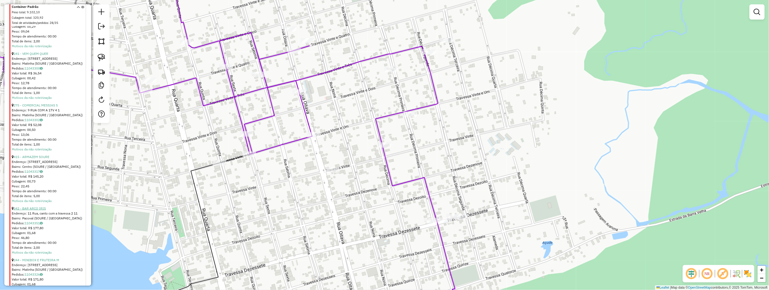
click at [32, 207] on link "342 - BAR ARCO IRIS" at bounding box center [30, 208] width 32 height 4
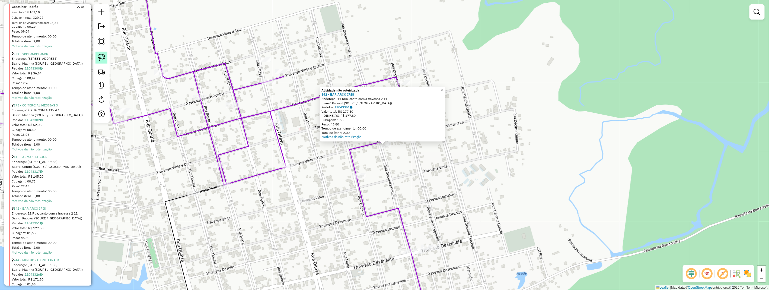
click at [102, 58] on img at bounding box center [102, 58] width 8 height 8
drag, startPoint x: 102, startPoint y: 58, endPoint x: 265, endPoint y: 113, distance: 171.6
click at [104, 63] on link at bounding box center [101, 58] width 12 height 12
drag, startPoint x: 372, startPoint y: 142, endPoint x: 392, endPoint y: 143, distance: 20.1
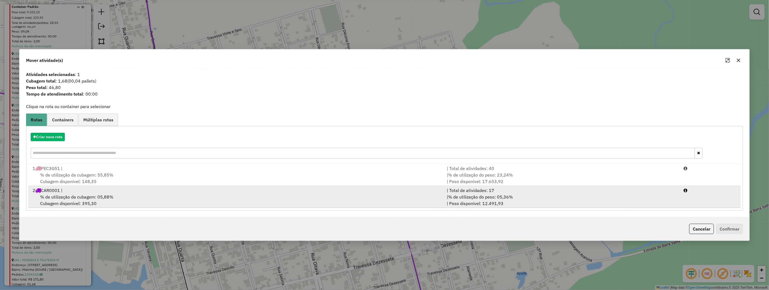
click at [92, 204] on div "% de utilização da cubagem: 05,88% Cubagem disponível: 395,30" at bounding box center [236, 199] width 415 height 13
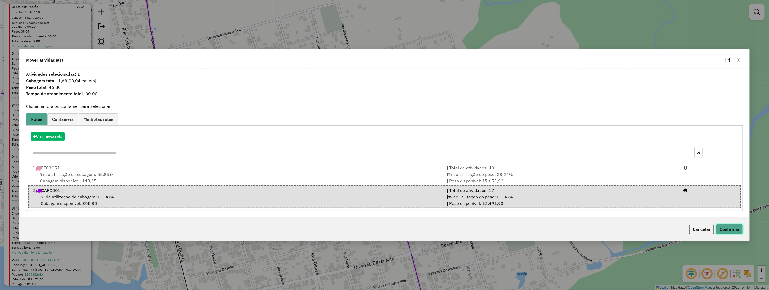
click at [739, 231] on button "Confirmar" at bounding box center [729, 229] width 27 height 10
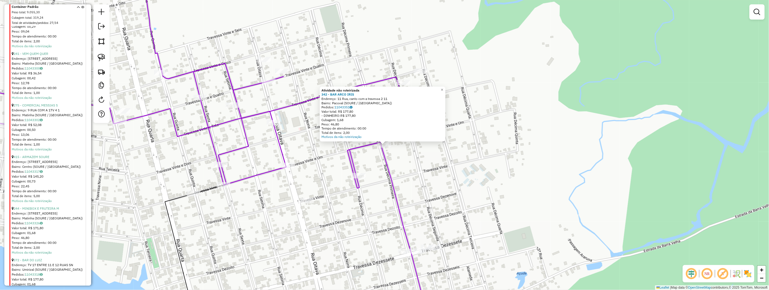
scroll to position [458, 0]
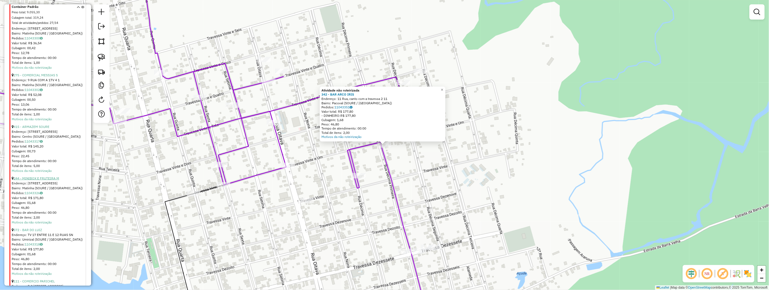
click at [50, 179] on link "244 - MINIBOX E FRUTEIRA M" at bounding box center [37, 178] width 46 height 4
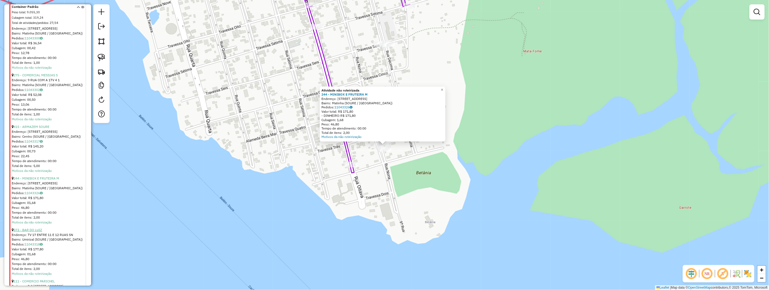
click at [36, 231] on link "572 - BAR DO LUIZ" at bounding box center [28, 230] width 28 height 4
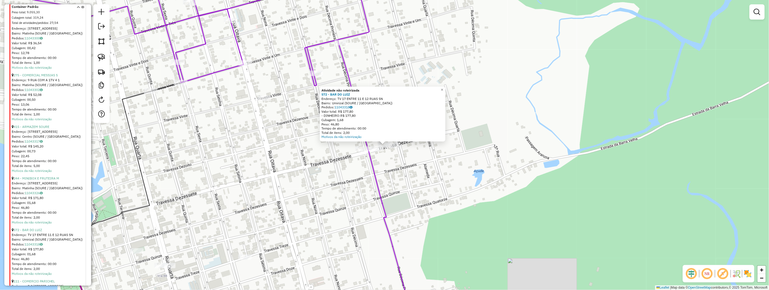
click at [387, 160] on div "Atividade não roteirizada 572 - BAR DO [PERSON_NAME]: TV 17 ENTRE 11 E 12 RUAS …" at bounding box center [384, 145] width 769 height 290
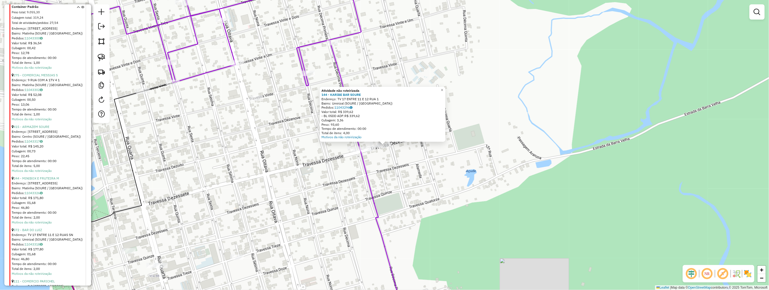
click at [392, 160] on div "Atividade não roteirizada 144 - KARIBE BAR SOURE Endereço: TV 17 ENTRE 11 E 12 …" at bounding box center [384, 145] width 769 height 290
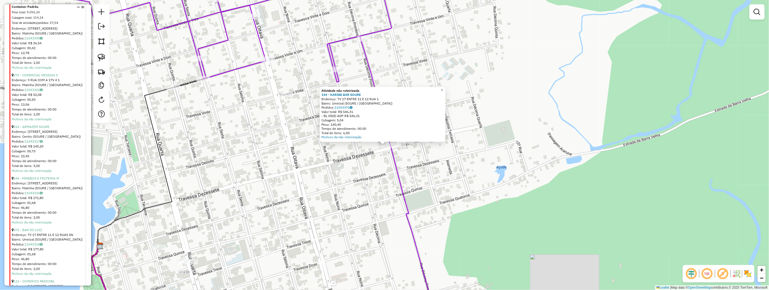
drag, startPoint x: 414, startPoint y: 160, endPoint x: 410, endPoint y: 159, distance: 4.3
click at [412, 159] on div "Atividade não roteirizada 144 - KARIBE BAR SOURE Endereço: TV 17 ENTRE 11 E 12 …" at bounding box center [384, 145] width 769 height 290
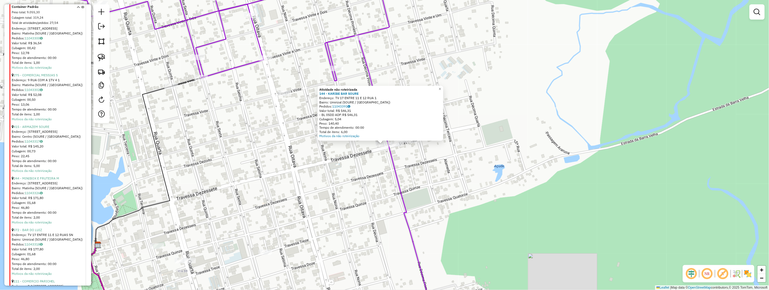
scroll to position [488, 0]
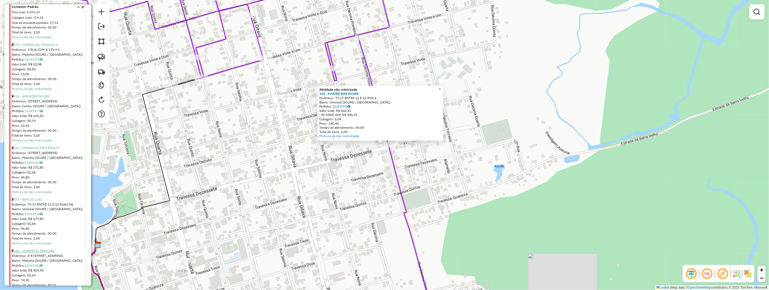
click at [36, 251] on link "111 - COMERCIO PARICHEL" at bounding box center [34, 251] width 41 height 4
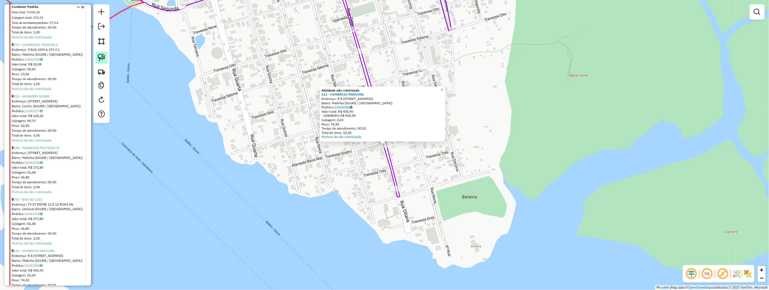
click at [103, 60] on img at bounding box center [102, 58] width 8 height 8
drag, startPoint x: 374, startPoint y: 145, endPoint x: 396, endPoint y: 137, distance: 22.7
click at [396, 137] on div "Atividade não roteirizada 111 - COMERCIO PARICHEL Endereço: R 8 [STREET_ADDRESS…" at bounding box center [384, 145] width 769 height 290
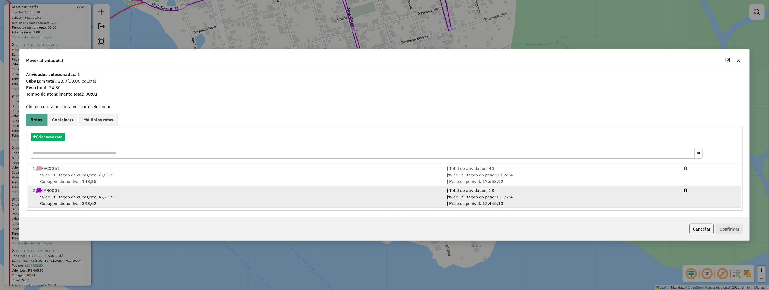
click at [87, 194] on span "% de utilização da cubagem: 06,28%" at bounding box center [76, 196] width 73 height 5
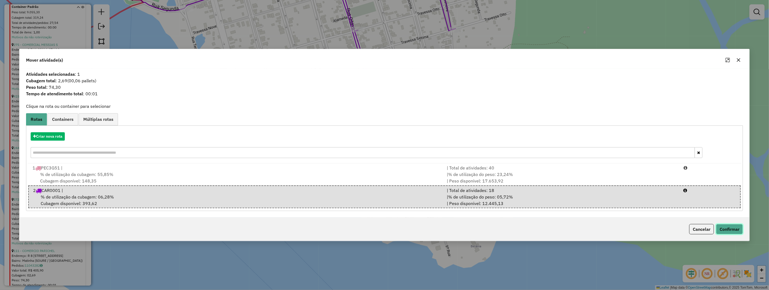
click at [724, 228] on button "Confirmar" at bounding box center [729, 229] width 27 height 10
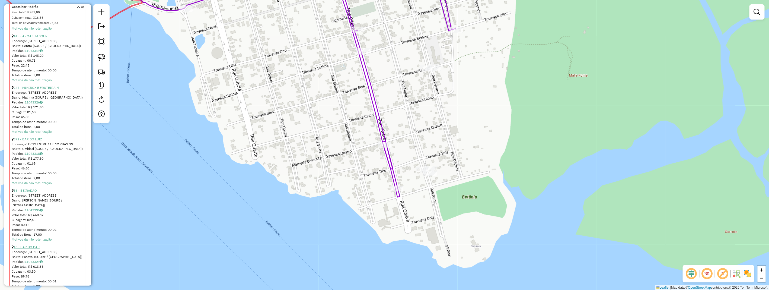
scroll to position [609, 0]
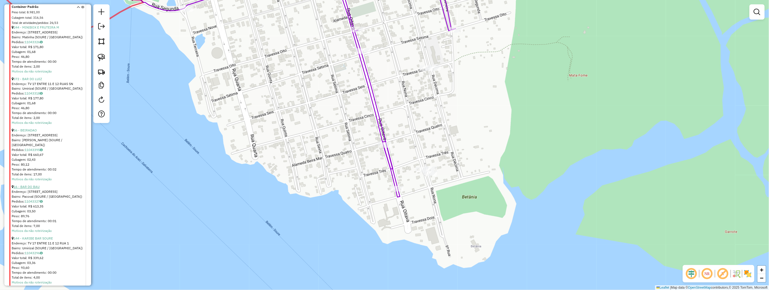
click at [32, 185] on link "16 - BAR DO BAU" at bounding box center [27, 187] width 26 height 4
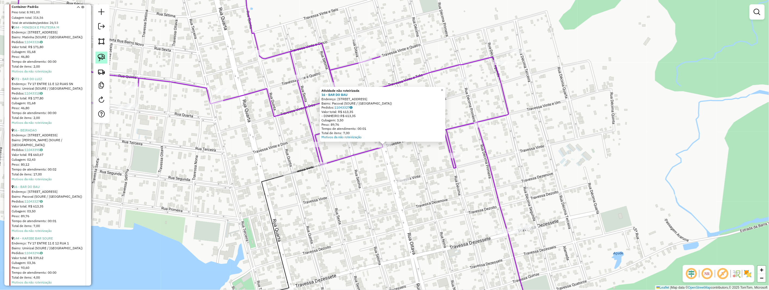
click at [101, 58] on img at bounding box center [102, 58] width 8 height 8
drag, startPoint x: 373, startPoint y: 144, endPoint x: 394, endPoint y: 141, distance: 21.5
click at [394, 141] on div "Atividade não roteirizada 16 - BAR DO BAU Endereço: 8 RUA TV 21 E 22 4 Bairro: …" at bounding box center [384, 145] width 769 height 290
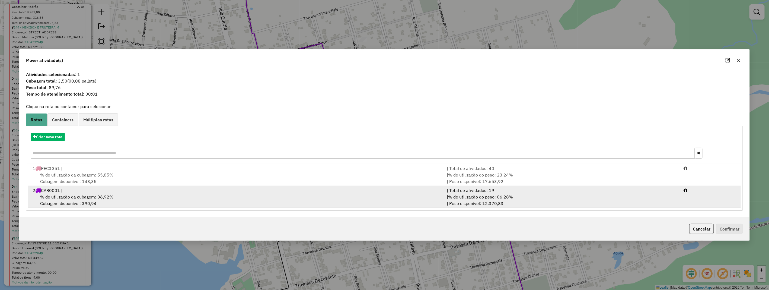
click at [202, 199] on div "% de utilização da cubagem: 06,92% Cubagem disponível: 390,94" at bounding box center [236, 199] width 415 height 13
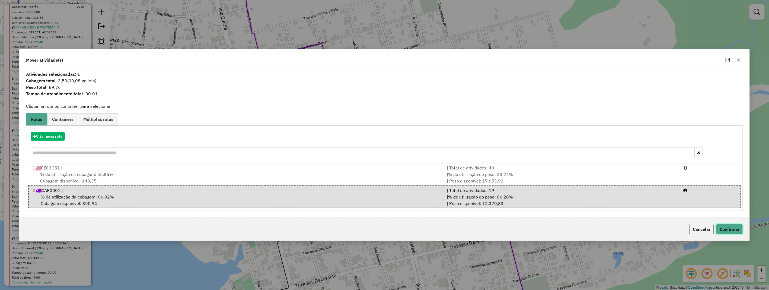
click at [720, 230] on button "Confirmar" at bounding box center [729, 229] width 27 height 10
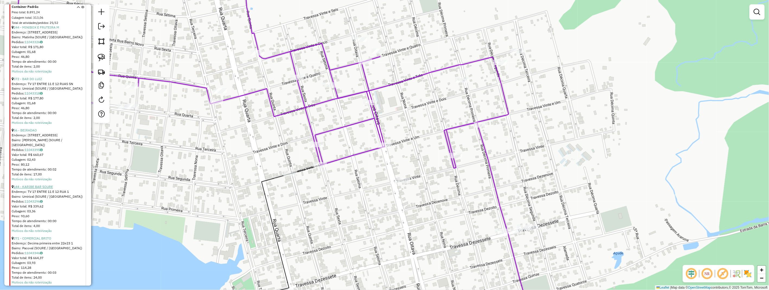
click at [31, 185] on link "144 - KARIBE BAR SOURE" at bounding box center [33, 187] width 39 height 4
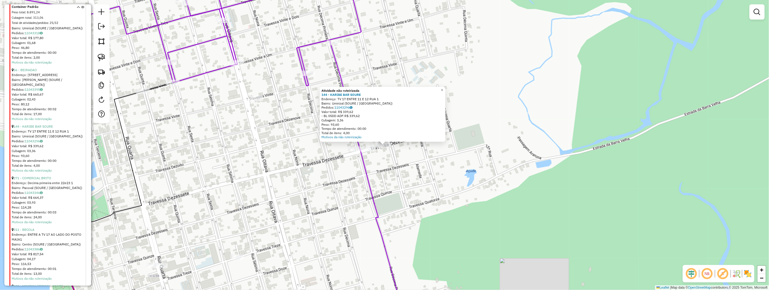
scroll to position [639, 0]
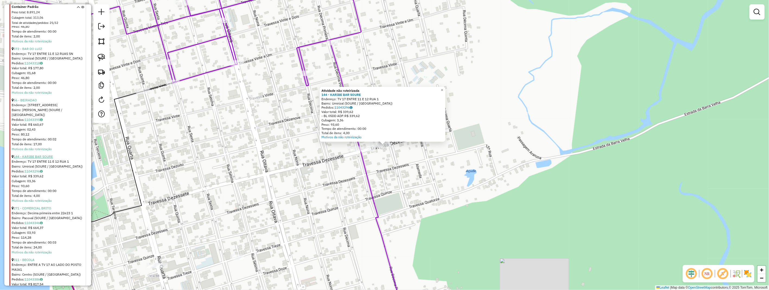
click at [39, 155] on link "144 - KARIBE BAR SOURE" at bounding box center [33, 157] width 39 height 4
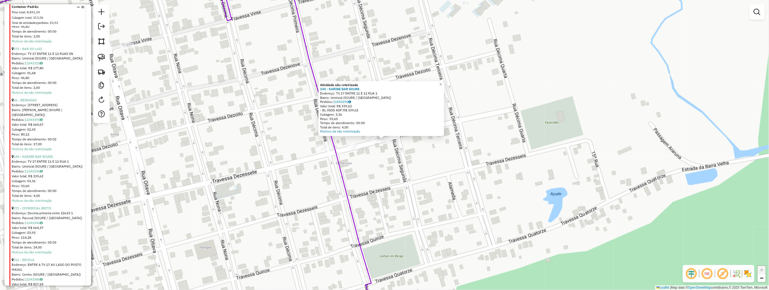
drag, startPoint x: 352, startPoint y: 152, endPoint x: 371, endPoint y: 156, distance: 19.1
click at [371, 156] on div "Atividade não roteirizada 144 - KARIBE BAR SOURE Endereço: TV 17 ENTRE 11 E 12 …" at bounding box center [384, 145] width 769 height 290
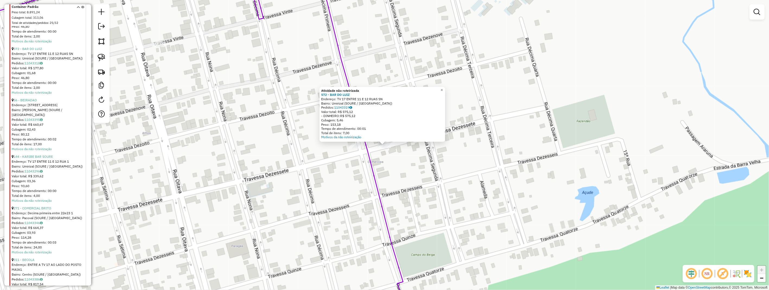
click at [399, 156] on div "Atividade não roteirizada 572 - BAR DO [PERSON_NAME]: TV 17 ENTRE 11 E 12 RUAS …" at bounding box center [384, 145] width 769 height 290
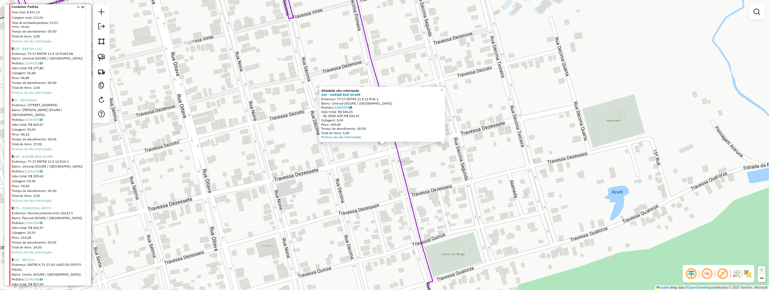
click at [356, 148] on div "Atividade não roteirizada 144 - KARIBE BAR SOURE Endereço: TV 17 ENTRE 11 E 12 …" at bounding box center [384, 145] width 769 height 290
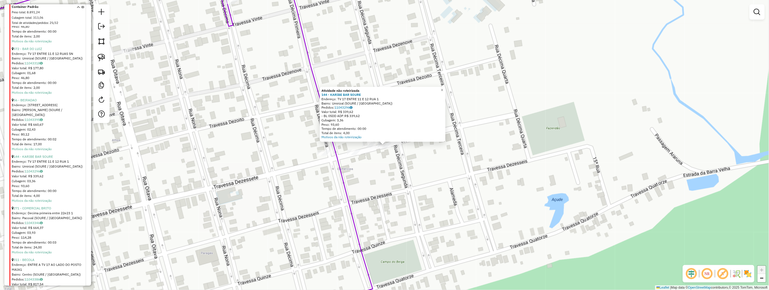
scroll to position [609, 0]
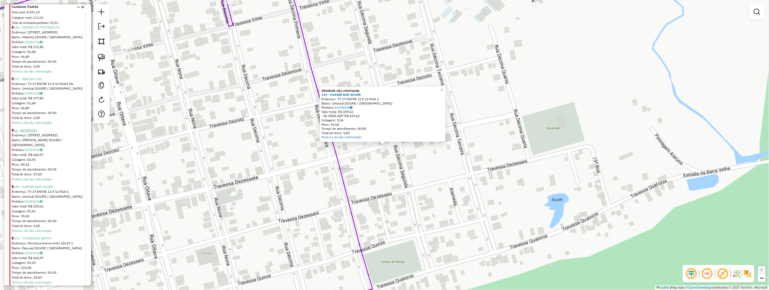
click at [32, 129] on link "56 - BEIRADAO" at bounding box center [25, 130] width 23 height 4
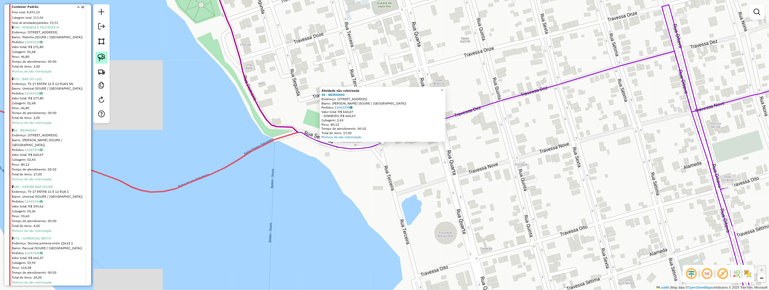
click at [103, 59] on img at bounding box center [102, 58] width 8 height 8
drag, startPoint x: 375, startPoint y: 148, endPoint x: 395, endPoint y: 140, distance: 21.4
click at [396, 141] on div "Atividade não roteirizada 56 - BEIRADAO Endereço: 3 RUA TV 8 1 Bairro: [GEOGRAP…" at bounding box center [384, 145] width 769 height 290
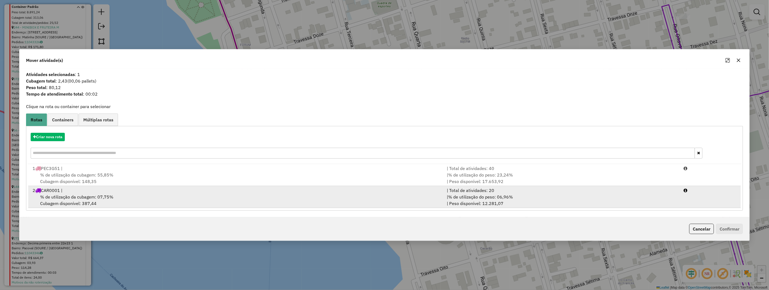
click at [138, 195] on div "% de utilização da cubagem: 07,75% Cubagem disponível: 387,44" at bounding box center [236, 199] width 415 height 13
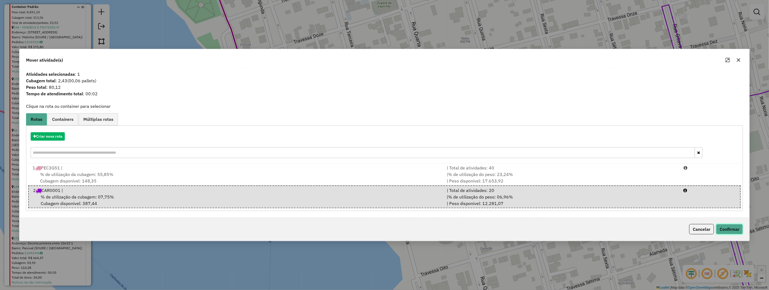
click at [726, 229] on button "Confirmar" at bounding box center [729, 229] width 27 height 10
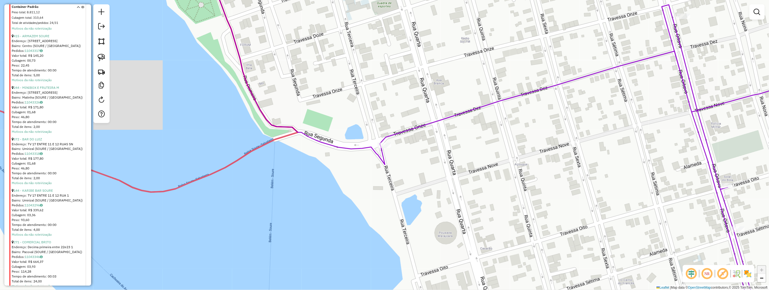
scroll to position [518, 0]
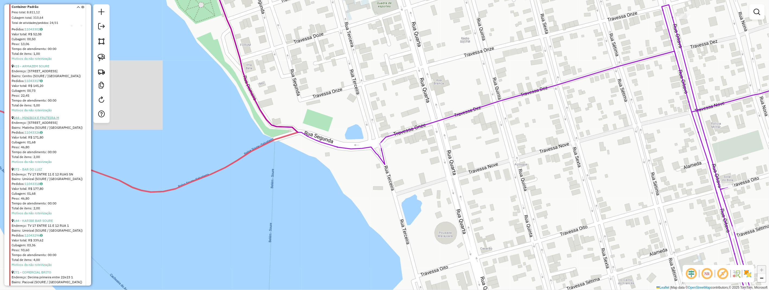
click at [45, 116] on link "244 - MINIBOX E FRUTEIRA M" at bounding box center [37, 118] width 46 height 4
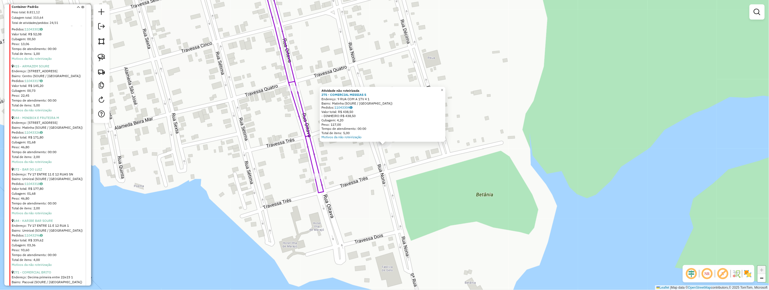
click at [401, 153] on div "Atividade não roteirizada 275 - COMERCIAL MESSIAS S Endereço: 9 RUA COM A 1TV 4…" at bounding box center [384, 145] width 769 height 290
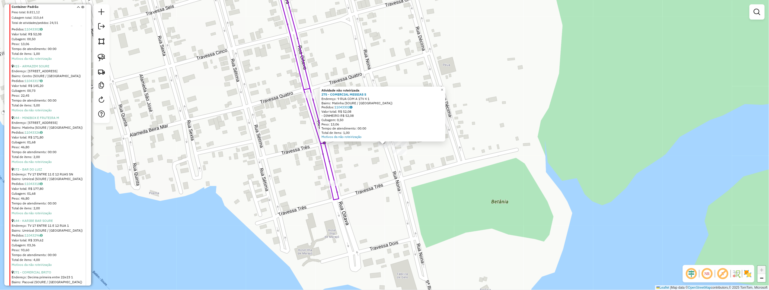
click at [368, 153] on div "Atividade não roteirizada 275 - COMERCIAL MESSIAS S Endereço: 9 RUA COM A 1TV 4…" at bounding box center [384, 145] width 769 height 290
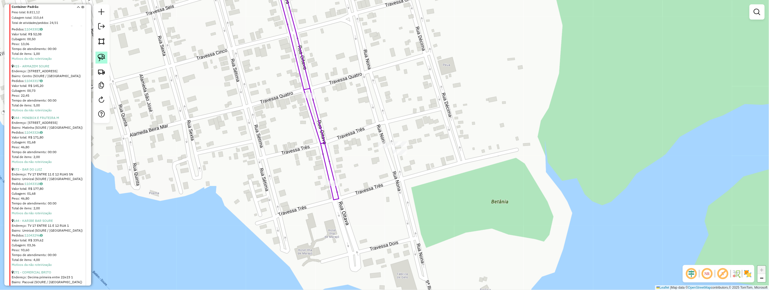
click at [99, 56] on img at bounding box center [102, 58] width 8 height 8
drag, startPoint x: 99, startPoint y: 56, endPoint x: 301, endPoint y: 111, distance: 209.0
click at [99, 59] on img at bounding box center [102, 58] width 8 height 8
drag, startPoint x: 386, startPoint y: 132, endPoint x: 414, endPoint y: 153, distance: 34.3
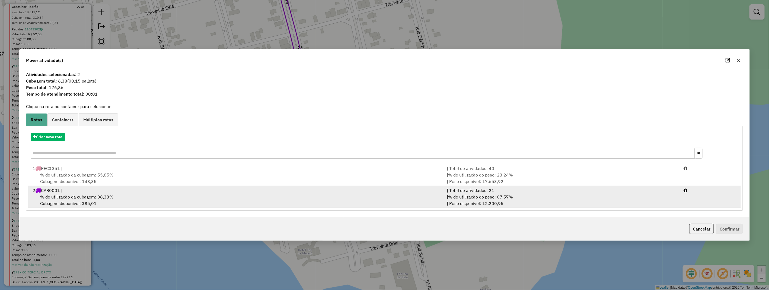
click at [87, 199] on span "% de utilização da cubagem: 08,33%" at bounding box center [76, 196] width 73 height 5
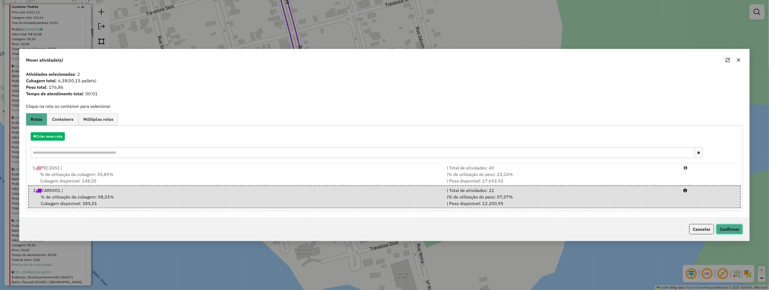
click at [736, 227] on button "Confirmar" at bounding box center [729, 229] width 27 height 10
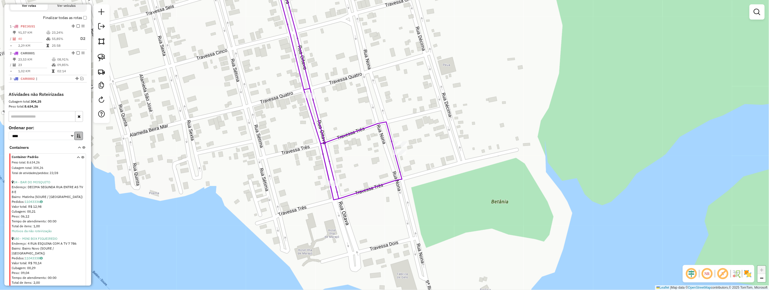
scroll to position [126, 0]
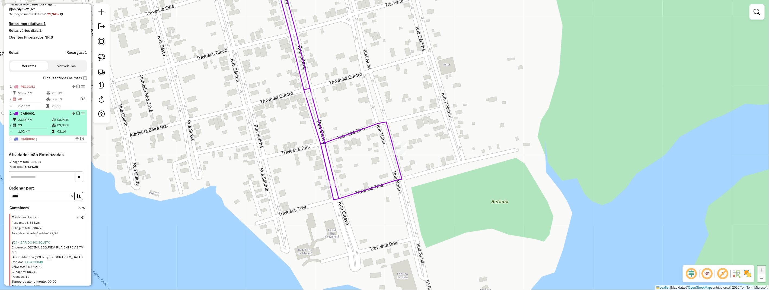
click at [72, 128] on td "09,85%" at bounding box center [70, 124] width 27 height 5
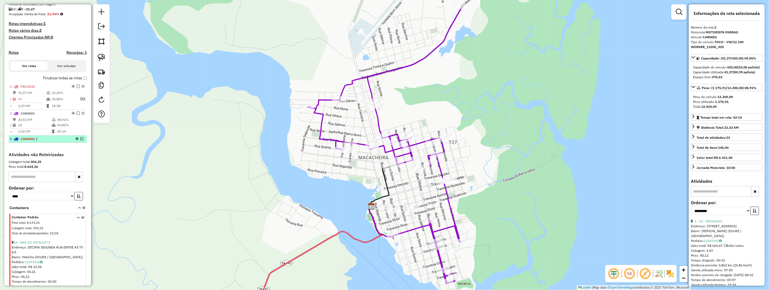
click at [80, 140] on em at bounding box center [81, 138] width 3 height 3
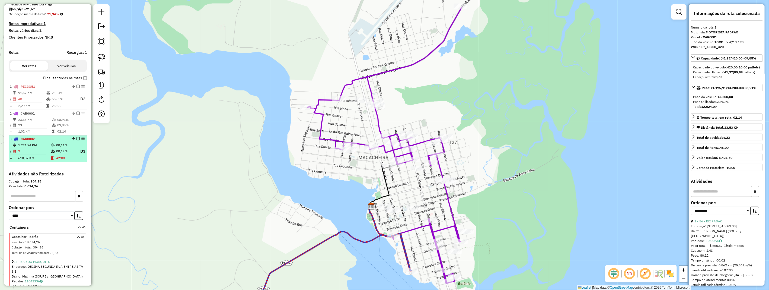
drag, startPoint x: 76, startPoint y: 117, endPoint x: 76, endPoint y: 145, distance: 28.2
click at [77, 115] on em at bounding box center [78, 112] width 3 height 3
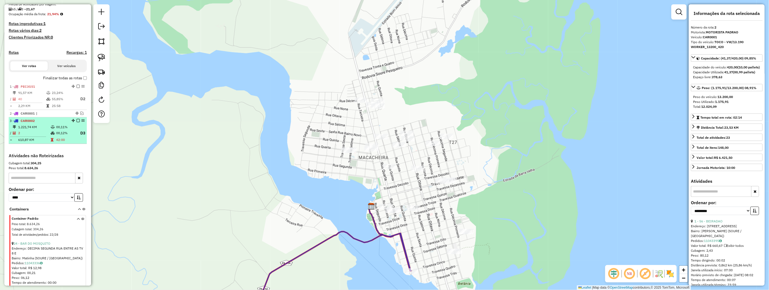
click at [77, 122] on em at bounding box center [78, 120] width 3 height 3
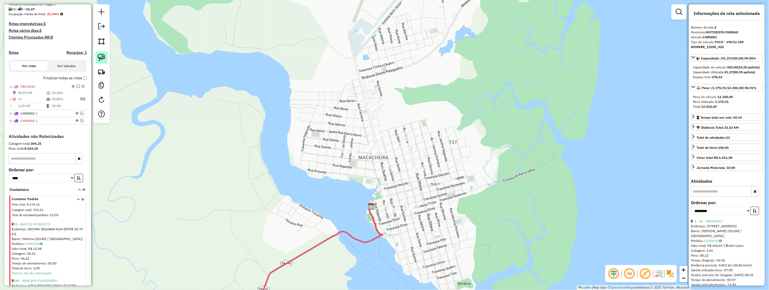
click at [99, 60] on img at bounding box center [102, 58] width 8 height 8
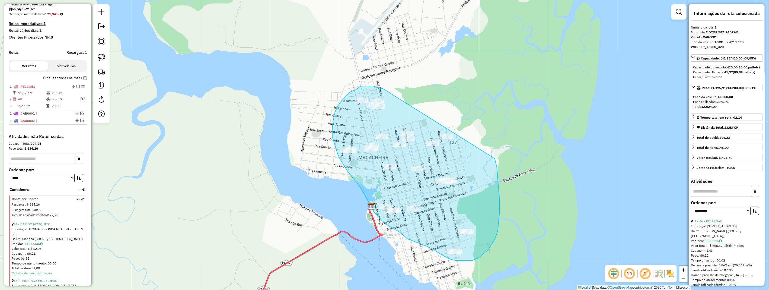
drag, startPoint x: 386, startPoint y: 90, endPoint x: 476, endPoint y: 128, distance: 98.3
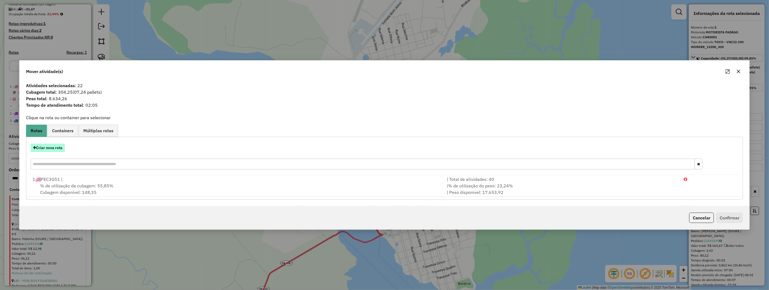
click at [45, 151] on button "Criar nova rota" at bounding box center [48, 148] width 34 height 8
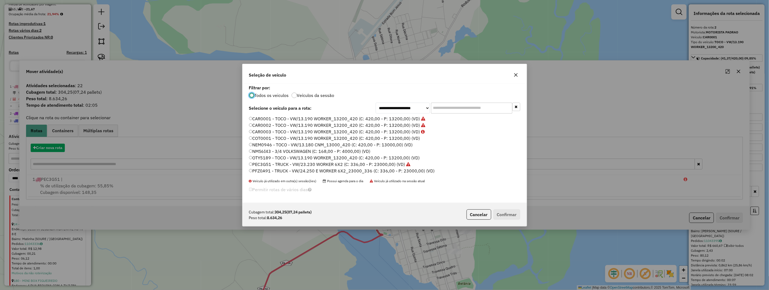
scroll to position [3, 1]
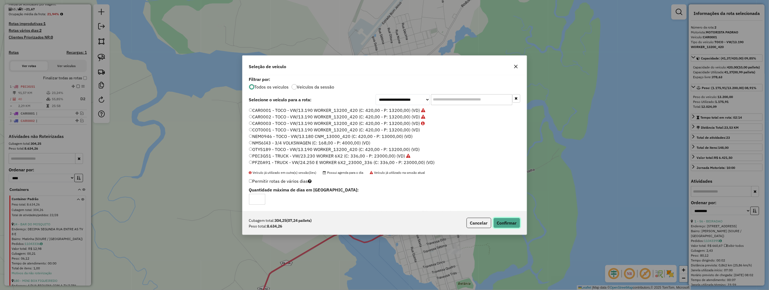
click at [514, 221] on button "Confirmar" at bounding box center [506, 223] width 27 height 10
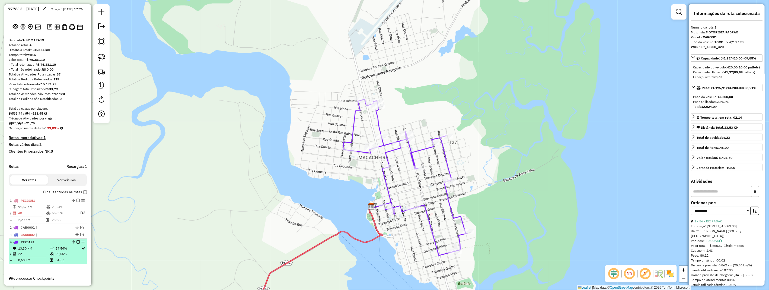
scroll to position [17, 0]
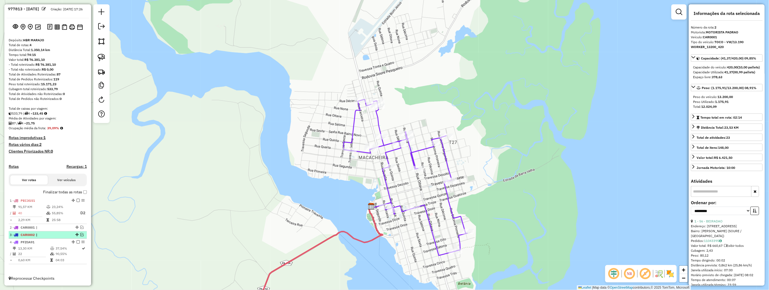
click at [81, 234] on em at bounding box center [81, 234] width 3 height 3
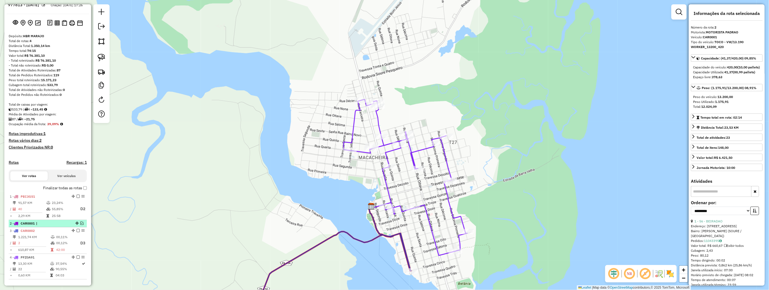
click at [80, 225] on em at bounding box center [81, 222] width 3 height 3
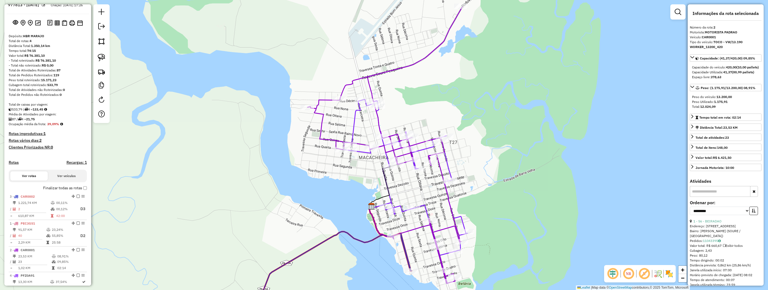
drag, startPoint x: 71, startPoint y: 254, endPoint x: 76, endPoint y: 188, distance: 65.9
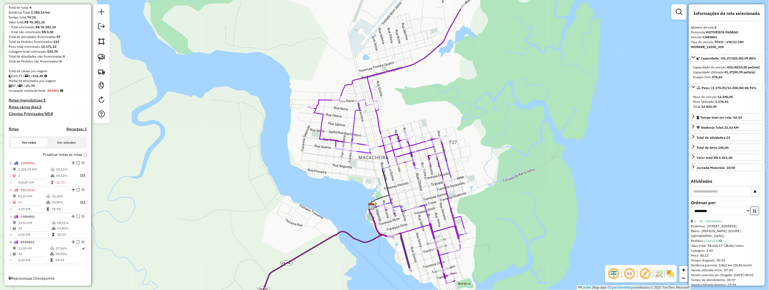
scroll to position [0, 0]
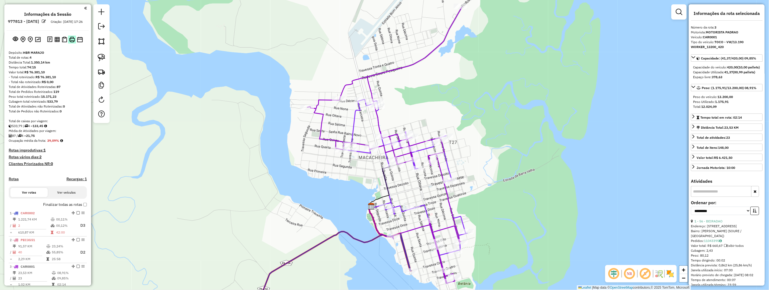
click at [72, 42] on img at bounding box center [72, 40] width 6 height 6
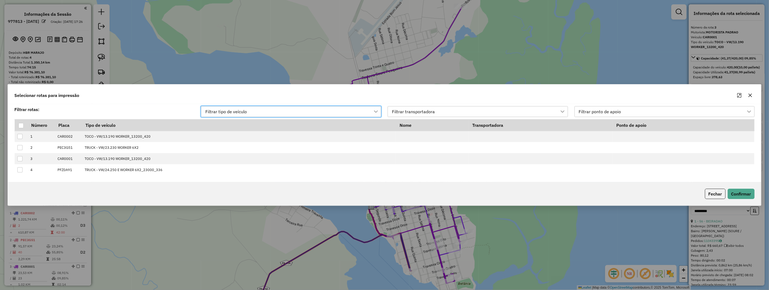
scroll to position [4, 24]
click at [22, 123] on div at bounding box center [20, 125] width 5 height 5
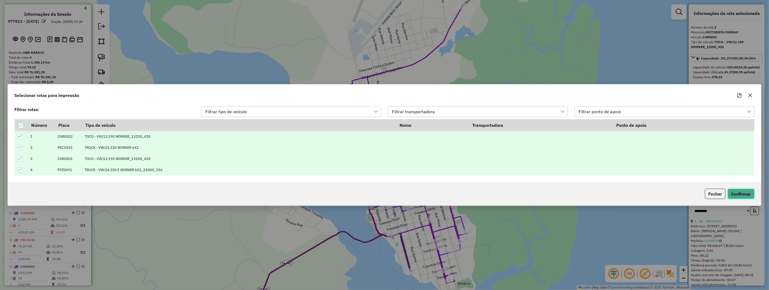
click at [740, 194] on button "Confirmar" at bounding box center [741, 194] width 27 height 10
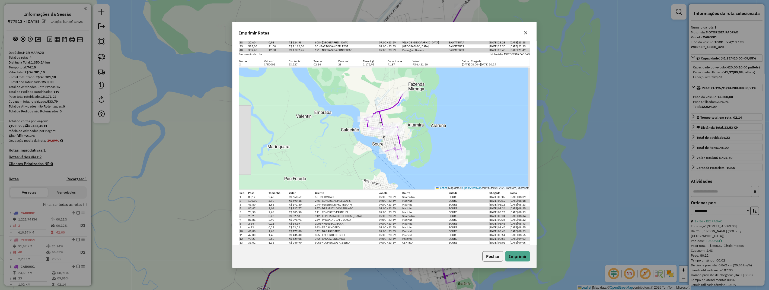
scroll to position [406, 0]
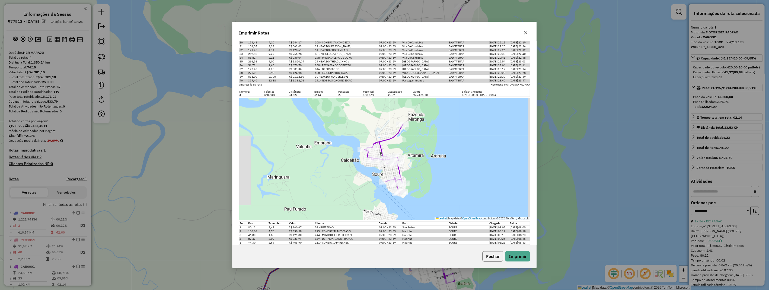
click at [527, 32] on icon "button" at bounding box center [526, 33] width 4 height 4
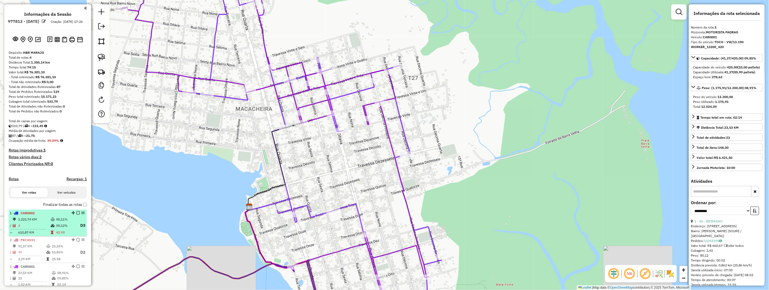
scroll to position [54, 0]
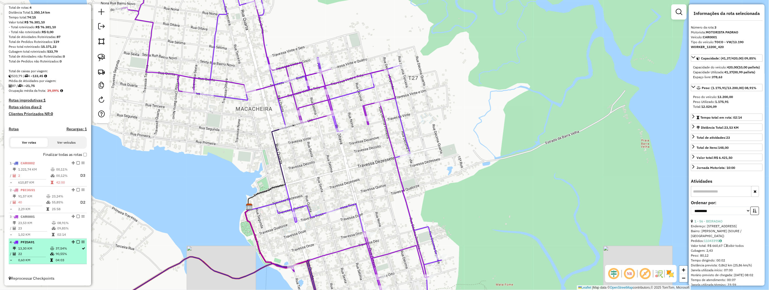
click at [71, 248] on td "37,54%" at bounding box center [68, 248] width 26 height 5
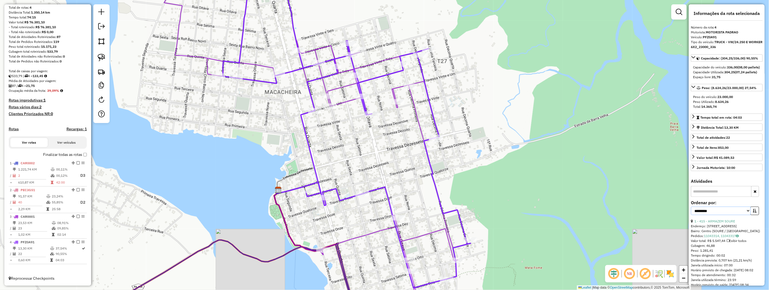
click at [746, 215] on select "**********" at bounding box center [721, 210] width 60 height 8
select select "*********"
click at [691, 215] on select "**********" at bounding box center [721, 210] width 60 height 8
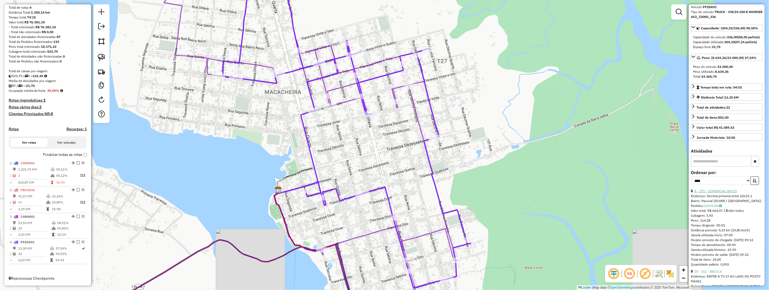
click at [731, 193] on link "8 - 271 - COMERCIAL BRITO" at bounding box center [716, 191] width 43 height 4
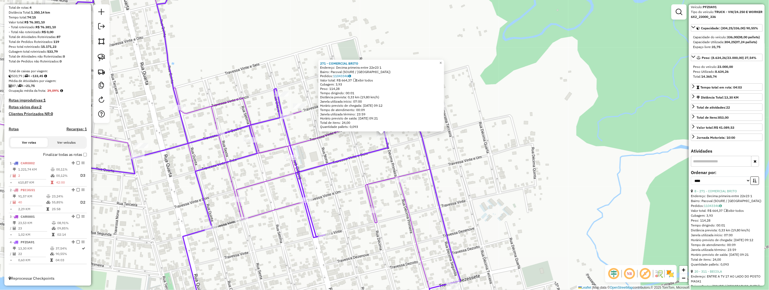
click at [394, 149] on div "271 - COMERCIAL BRITO Endereço: Decima primeira entre 22e23 1 Bairro: [GEOGRAPH…" at bounding box center [384, 145] width 769 height 290
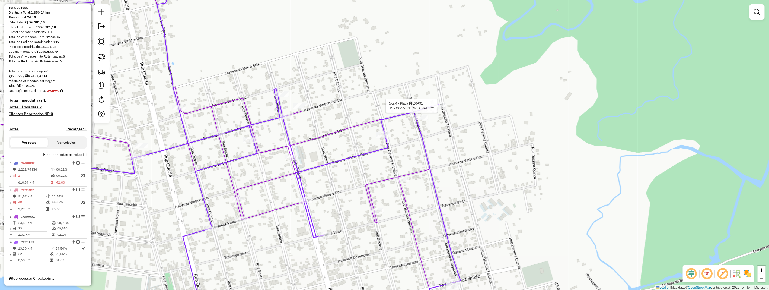
select select "*********"
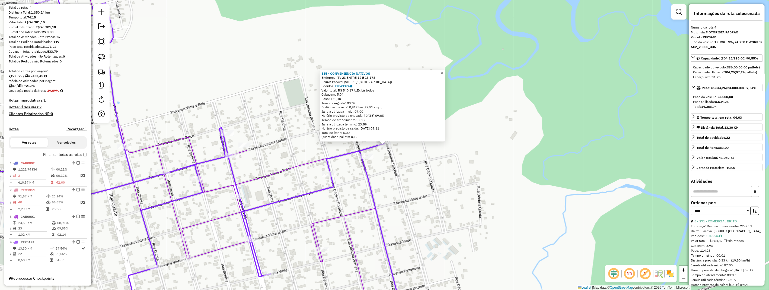
click at [419, 161] on div "515 - CONVENIENCIA NATIVOS Endereço: TV 23 ENTRE 12 E 13 178 Bairro: [GEOGRAPHI…" at bounding box center [384, 145] width 769 height 290
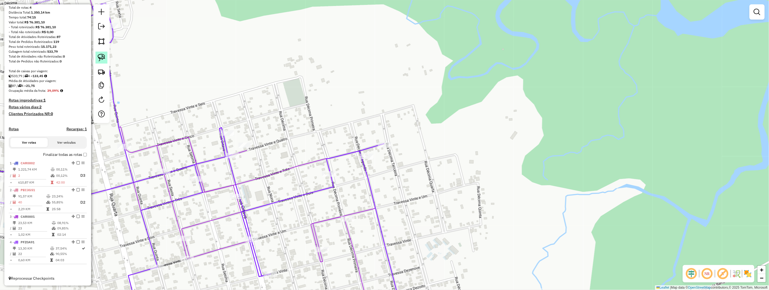
click at [97, 58] on link at bounding box center [101, 58] width 12 height 12
drag, startPoint x: 98, startPoint y: 58, endPoint x: 197, endPoint y: 94, distance: 105.7
click at [98, 58] on img at bounding box center [102, 58] width 8 height 8
drag, startPoint x: 392, startPoint y: 142, endPoint x: 394, endPoint y: 151, distance: 9.7
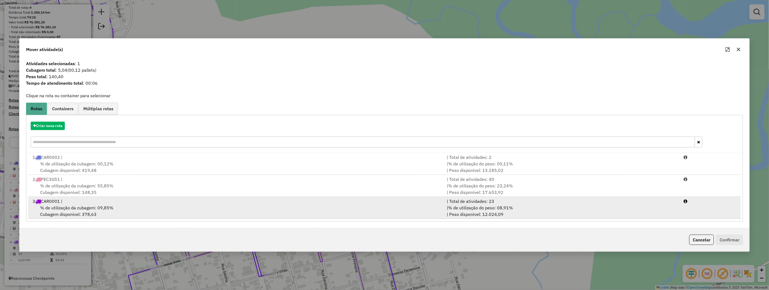
click at [101, 201] on div "3 CAR0001 |" at bounding box center [236, 201] width 415 height 7
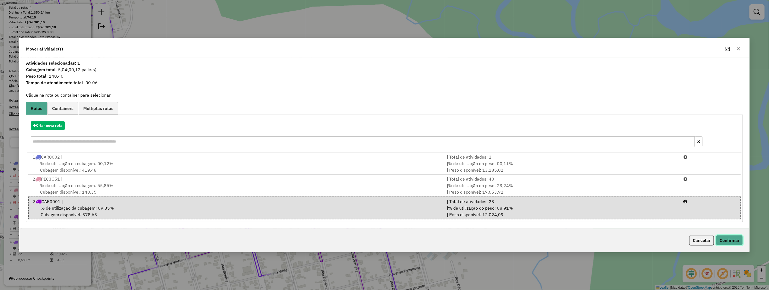
click at [728, 236] on button "Confirmar" at bounding box center [729, 240] width 27 height 10
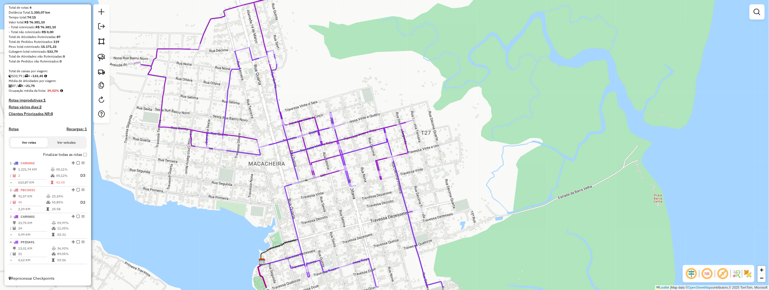
drag, startPoint x: 318, startPoint y: 118, endPoint x: 371, endPoint y: 85, distance: 62.0
click at [371, 85] on div "Janela de atendimento Grade de atendimento Capacidade Transportadoras Veículos …" at bounding box center [384, 145] width 769 height 290
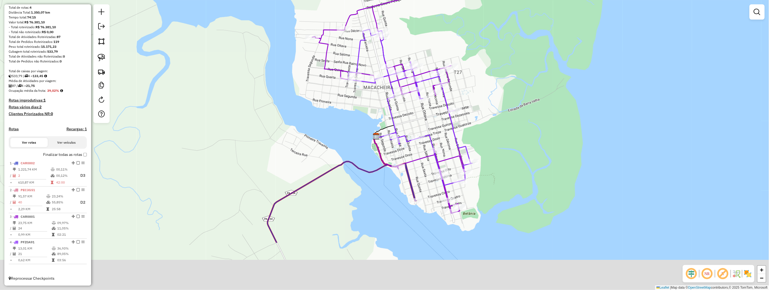
drag, startPoint x: 495, startPoint y: 205, endPoint x: 494, endPoint y: 134, distance: 70.8
click at [493, 123] on div "Janela de atendimento Grade de atendimento Capacidade Transportadoras Veículos …" at bounding box center [384, 145] width 769 height 290
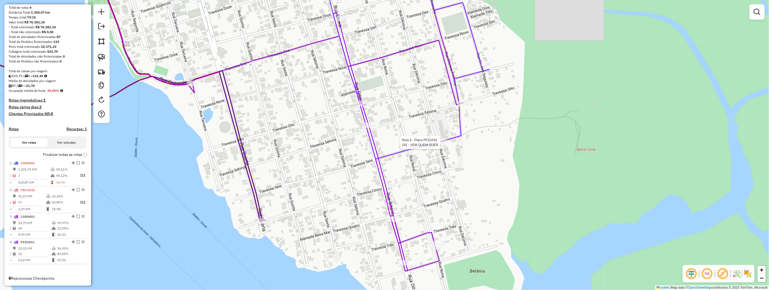
select select "*********"
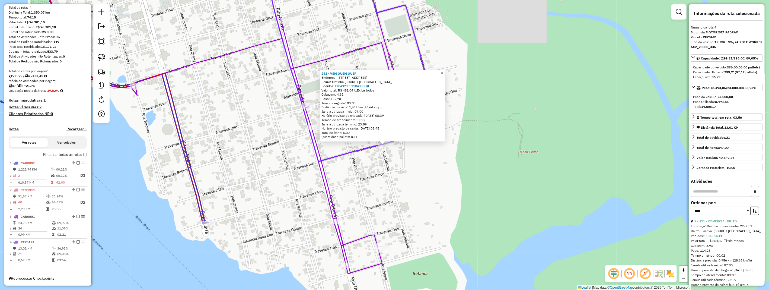
click at [430, 166] on div "241 - VEM QUEM QUER Endereço: 10 RUA TV 7 1 Bairro: Matinha (SOURE / [GEOGRAPHI…" at bounding box center [384, 145] width 769 height 290
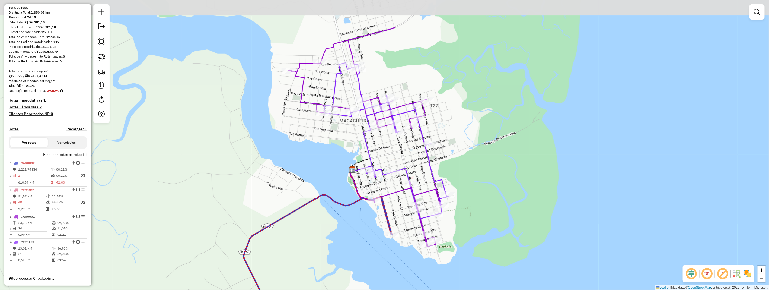
drag, startPoint x: 451, startPoint y: 102, endPoint x: 470, endPoint y: 159, distance: 59.9
click at [470, 159] on div "Janela de atendimento Grade de atendimento Capacidade Transportadoras Veículos …" at bounding box center [384, 145] width 769 height 290
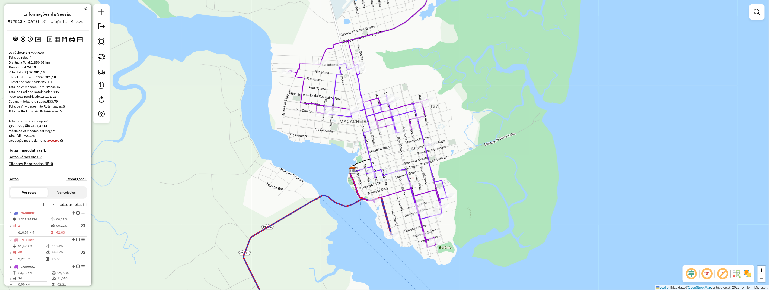
scroll to position [54, 0]
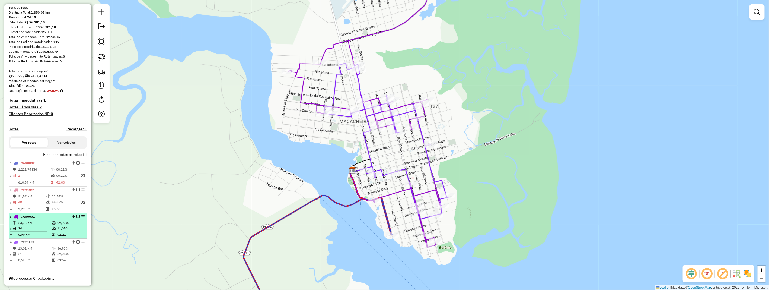
drag, startPoint x: 21, startPoint y: 225, endPoint x: 15, endPoint y: 222, distance: 6.7
click at [20, 224] on td "23,75 KM" at bounding box center [35, 222] width 34 height 5
select select "*********"
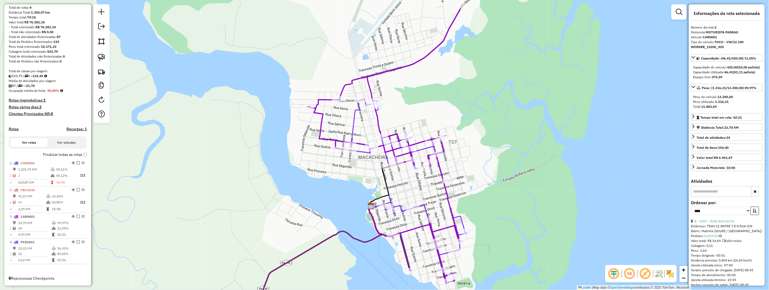
click at [722, 223] on div "8 - 1059 - MINI BOX BOCA" at bounding box center [727, 221] width 72 height 5
drag, startPoint x: 31, startPoint y: 243, endPoint x: 218, endPoint y: 239, distance: 186.4
click at [33, 243] on span "PFZ0A91" at bounding box center [28, 242] width 14 height 4
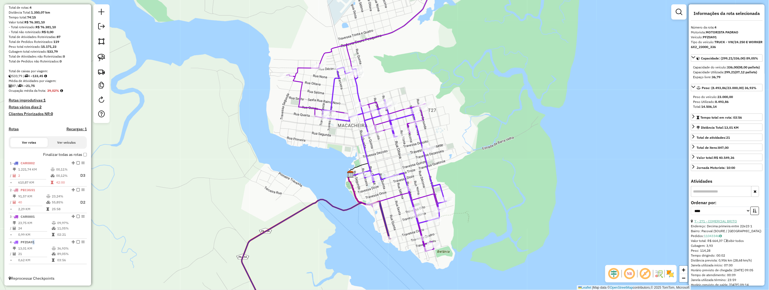
click at [721, 223] on link "7 - 271 - COMERCIAL BRITO" at bounding box center [716, 221] width 43 height 4
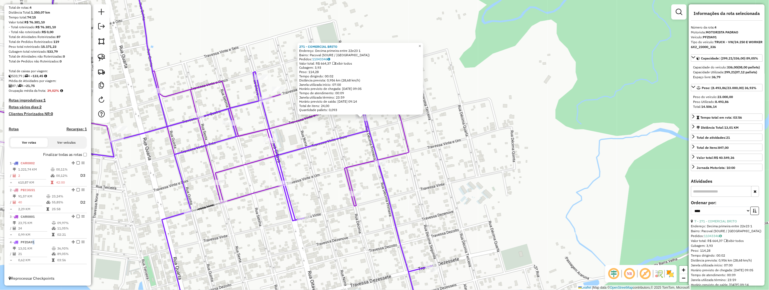
click at [393, 141] on div "271 - COMERCIAL BRITO Endereço: Decima primeira entre 22e23 1 Bairro: Pacoval (…" at bounding box center [384, 145] width 769 height 290
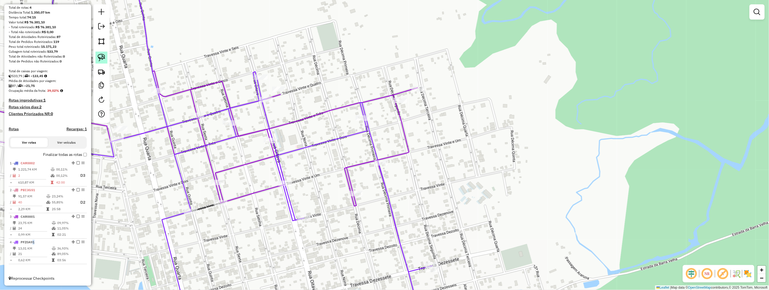
click at [106, 54] on link at bounding box center [101, 58] width 12 height 12
click at [107, 55] on link at bounding box center [101, 58] width 12 height 12
drag, startPoint x: 370, startPoint y: 111, endPoint x: 364, endPoint y: 122, distance: 12.1
click at [364, 122] on div "Rota 4 - Placa PFZ0A91 271 - COMERCIAL BRITO Janela de atendimento Grade de ate…" at bounding box center [384, 145] width 769 height 290
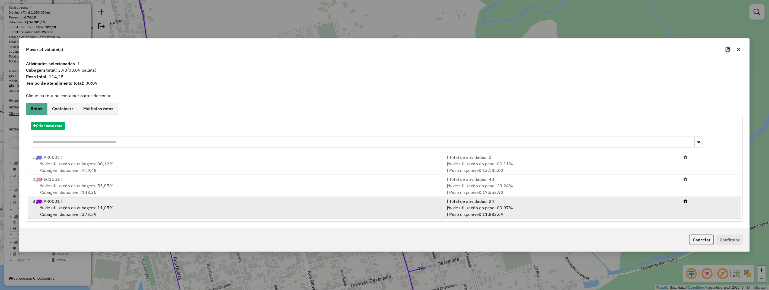
click at [155, 202] on div "3 CAR0001 |" at bounding box center [236, 201] width 415 height 7
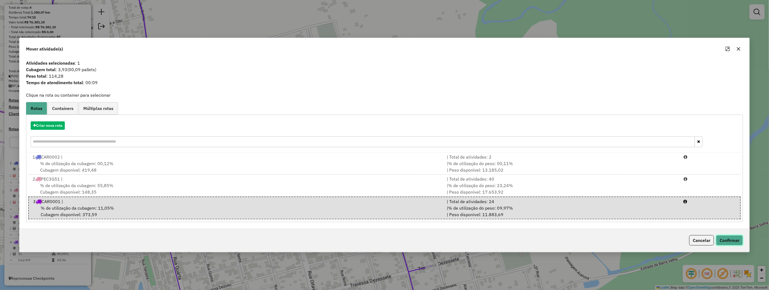
click at [725, 244] on button "Confirmar" at bounding box center [729, 240] width 27 height 10
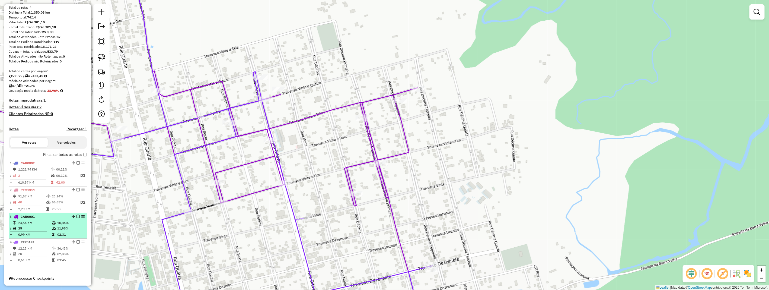
click at [38, 238] on li "3 - CAR0001 24,64 KM 10,84% / 25 11,98% = 0,99 KM 02:31" at bounding box center [48, 226] width 78 height 26
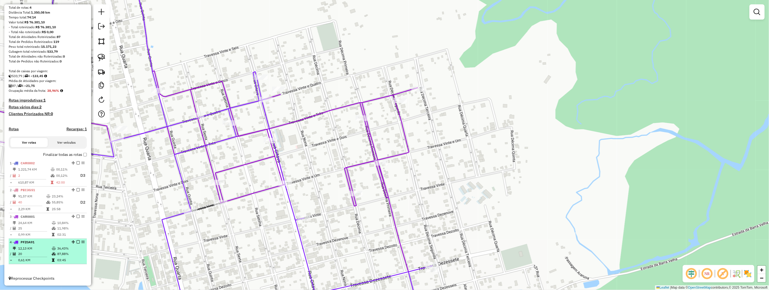
select select "*********"
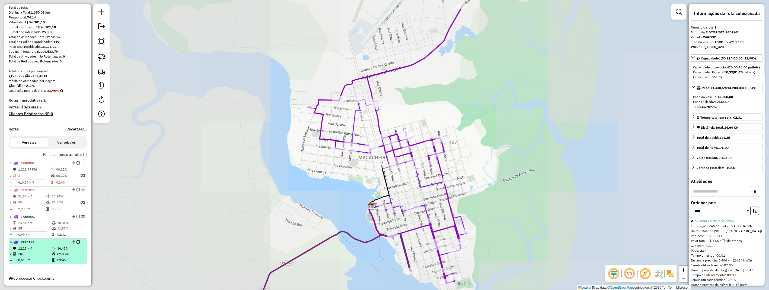
click at [41, 244] on div "4 - PFZ0A91" at bounding box center [39, 242] width 58 height 5
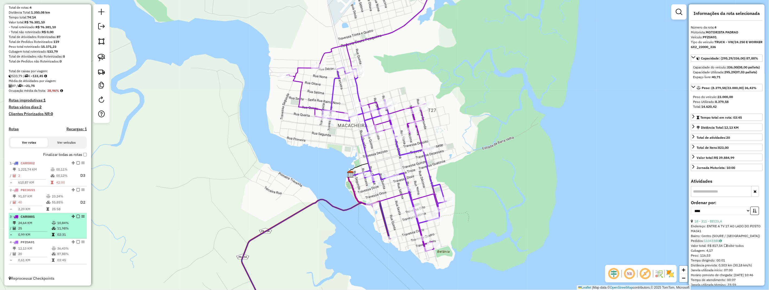
click at [41, 221] on td "24,64 KM" at bounding box center [35, 222] width 34 height 5
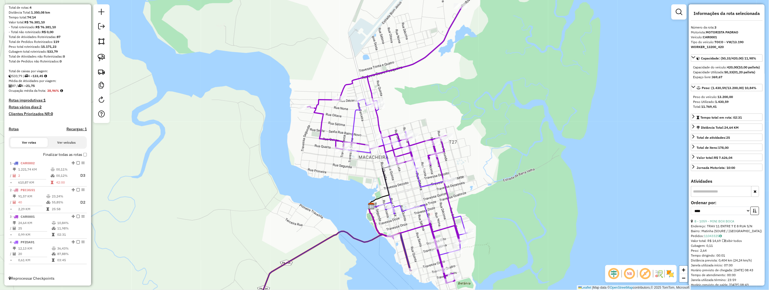
scroll to position [0, 0]
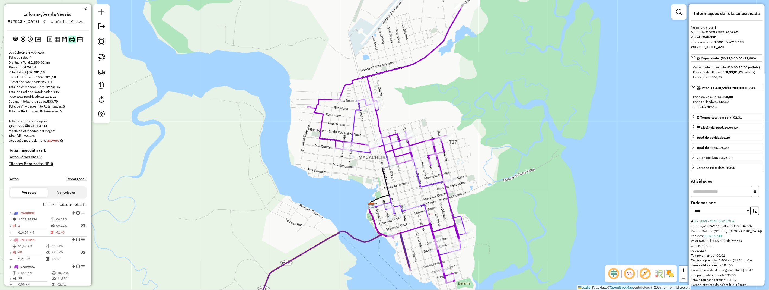
click at [73, 42] on img at bounding box center [72, 40] width 6 height 6
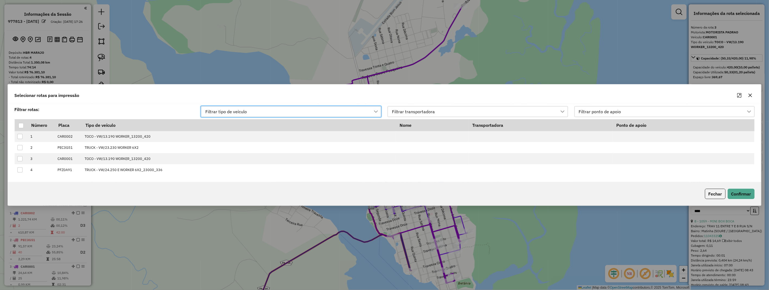
scroll to position [4, 24]
click at [22, 124] on div at bounding box center [20, 125] width 5 height 5
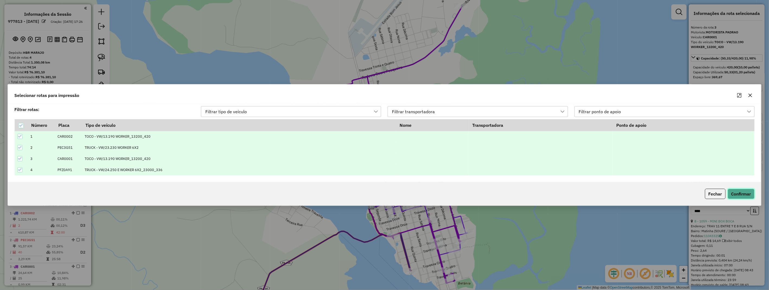
click at [744, 194] on button "Confirmar" at bounding box center [741, 194] width 27 height 10
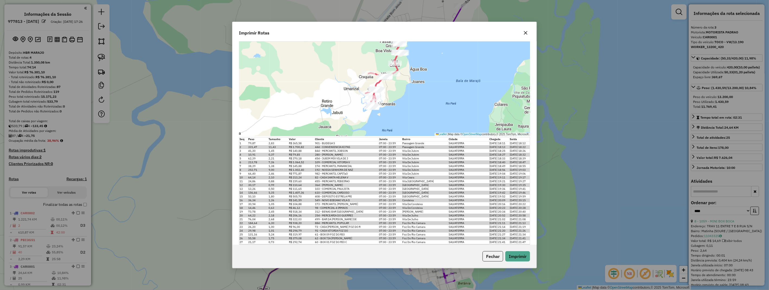
scroll to position [75, 0]
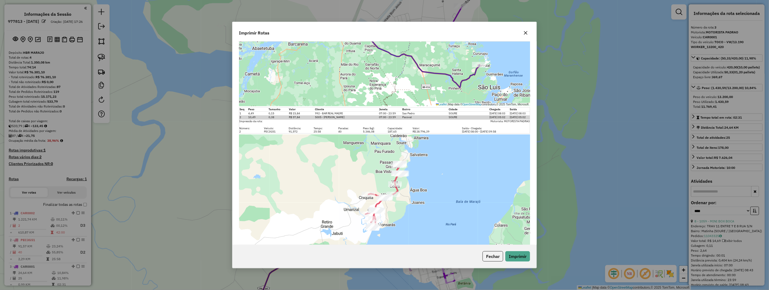
click at [524, 33] on icon "button" at bounding box center [526, 33] width 4 height 4
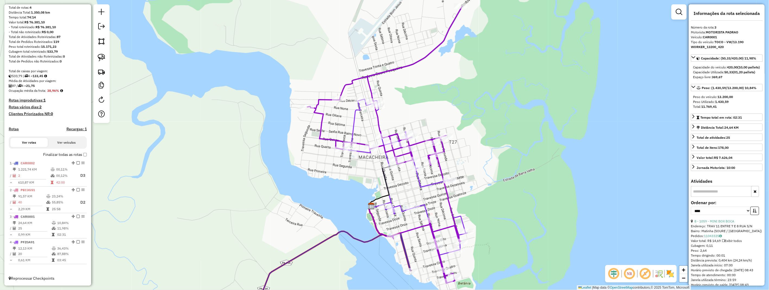
scroll to position [0, 0]
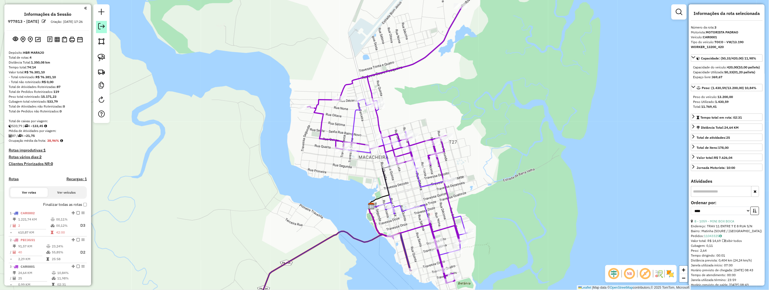
click at [104, 31] on link at bounding box center [101, 27] width 11 height 12
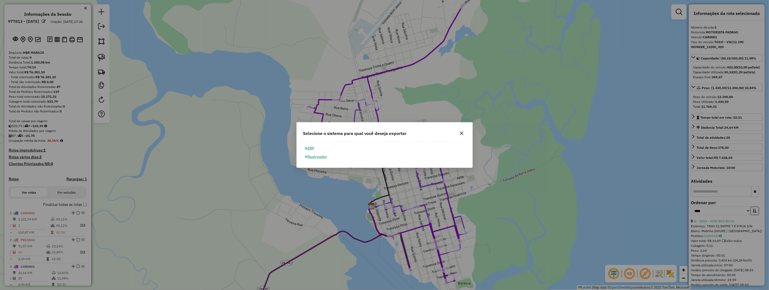
click at [314, 148] on button "ERP" at bounding box center [310, 148] width 14 height 8
select select "**"
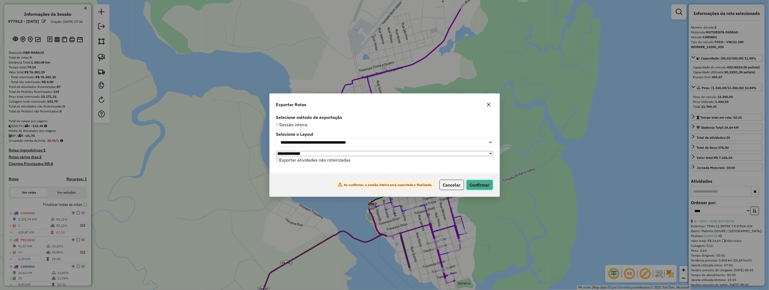
click at [482, 185] on button "Confirmar" at bounding box center [479, 185] width 27 height 10
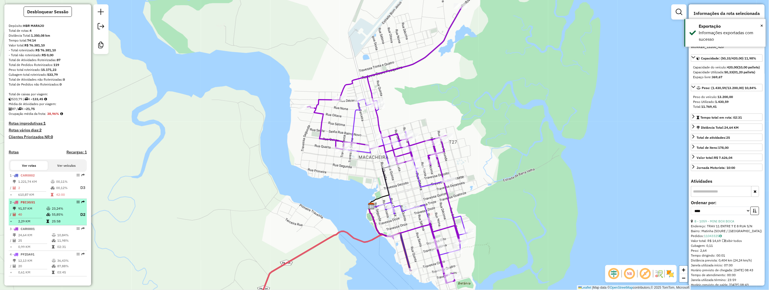
scroll to position [46, 0]
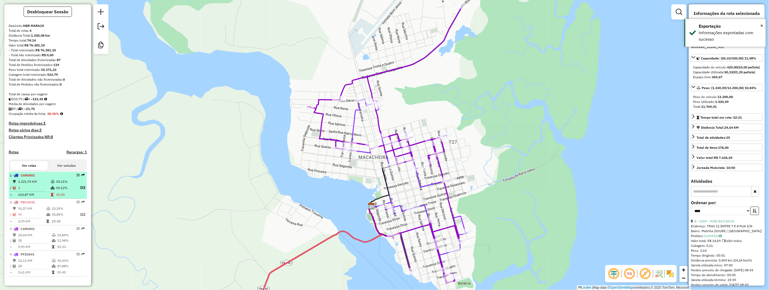
click at [46, 181] on td "1.221,74 KM" at bounding box center [34, 181] width 33 height 5
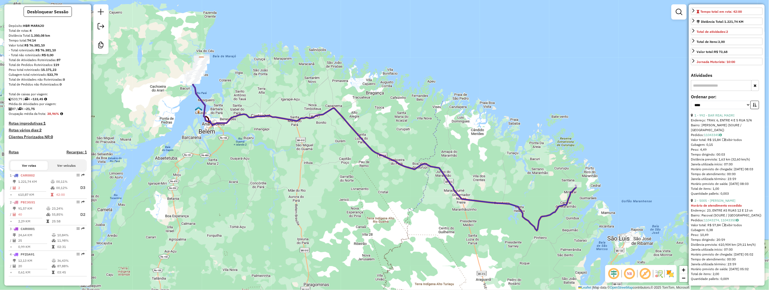
scroll to position [0, 0]
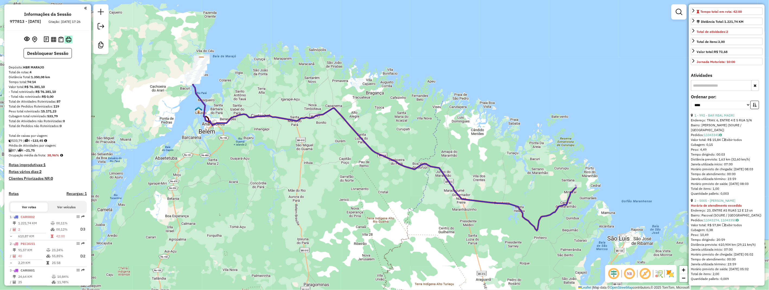
click at [70, 42] on img at bounding box center [69, 40] width 6 height 6
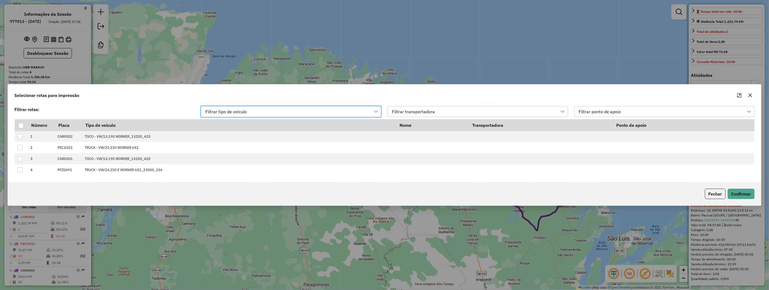
scroll to position [4, 24]
click at [20, 125] on div at bounding box center [20, 125] width 5 height 5
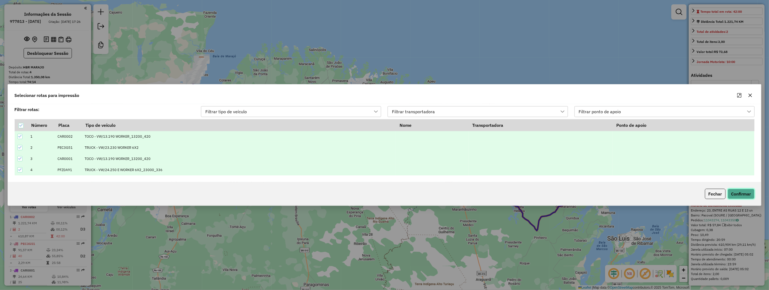
click at [748, 193] on button "Confirmar" at bounding box center [741, 194] width 27 height 10
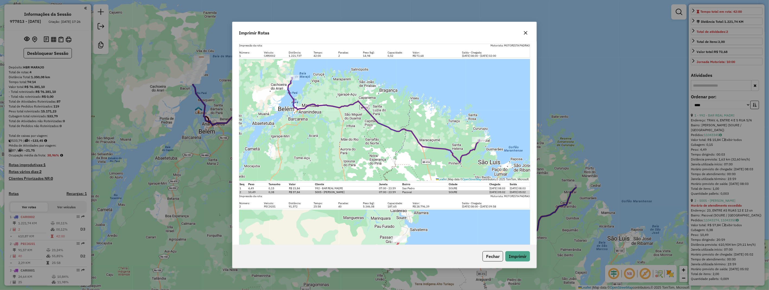
scroll to position [151, 0]
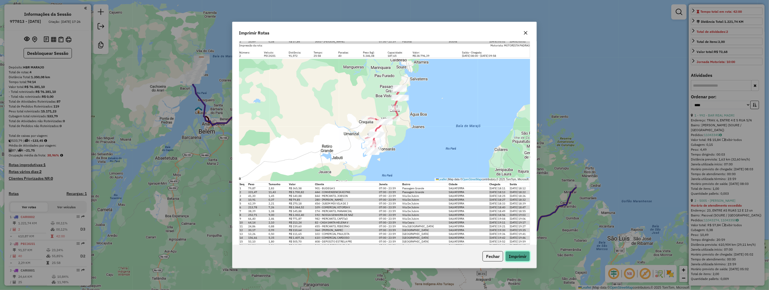
click at [519, 257] on button "Imprimir" at bounding box center [517, 256] width 25 height 10
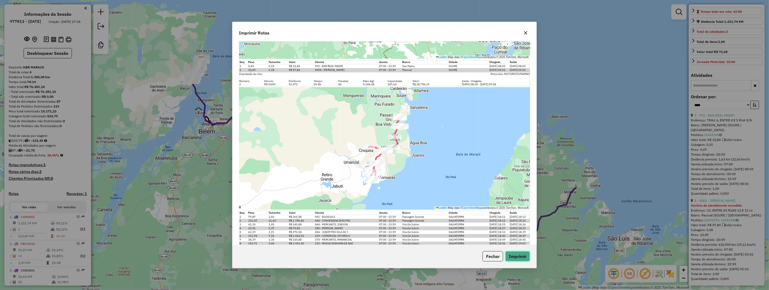
drag, startPoint x: 514, startPoint y: 259, endPoint x: 326, endPoint y: 162, distance: 211.8
click at [514, 259] on button "Imprimir" at bounding box center [517, 256] width 25 height 10
